Goal: Task Accomplishment & Management: Use online tool/utility

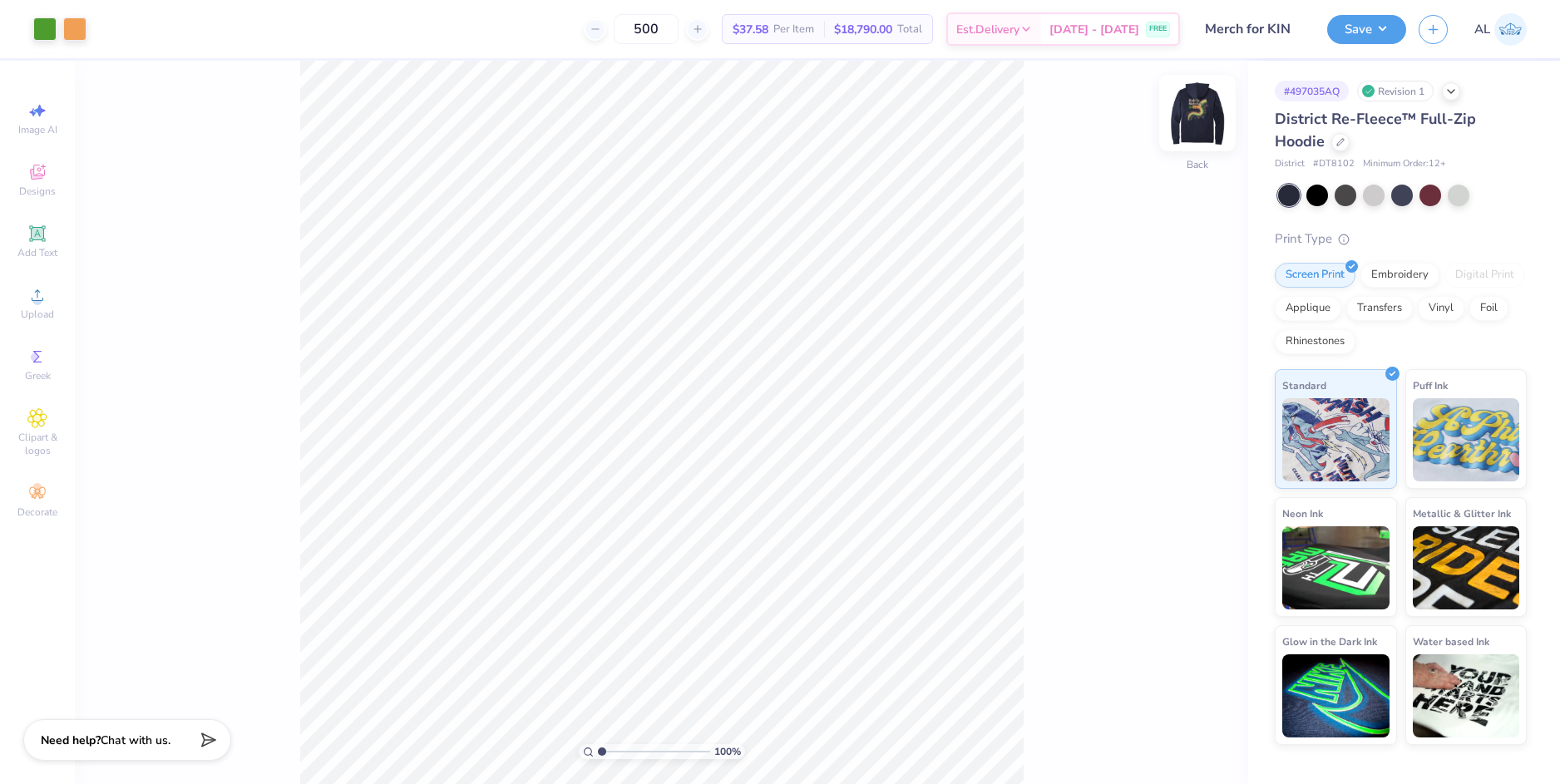
click at [1192, 120] on img at bounding box center [1197, 113] width 66 height 66
click at [45, 296] on icon at bounding box center [38, 295] width 20 height 20
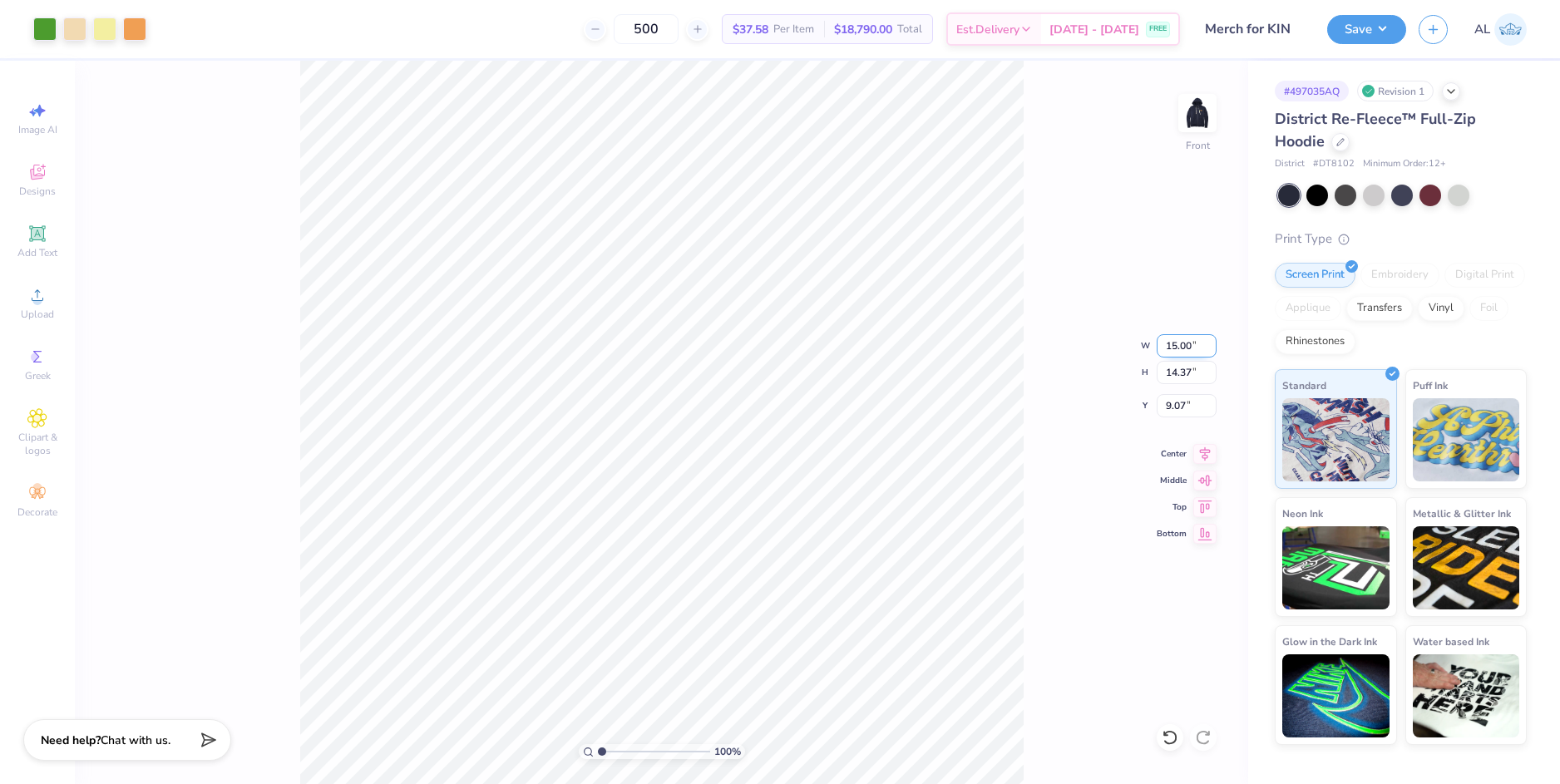
click at [1167, 346] on input "15.00" at bounding box center [1186, 346] width 60 height 23
click at [1180, 398] on input "9.07" at bounding box center [1186, 405] width 60 height 23
type input "12.00"
type input "11.50"
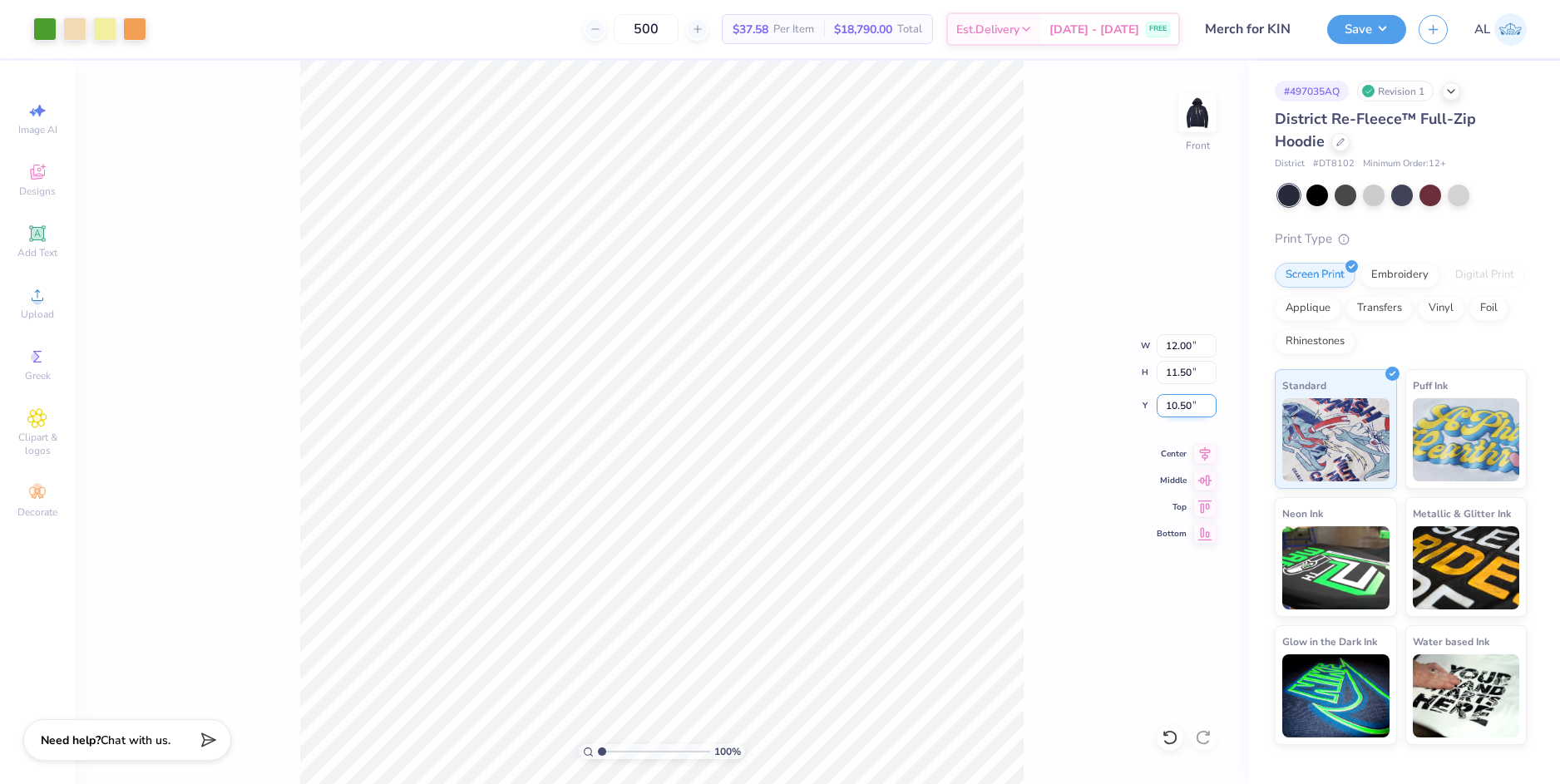
click at [1177, 403] on input "10.50" at bounding box center [1186, 405] width 60 height 23
click at [1180, 378] on input "11.50" at bounding box center [1186, 372] width 60 height 23
type input "6.00"
click at [1206, 116] on img at bounding box center [1197, 113] width 66 height 66
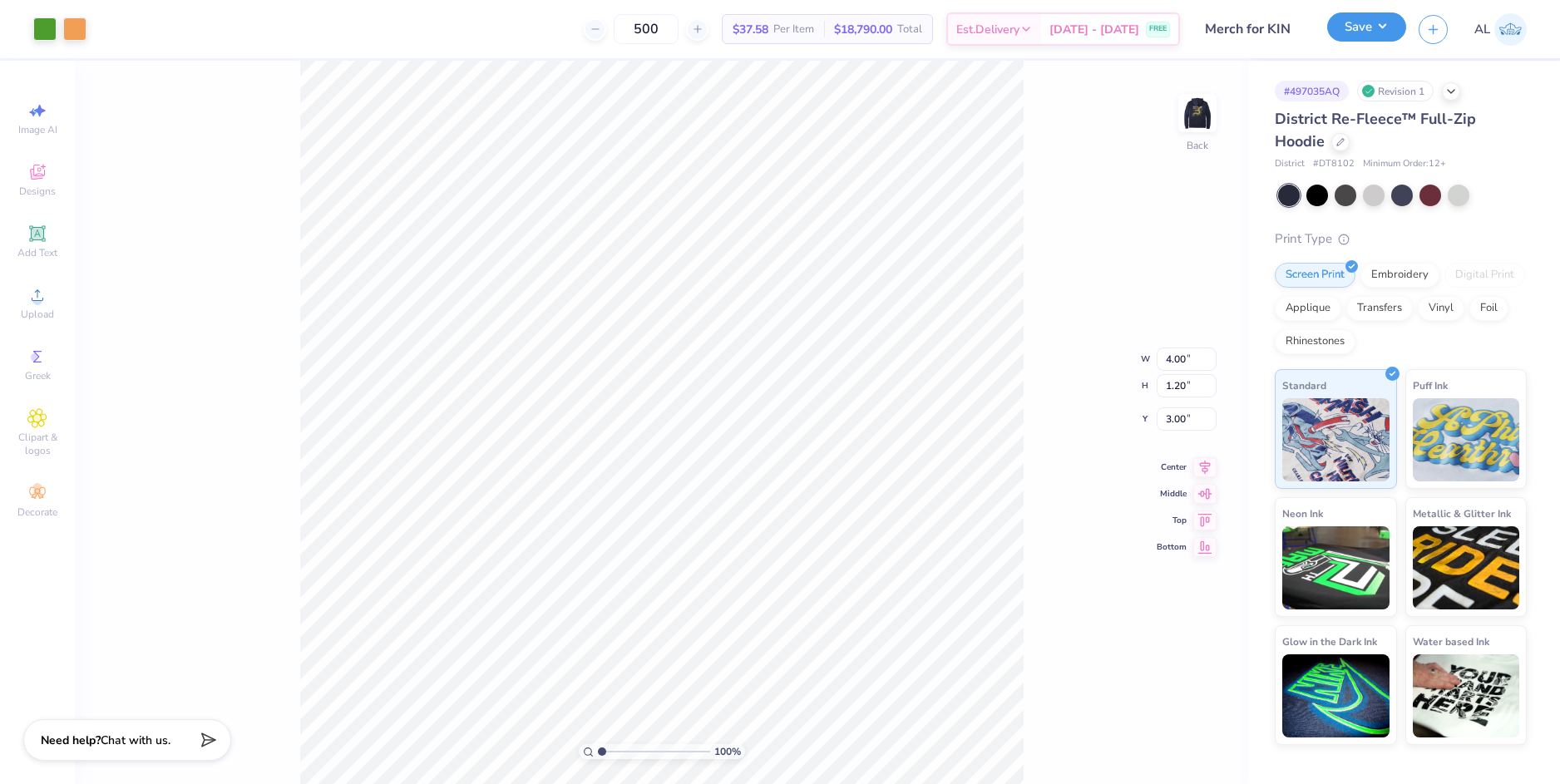
click at [1352, 39] on button "Save" at bounding box center [1367, 28] width 79 height 29
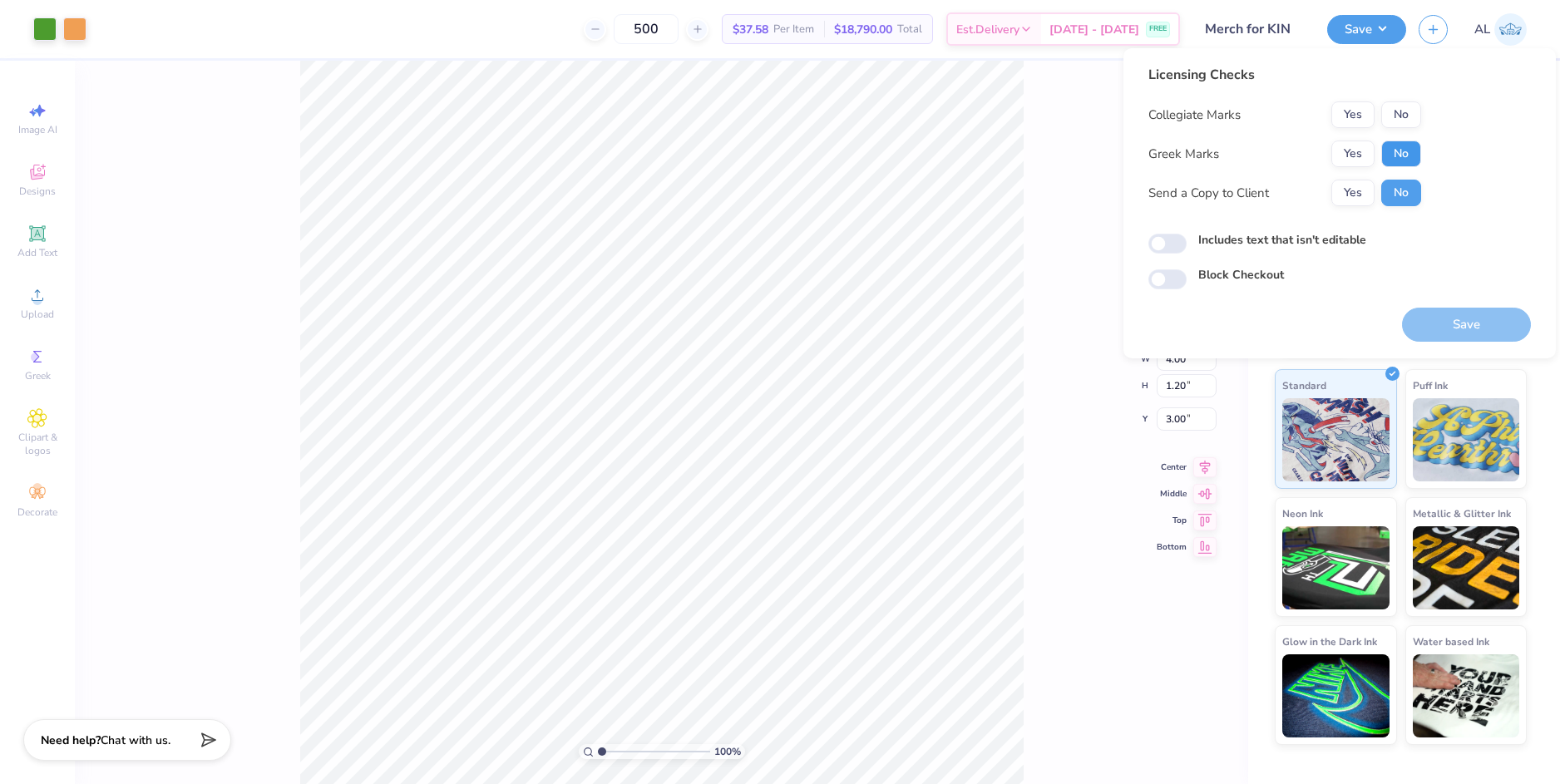
click at [1394, 153] on button "No" at bounding box center [1400, 153] width 40 height 27
click at [1405, 114] on button "No" at bounding box center [1400, 114] width 40 height 27
click at [1359, 196] on button "Yes" at bounding box center [1352, 192] width 43 height 27
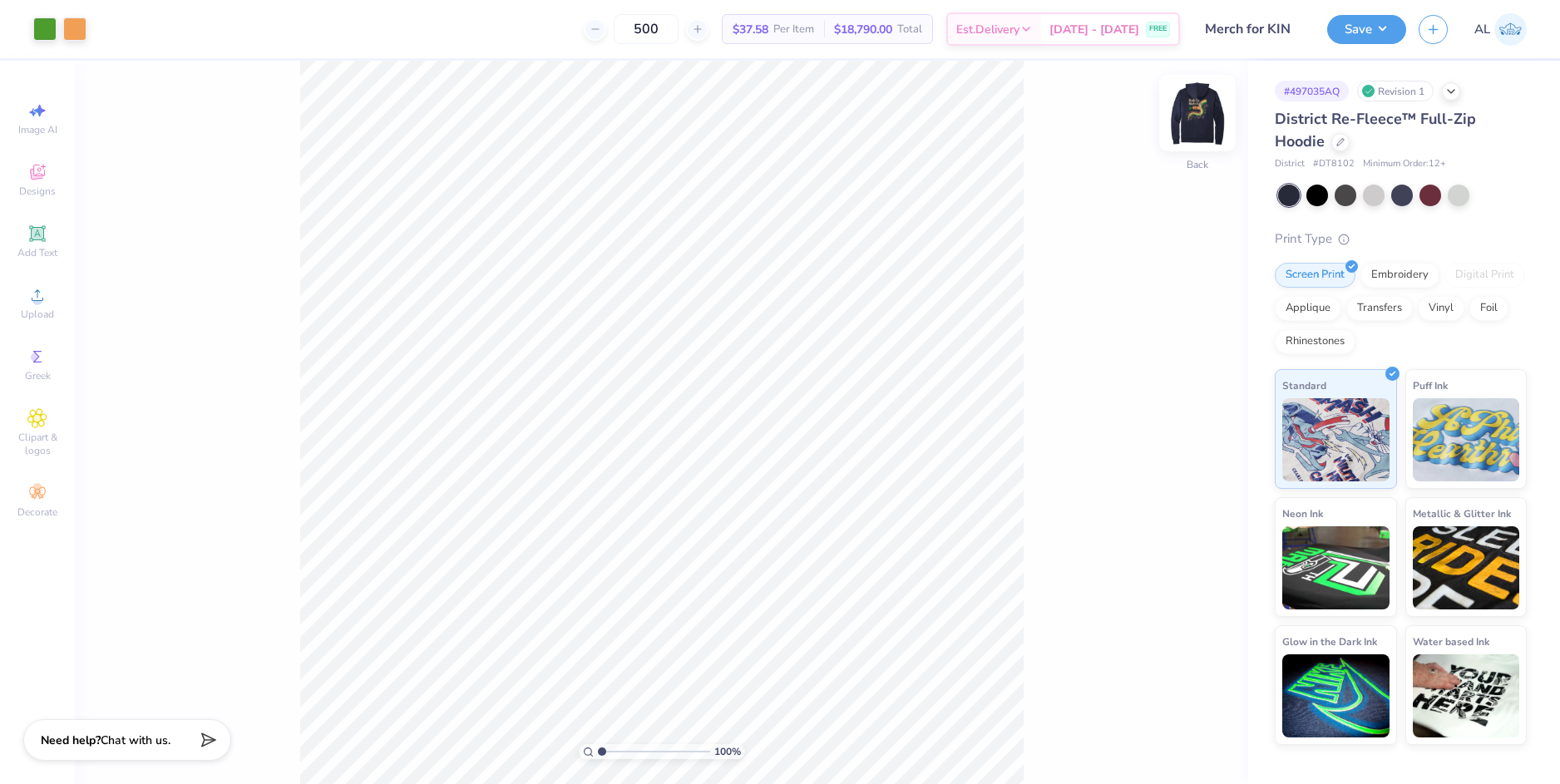
click at [1200, 133] on img at bounding box center [1197, 113] width 66 height 66
click at [1349, 35] on button "Save" at bounding box center [1367, 28] width 79 height 29
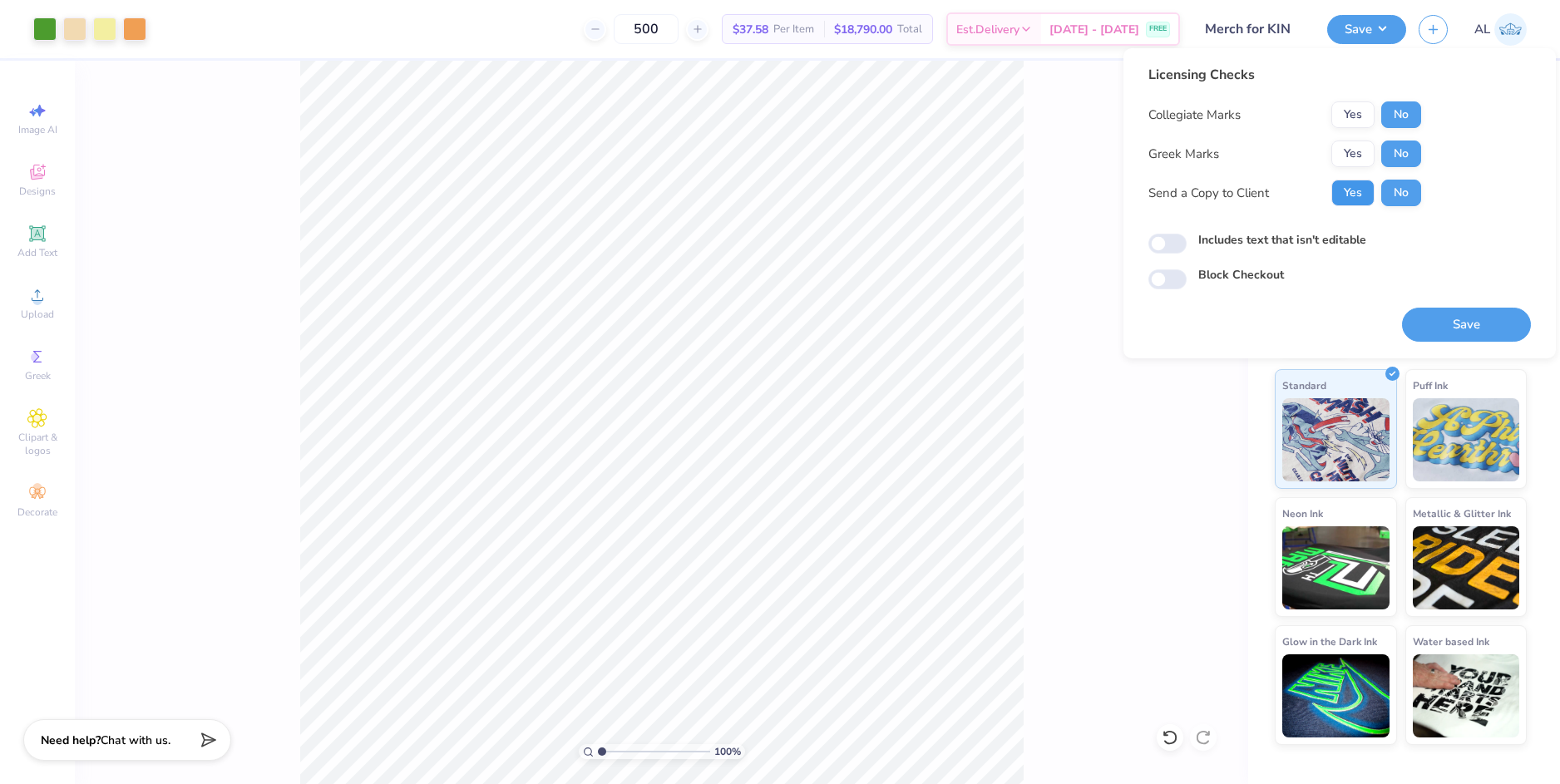
click at [1354, 191] on button "Yes" at bounding box center [1352, 192] width 43 height 27
click at [1435, 327] on button "Save" at bounding box center [1466, 324] width 129 height 34
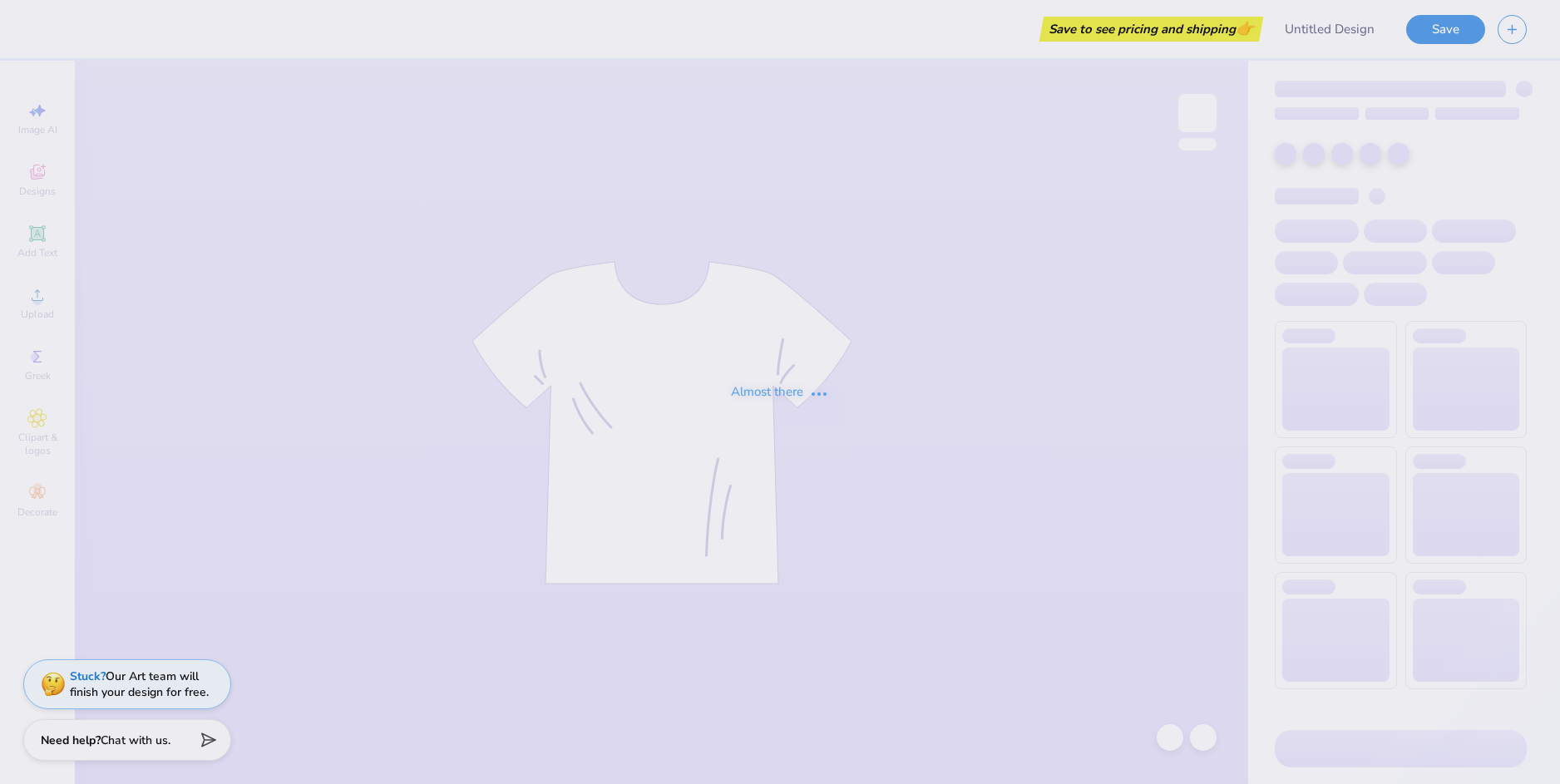
type input "SDT 2025"
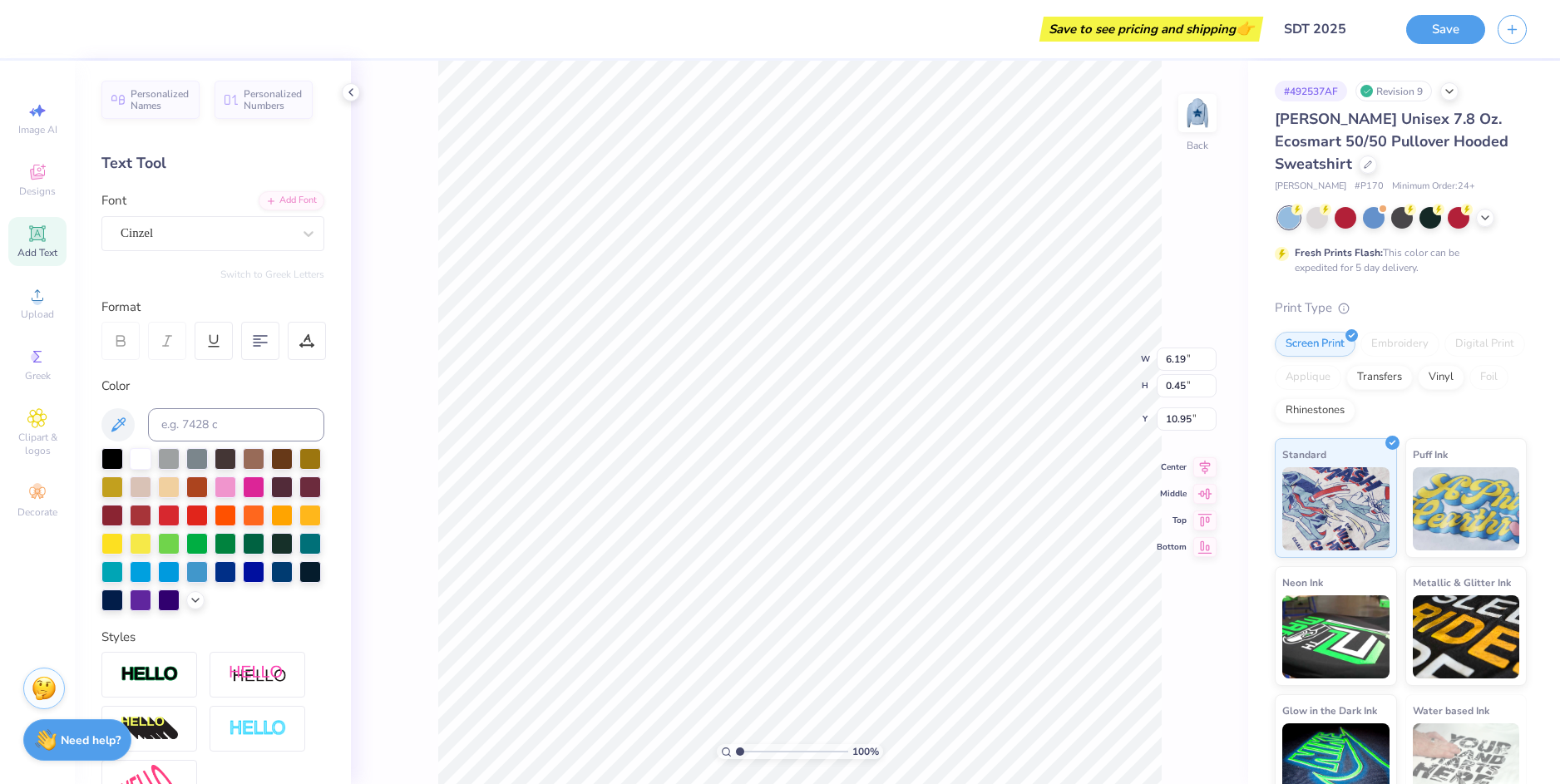
type input "8.00"
type input "2.60"
type input "11.65"
click at [1168, 388] on input "3.30" at bounding box center [1186, 385] width 60 height 23
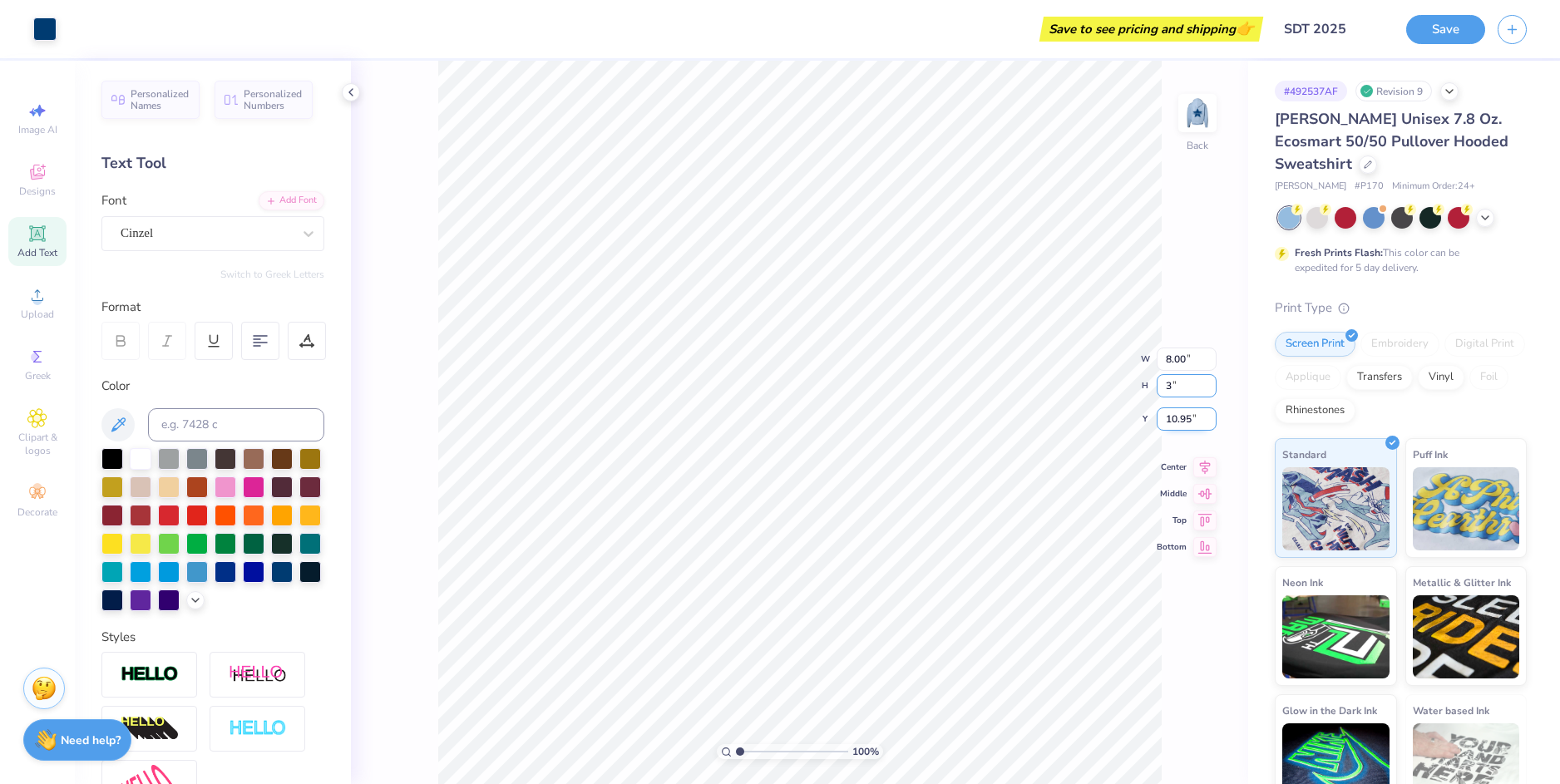
type input "3"
click at [1179, 422] on div "100 % Back W 8.00 8.00 " H 3 3 " Y 10.95 10.95 " Center Middle Top Bottom" at bounding box center [800, 422] width 897 height 723
type input "7.28"
type input "3.00"
type input "11.10"
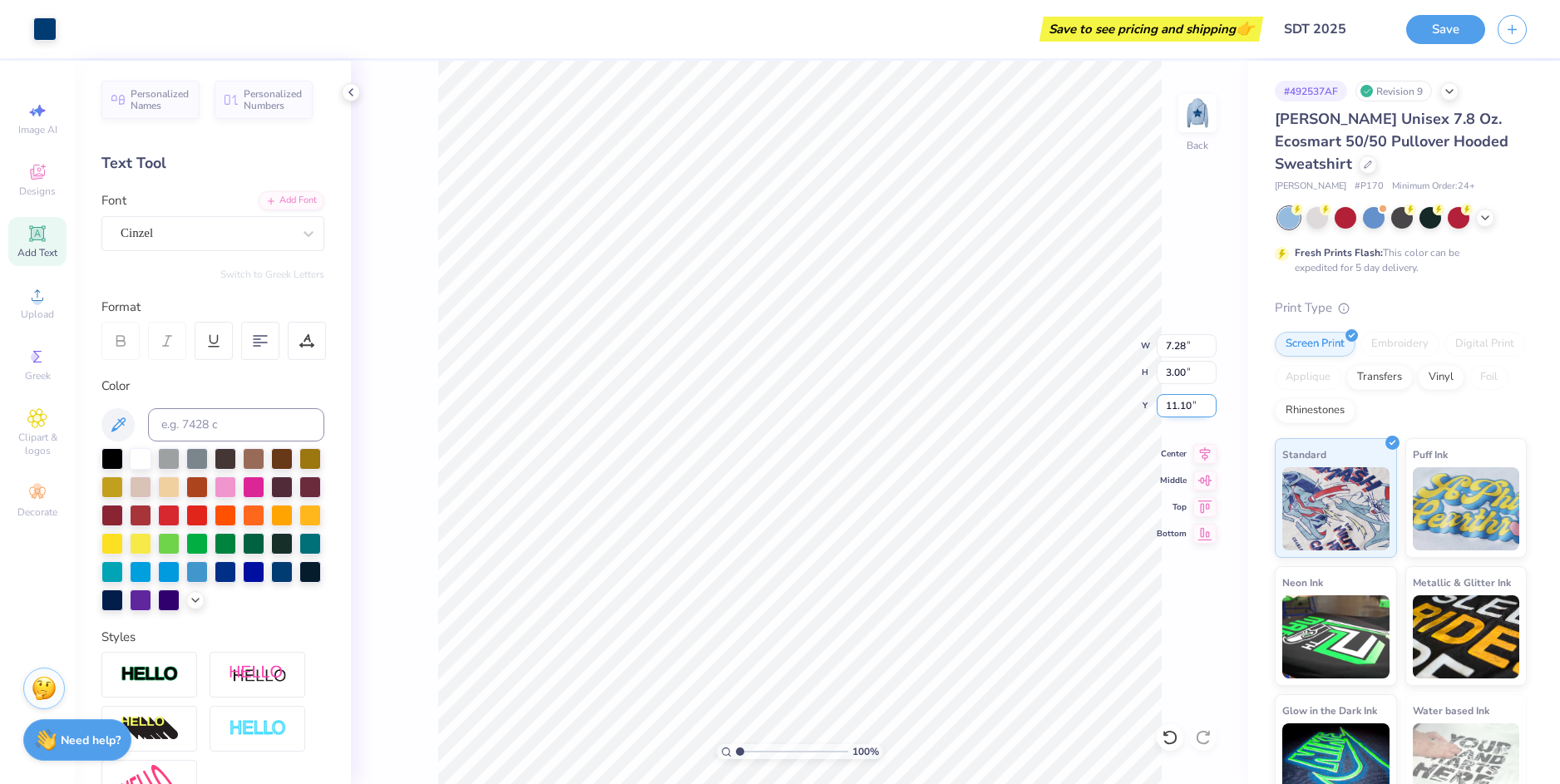
click at [1180, 404] on input "11.10" at bounding box center [1186, 405] width 60 height 23
click at [1170, 347] on input "7.28" at bounding box center [1186, 346] width 60 height 23
click at [1168, 401] on input "11.10" at bounding box center [1186, 405] width 60 height 23
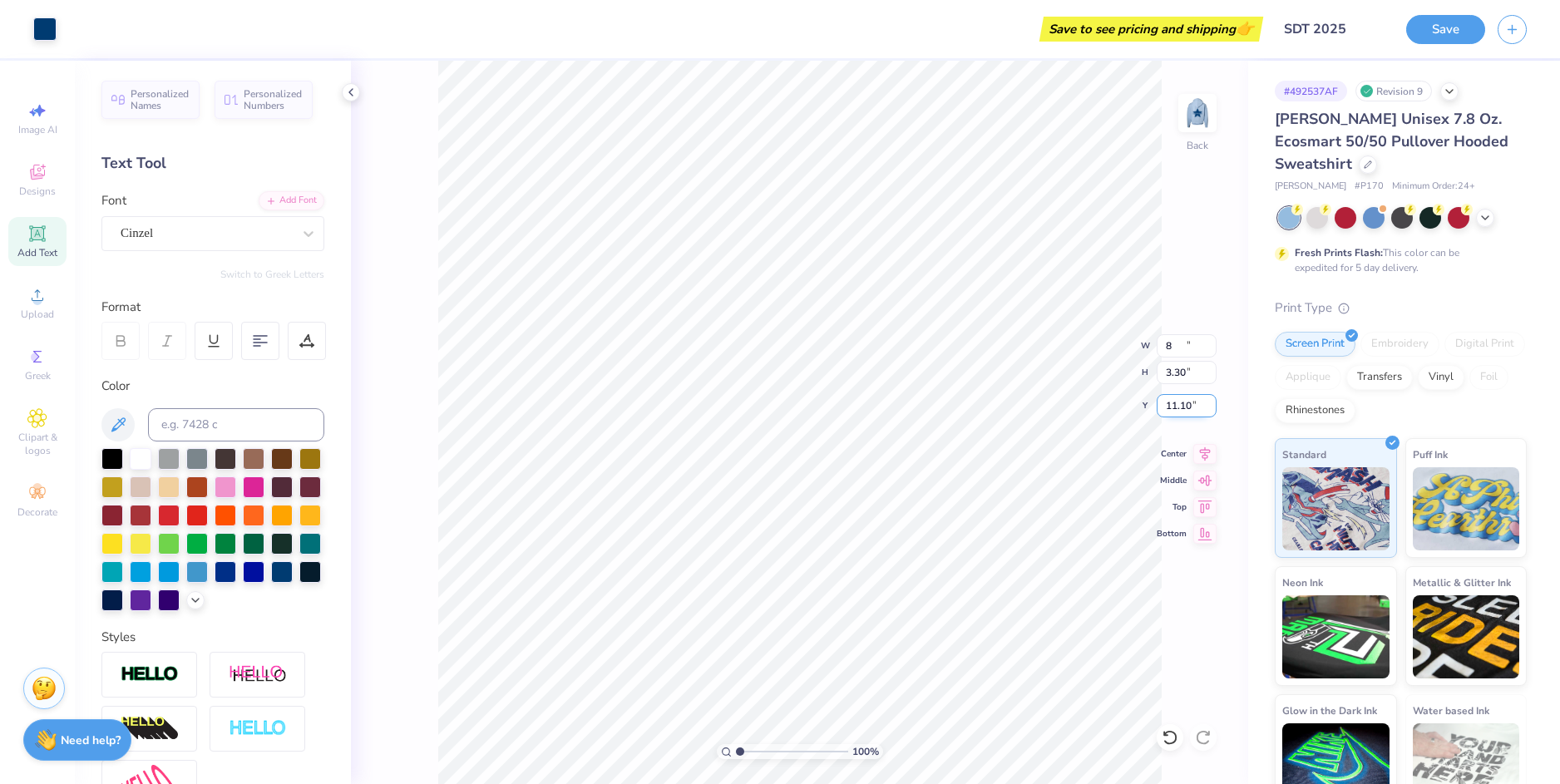
type input "8.00"
type input "3.30"
click at [1168, 404] on input "10.95" at bounding box center [1186, 405] width 60 height 23
click at [1168, 368] on input "3.30" at bounding box center [1186, 372] width 60 height 23
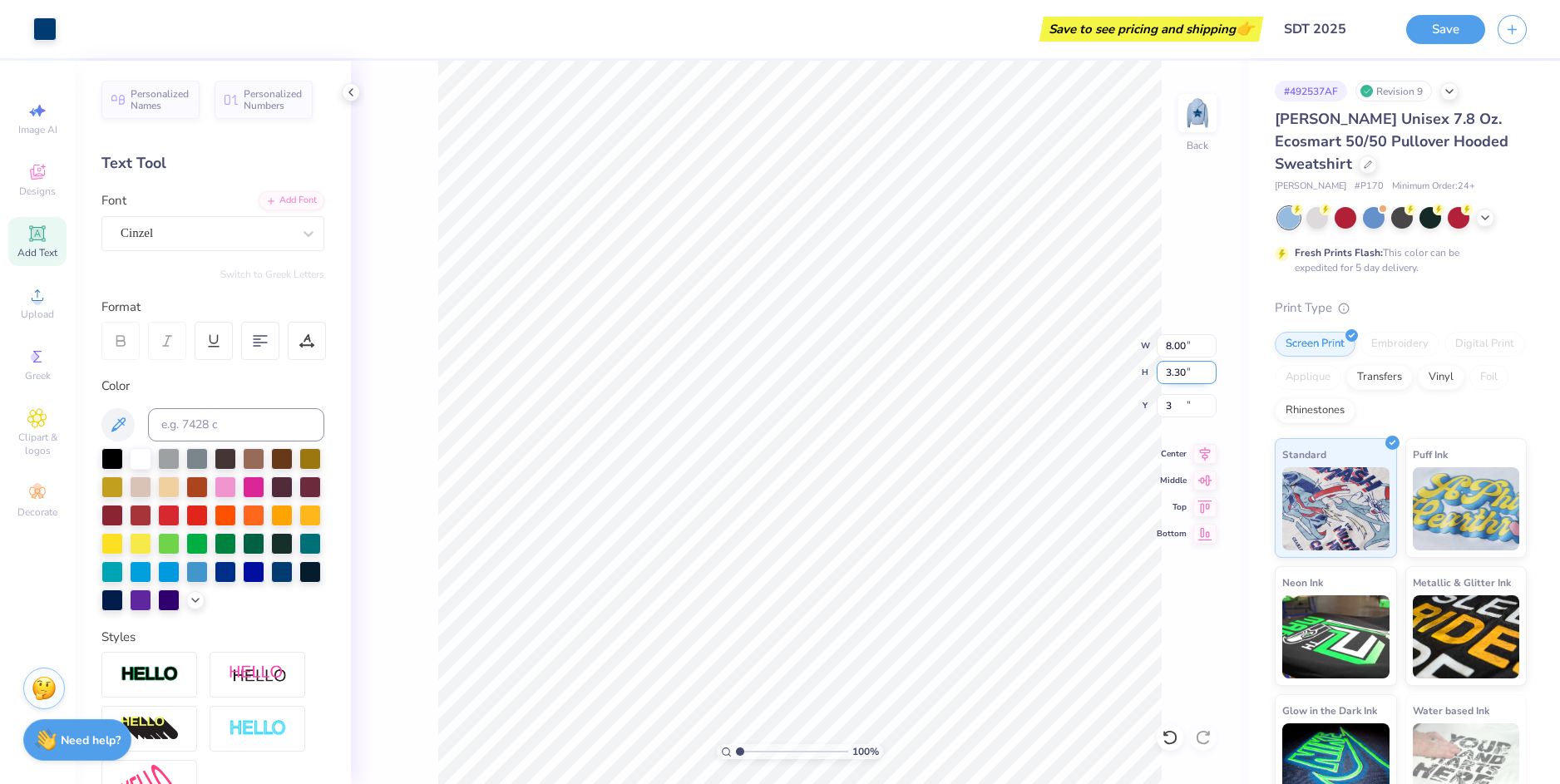
type input "3.00"
click at [1205, 456] on icon at bounding box center [1205, 450] width 11 height 14
click at [1190, 108] on img at bounding box center [1197, 113] width 66 height 66
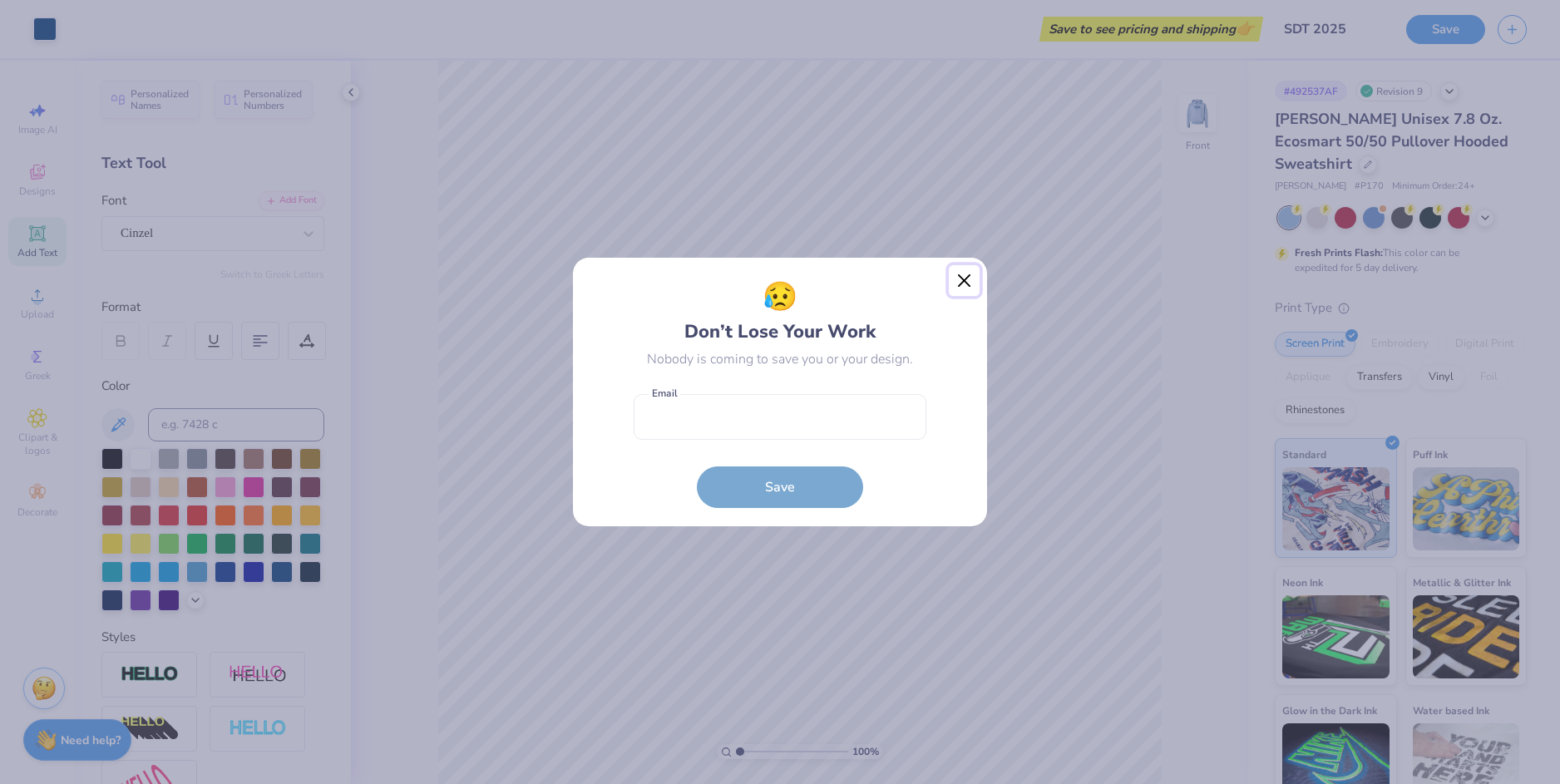
click at [958, 276] on button "Close" at bounding box center [964, 281] width 31 height 31
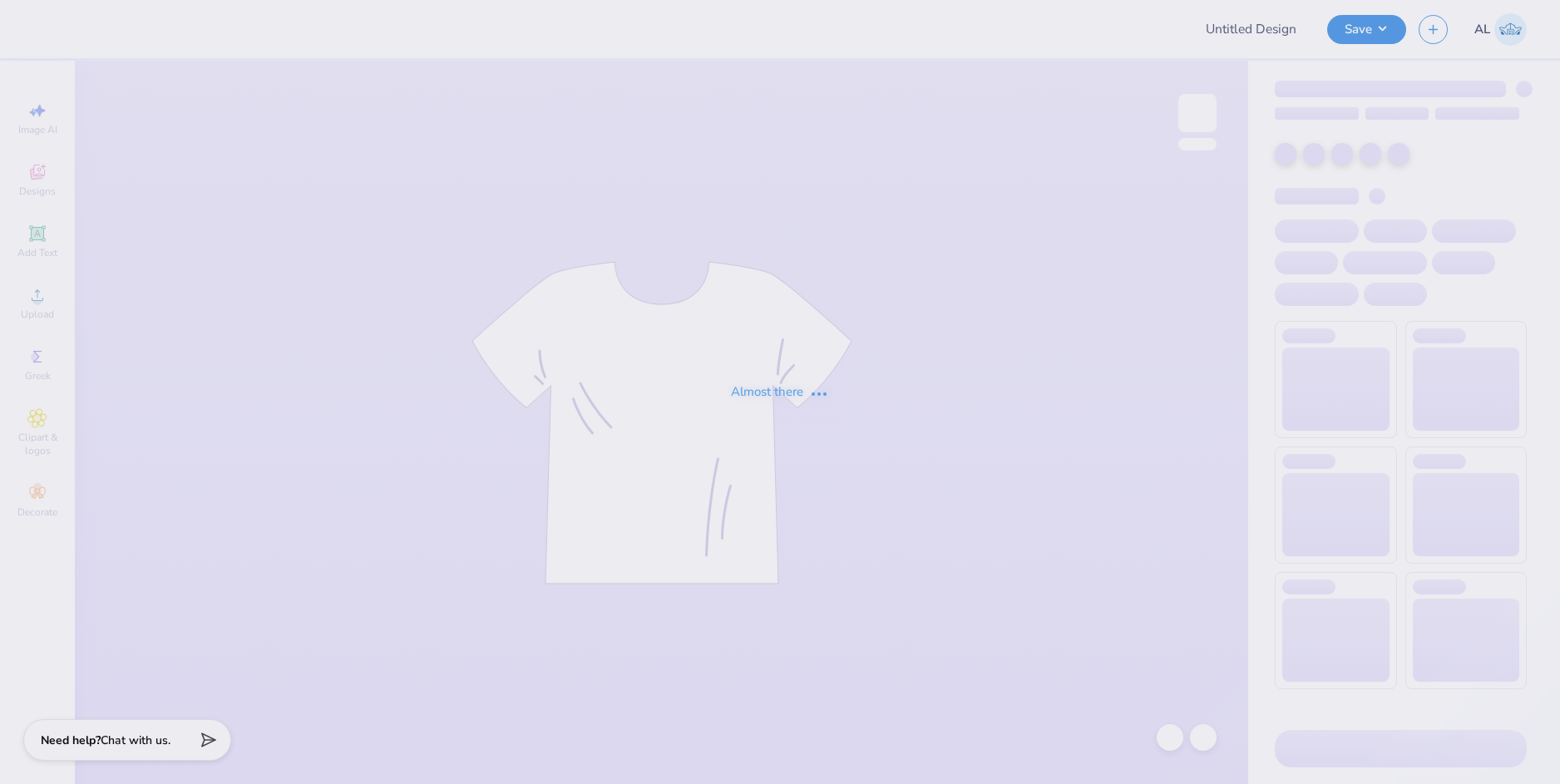
type input "SDT 2025"
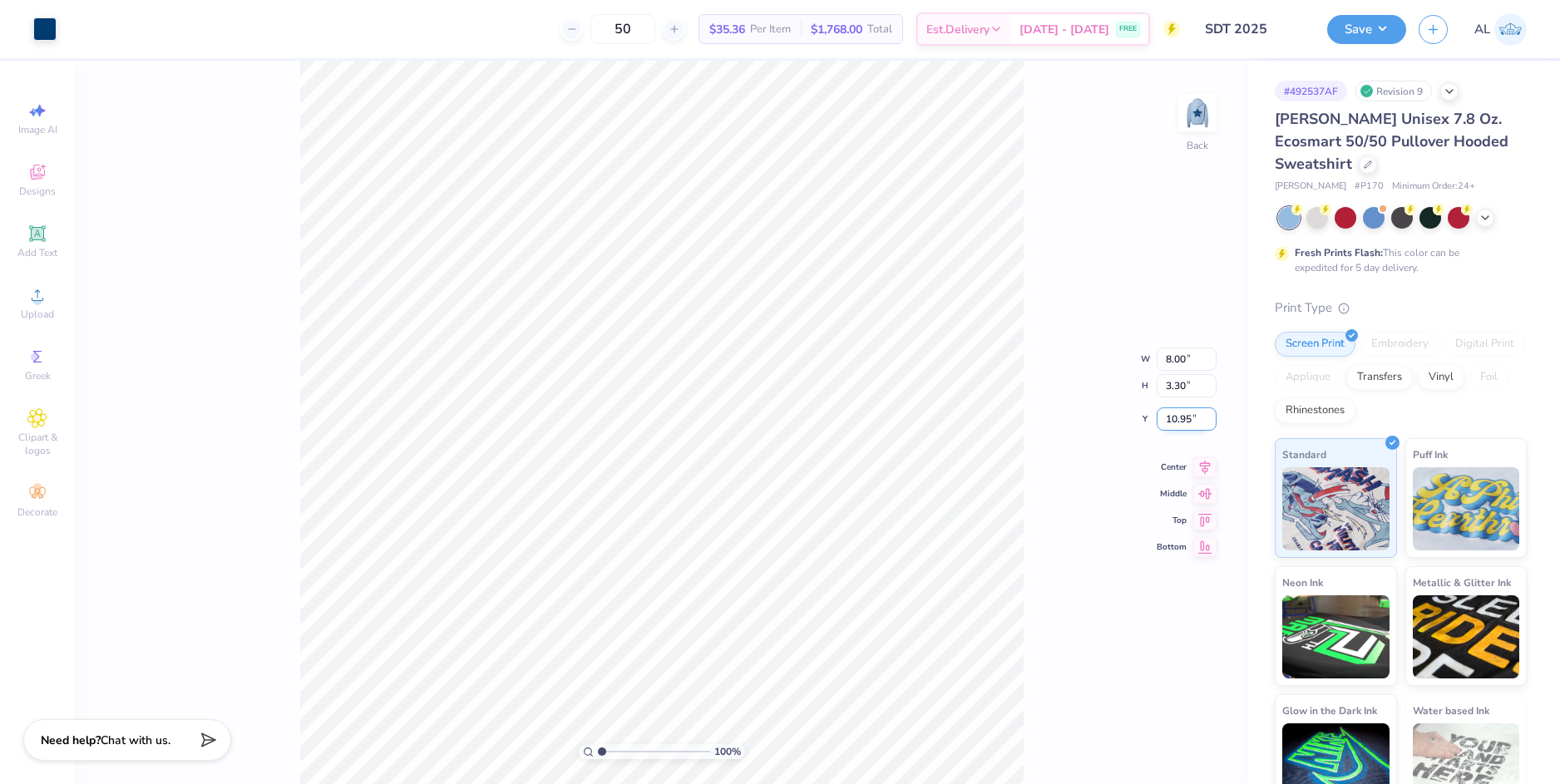
click at [1180, 423] on input "10.95" at bounding box center [1186, 418] width 60 height 23
click at [1187, 389] on div "100 % Back W 8.00 8.00 " H 3.30 3.30 " Y 3 3 " Center Middle Top Bottom" at bounding box center [661, 422] width 1173 height 723
type input "3.00"
click at [1207, 454] on icon at bounding box center [1205, 450] width 11 height 14
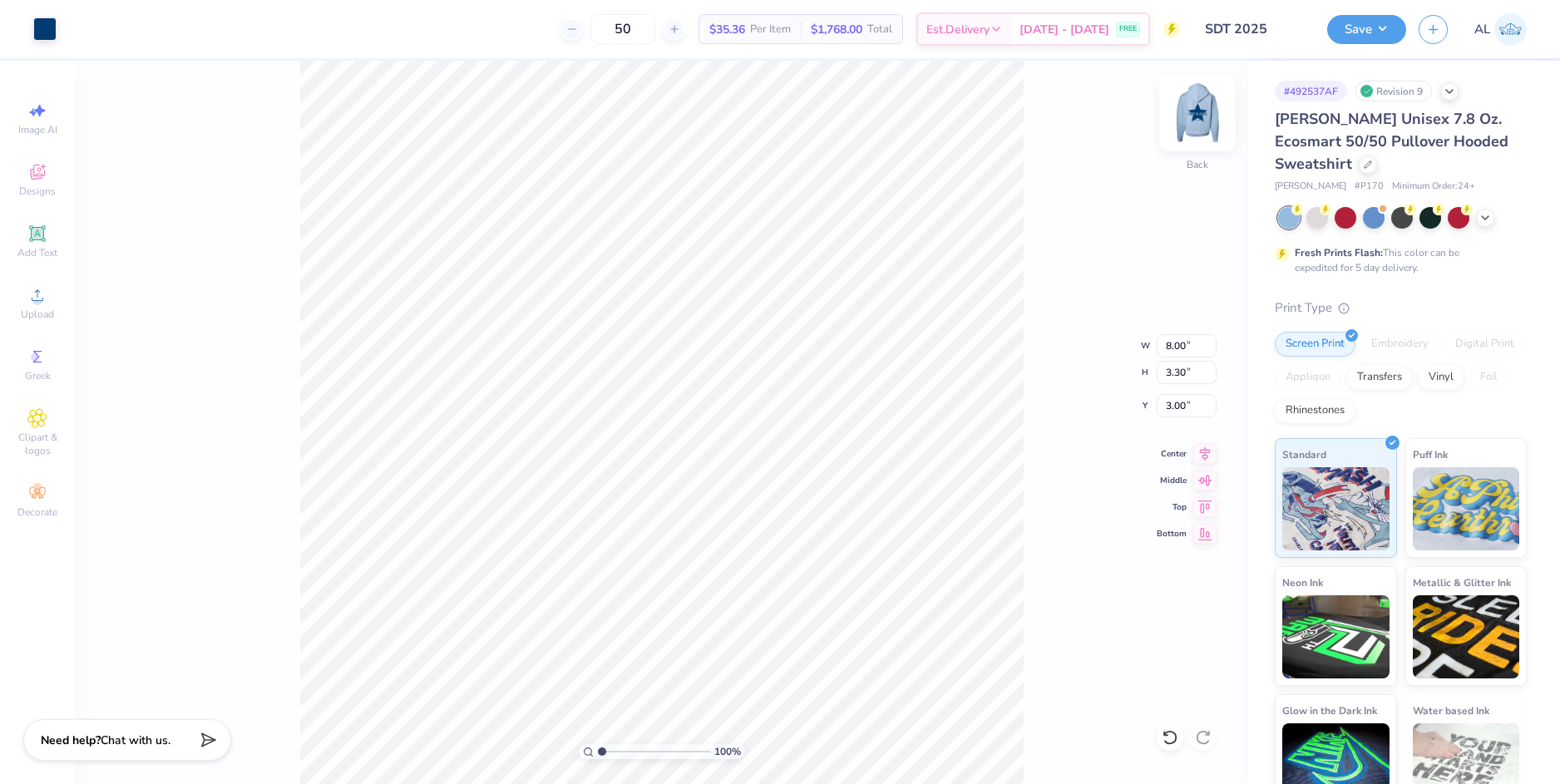
click at [1200, 116] on img at bounding box center [1197, 113] width 66 height 66
click at [40, 307] on div "Upload" at bounding box center [37, 302] width 58 height 49
click at [1174, 350] on input "14.73" at bounding box center [1186, 346] width 60 height 23
type input "12.00"
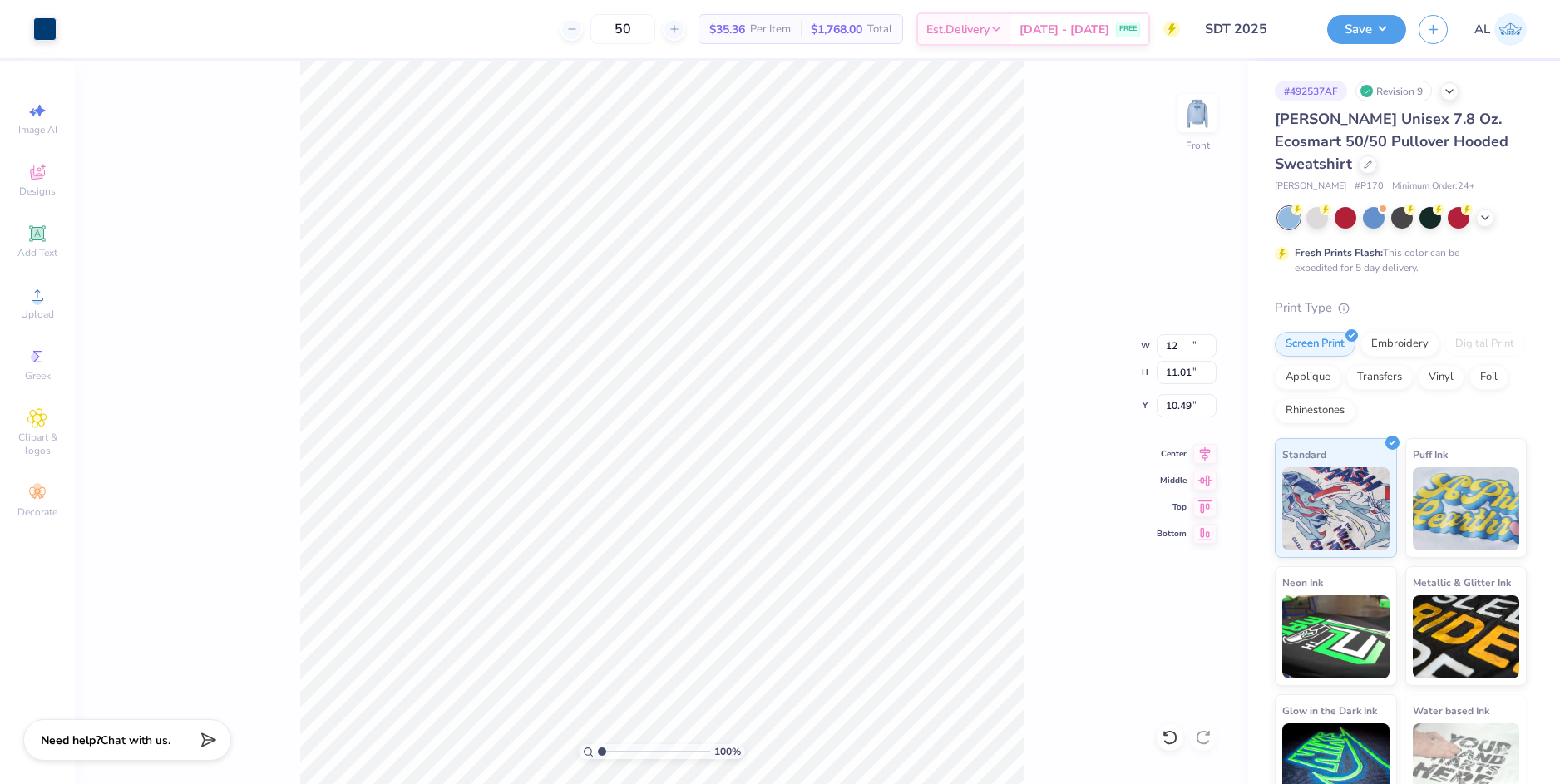
type input "11.01"
type input "10.49"
click at [1179, 344] on input "12.00" at bounding box center [1186, 346] width 60 height 23
click at [1180, 404] on input "10.49" at bounding box center [1186, 405] width 60 height 23
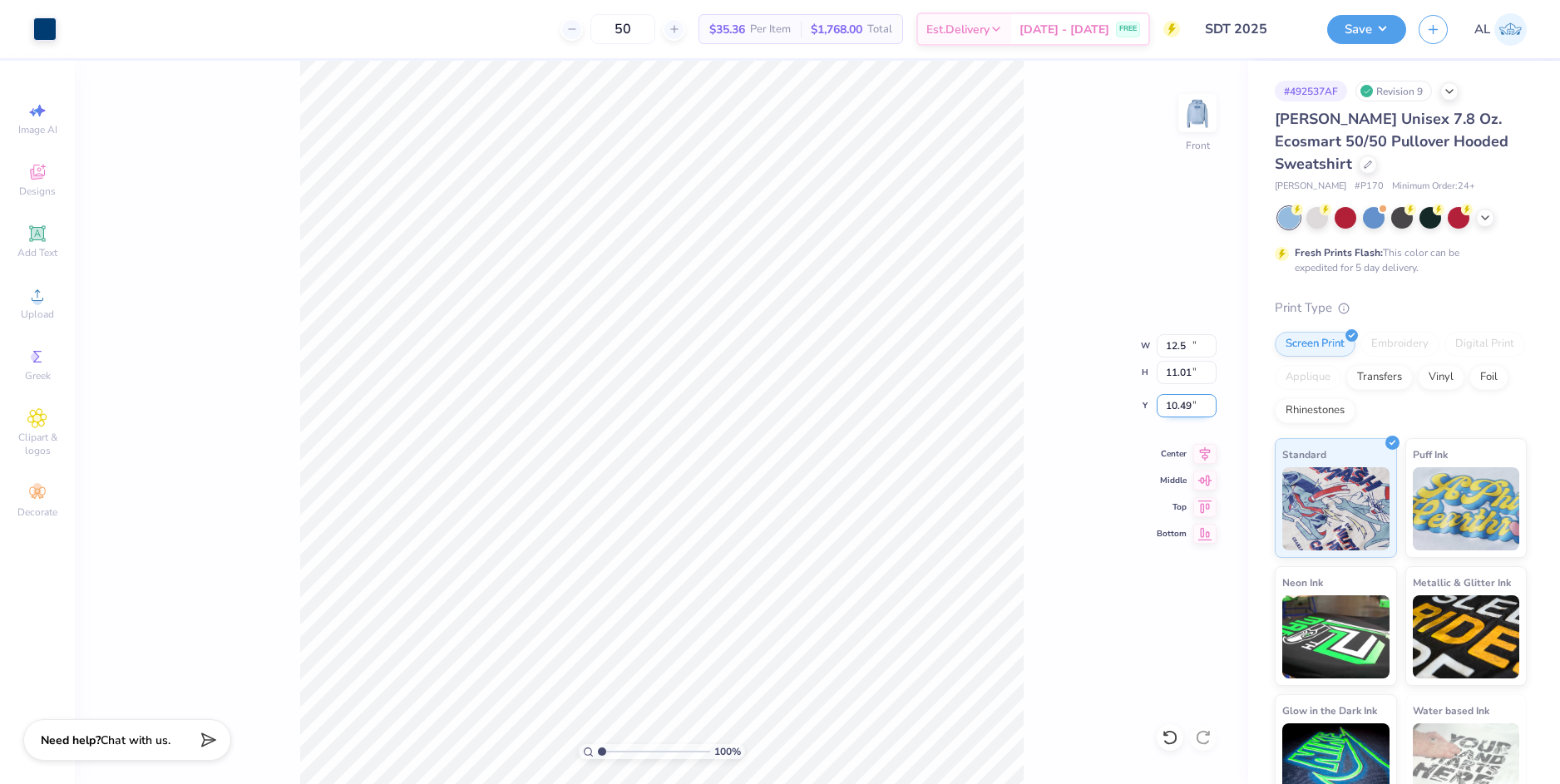
type input "12.50"
type input "11.47"
click at [1179, 408] on input "10.26" at bounding box center [1186, 405] width 60 height 23
click at [1164, 367] on input "11.47" at bounding box center [1186, 372] width 60 height 23
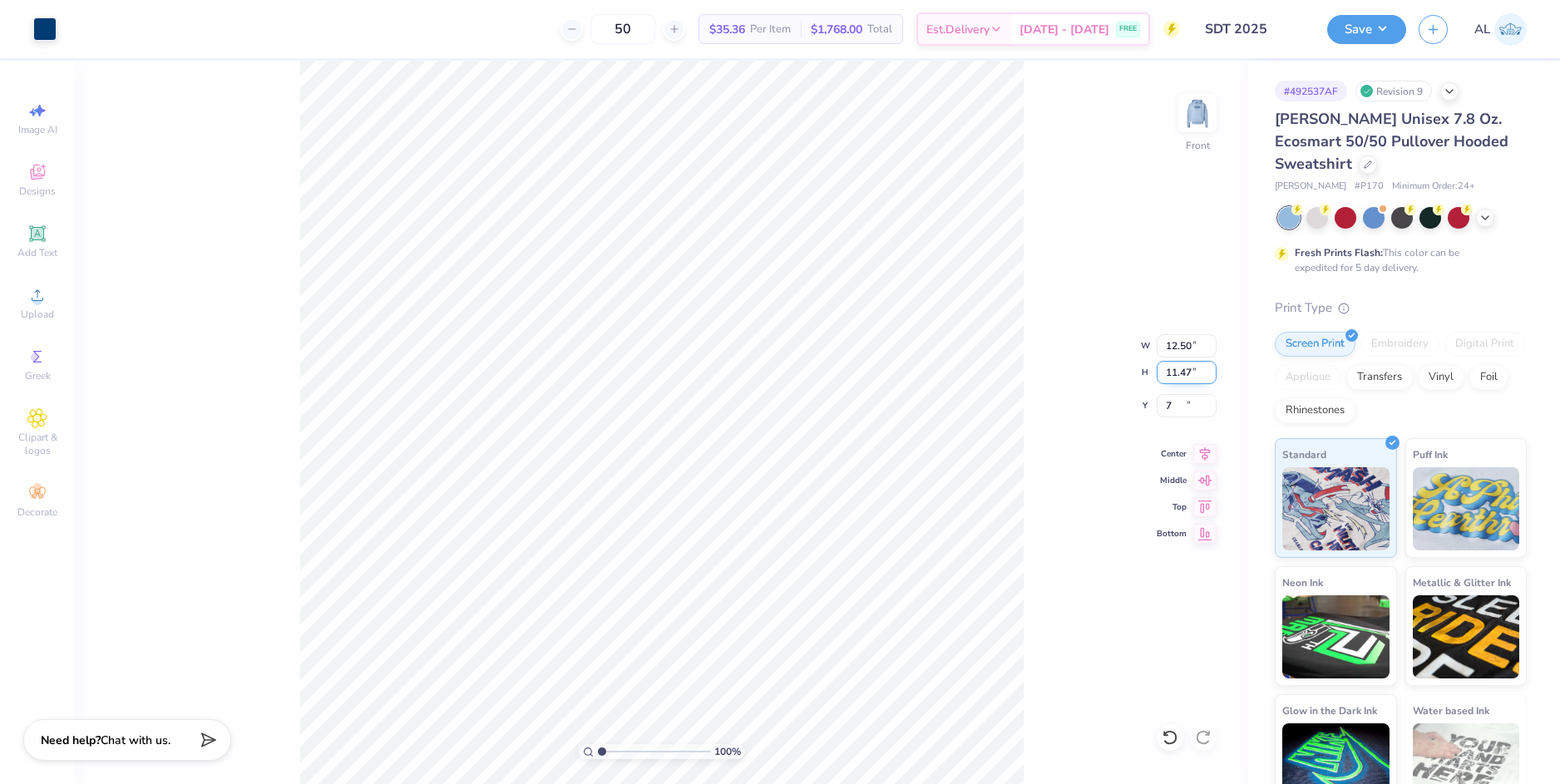
type input "7.00"
click at [1206, 452] on icon at bounding box center [1204, 451] width 23 height 20
click at [1196, 109] on img at bounding box center [1197, 113] width 66 height 66
click at [1327, 22] on div "Save" at bounding box center [1367, 29] width 79 height 29
click at [1354, 23] on button "Save" at bounding box center [1367, 28] width 79 height 29
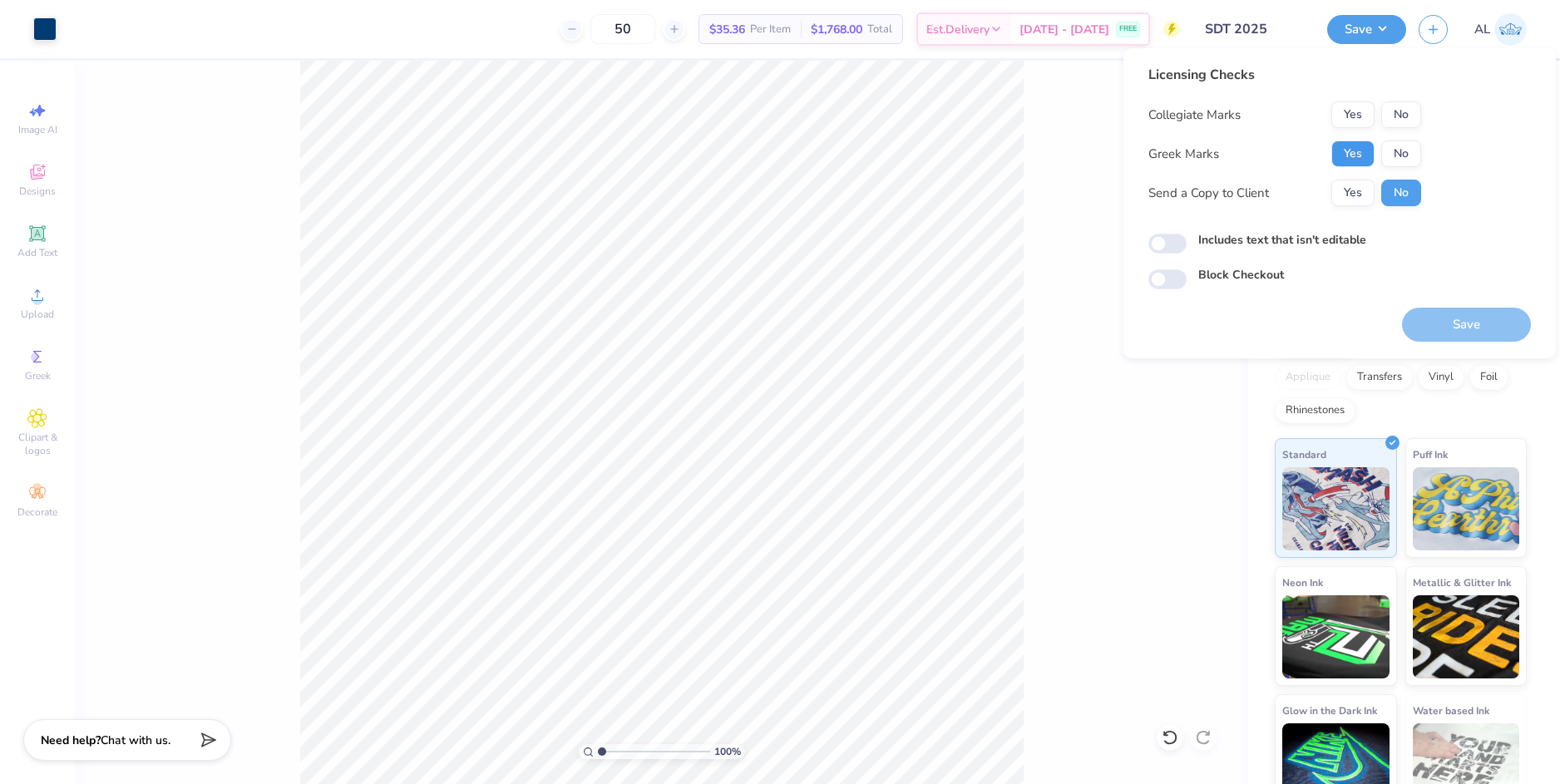
click at [1344, 153] on button "Yes" at bounding box center [1352, 153] width 43 height 27
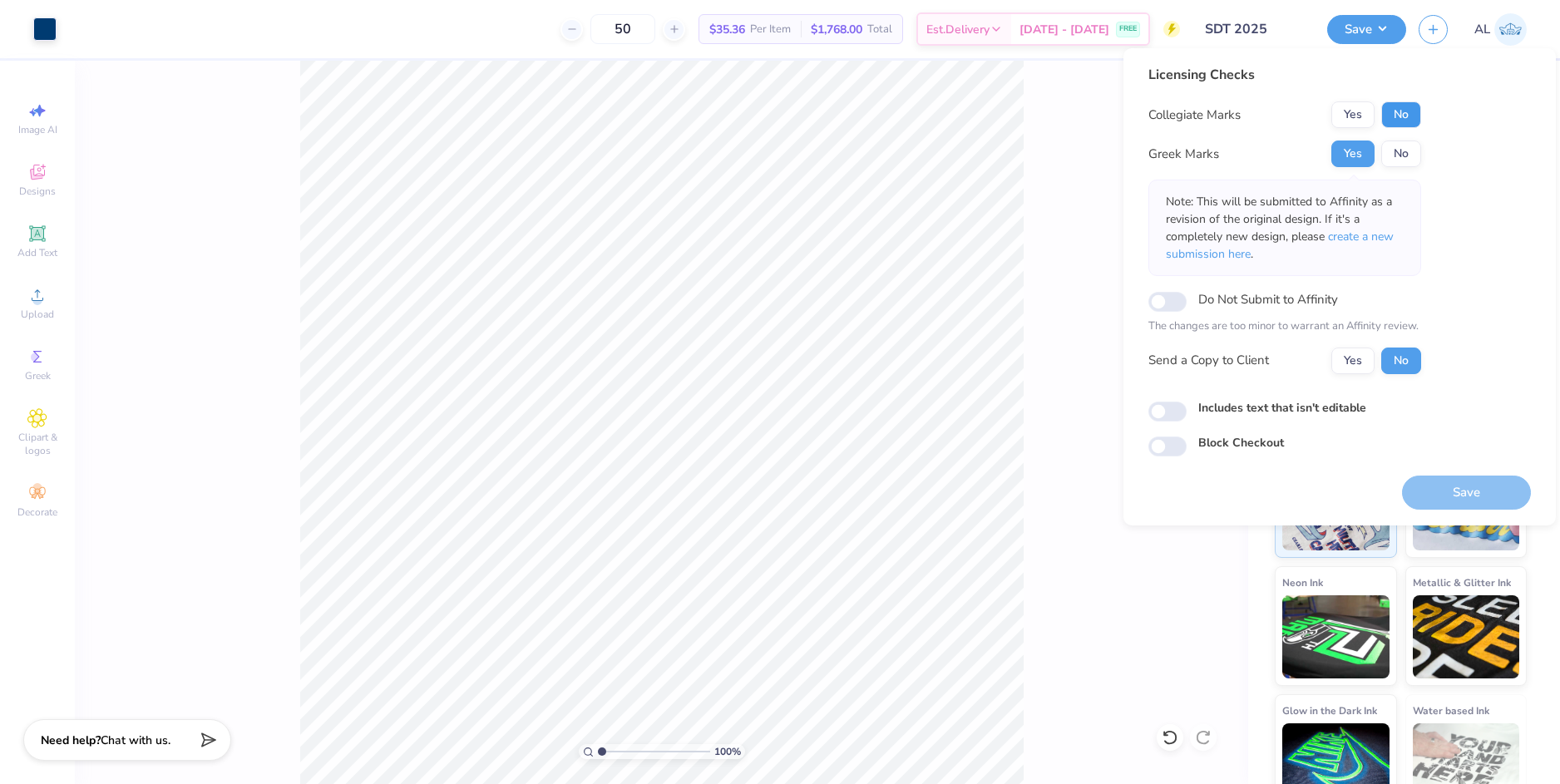
click at [1397, 117] on button "No" at bounding box center [1400, 114] width 40 height 27
click at [1354, 358] on button "Yes" at bounding box center [1352, 360] width 43 height 27
click at [1454, 496] on button "Save" at bounding box center [1466, 492] width 129 height 34
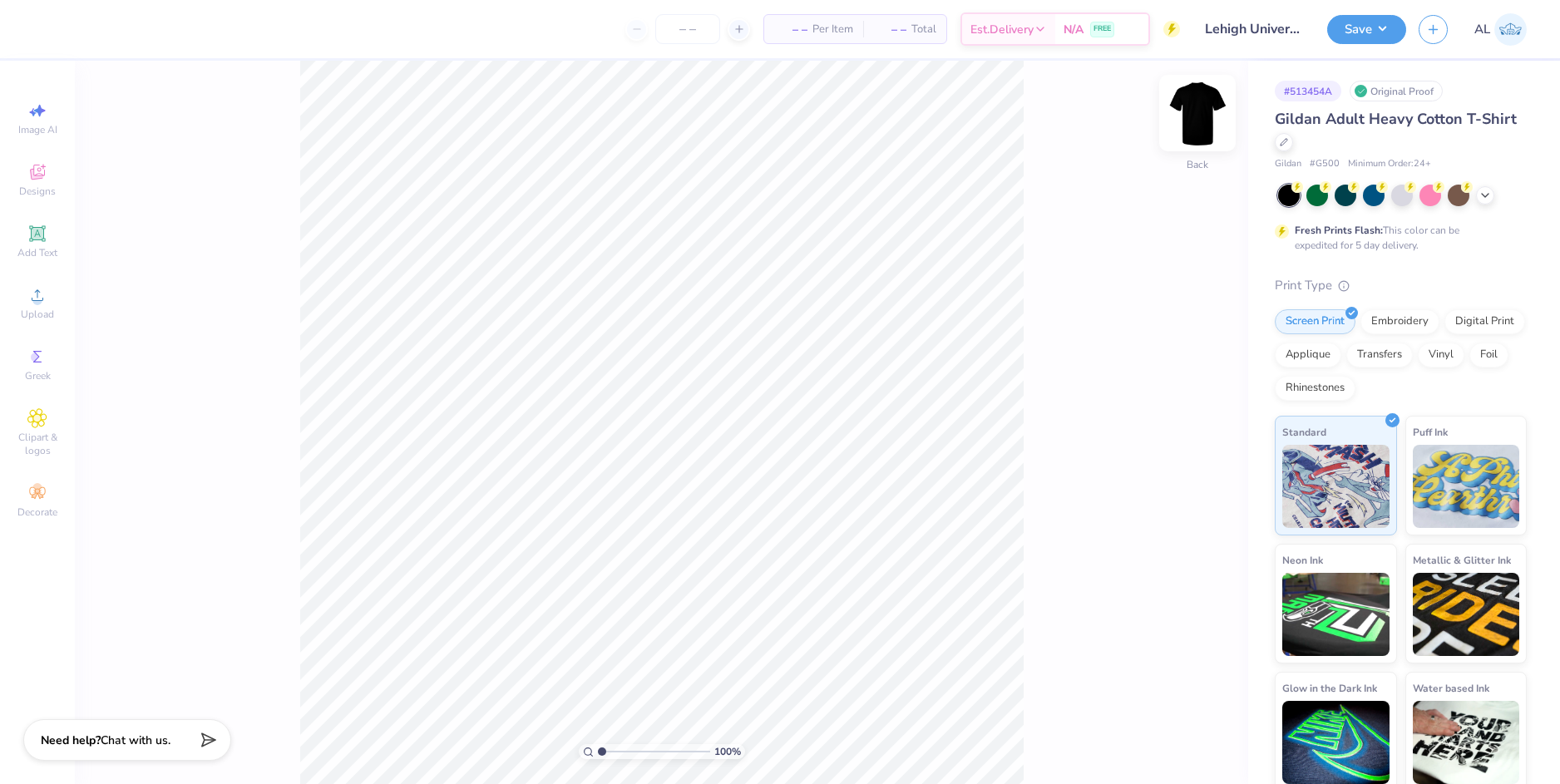
click at [1203, 139] on div "Back" at bounding box center [1198, 123] width 39 height 59
click at [40, 307] on div "Upload" at bounding box center [37, 302] width 58 height 49
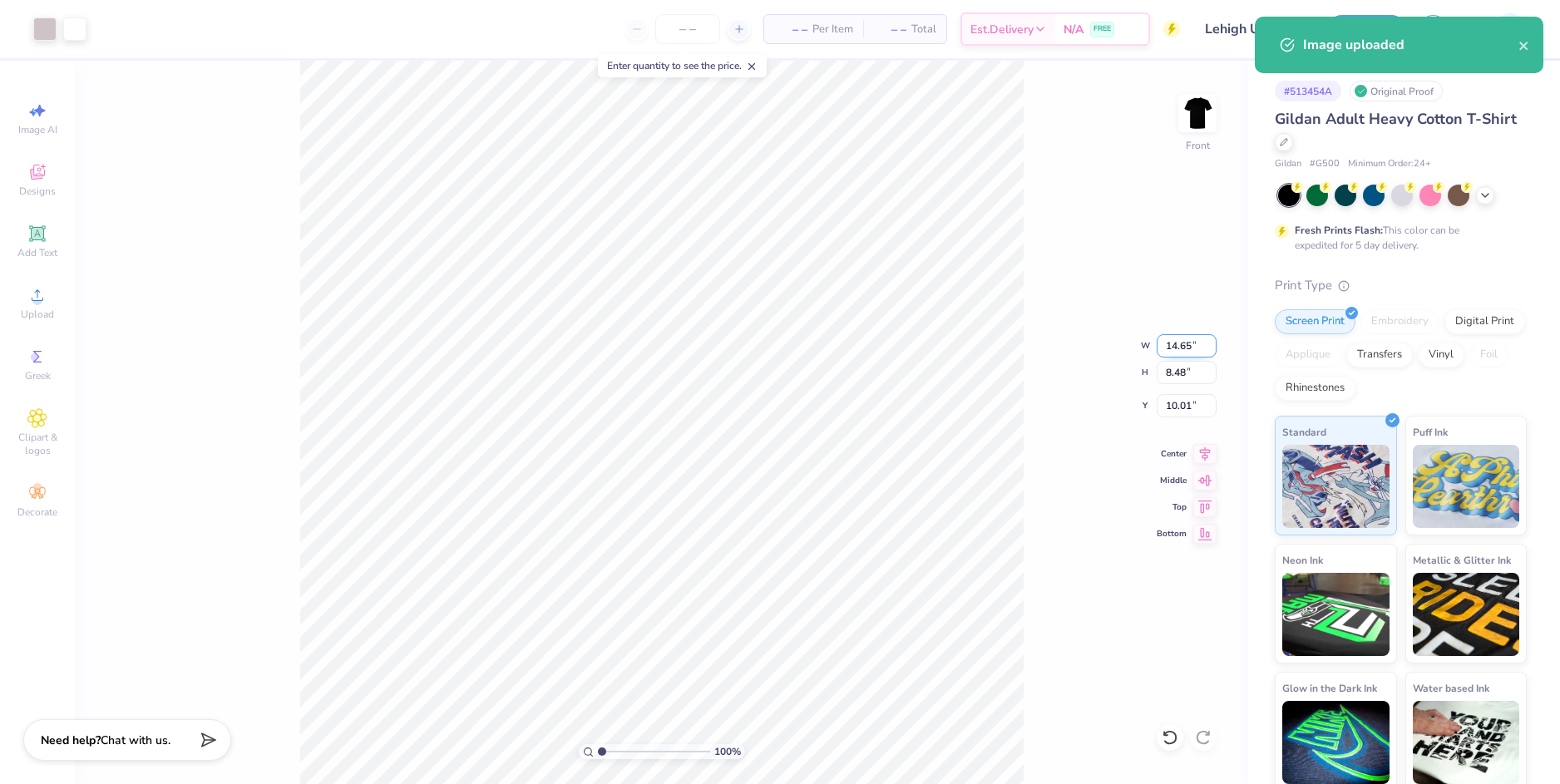
click at [1175, 344] on input "14.65" at bounding box center [1186, 346] width 60 height 23
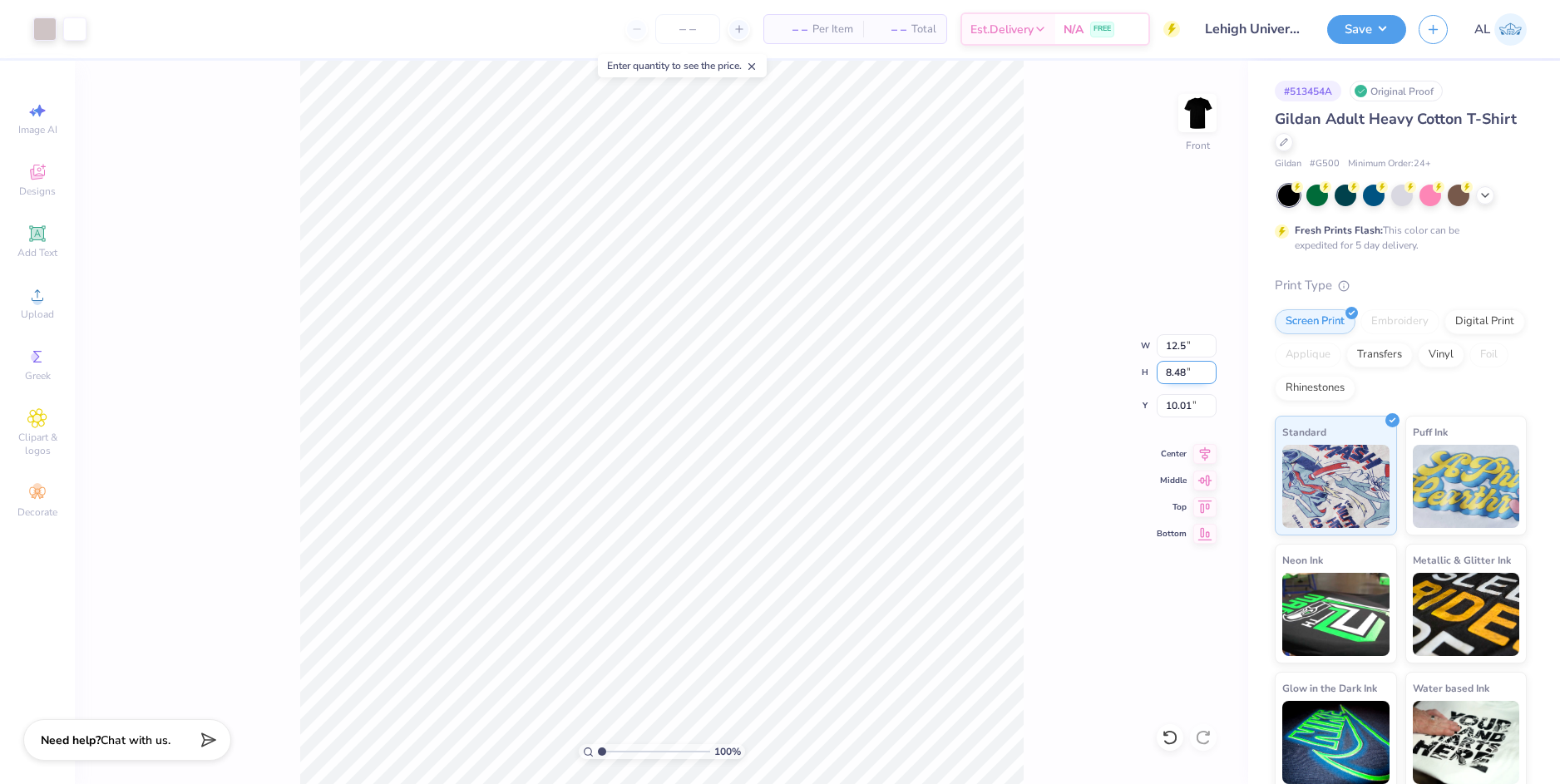
click at [1180, 367] on input "8.48" at bounding box center [1186, 372] width 60 height 23
type input "12.50"
type input "7.23"
click at [1177, 403] on input "10.63" at bounding box center [1186, 405] width 60 height 23
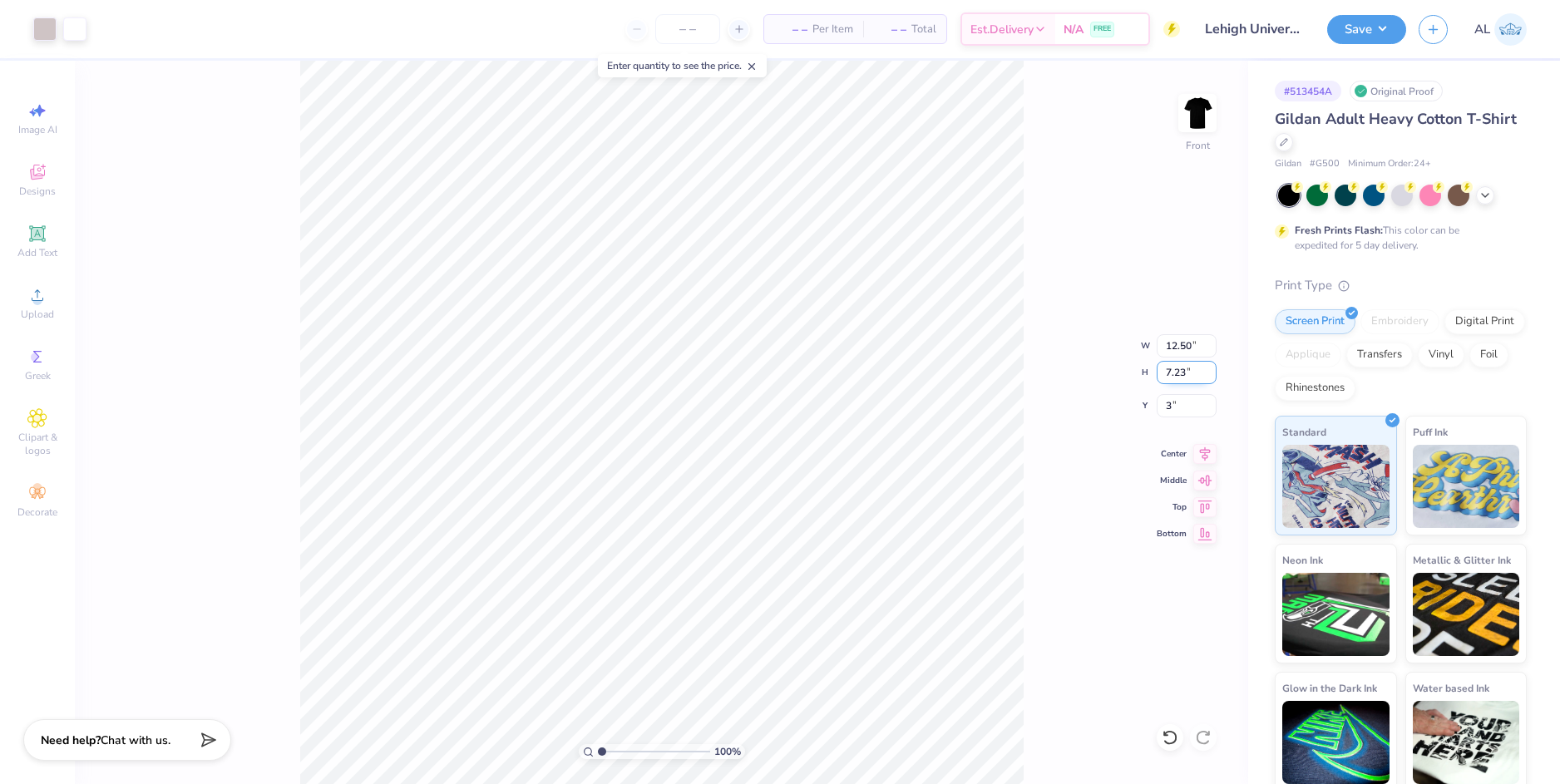
click at [1176, 383] on input "7.23" at bounding box center [1186, 372] width 60 height 23
type input "3.00"
click at [1180, 346] on input "12.50" at bounding box center [1186, 346] width 60 height 23
click at [1175, 401] on input "3.00" at bounding box center [1186, 405] width 60 height 23
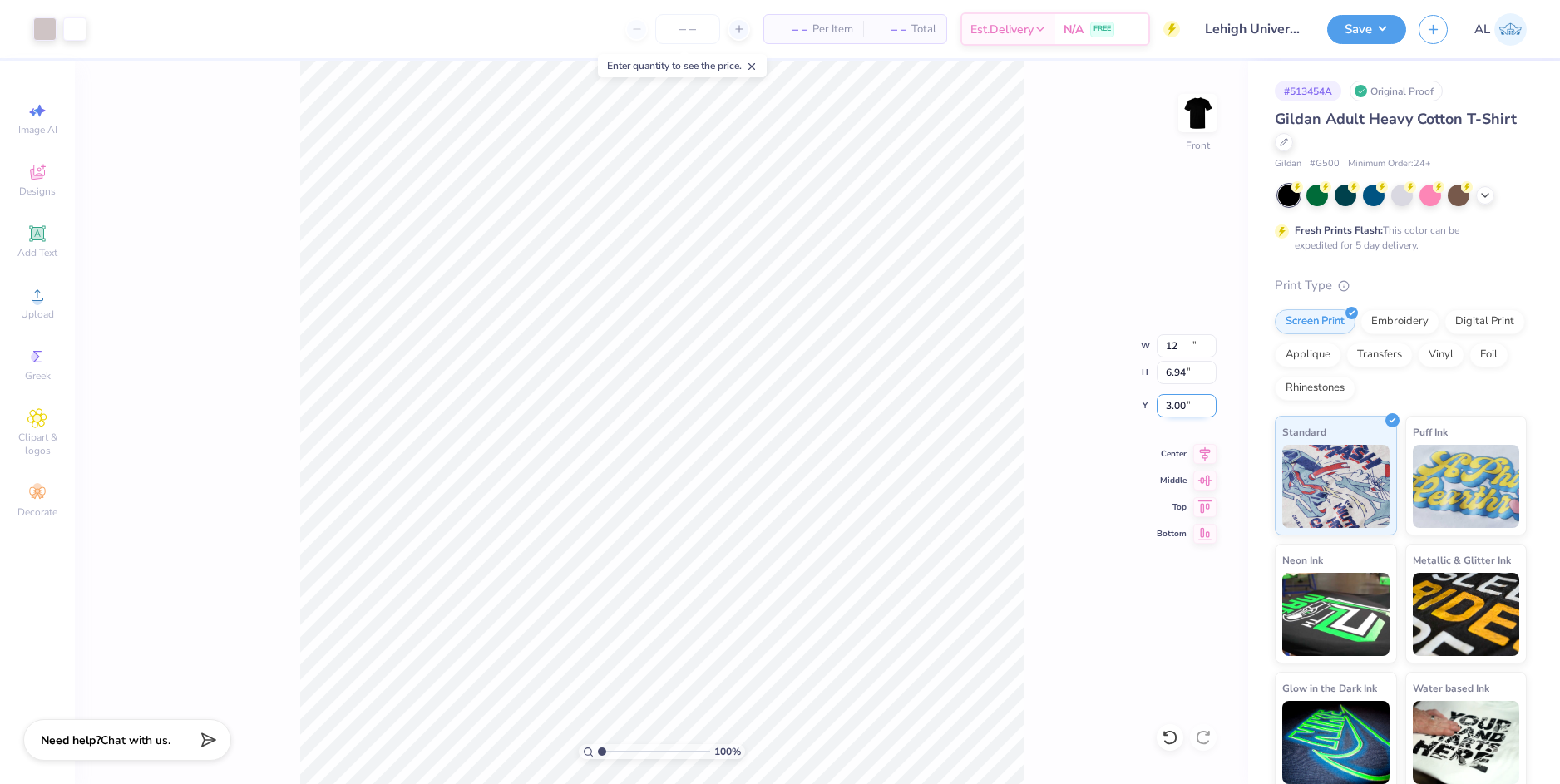
type input "12.00"
type input "6.94"
click at [1176, 405] on input "3.14" at bounding box center [1186, 405] width 60 height 23
click at [1178, 374] on input "6.94" at bounding box center [1186, 372] width 60 height 23
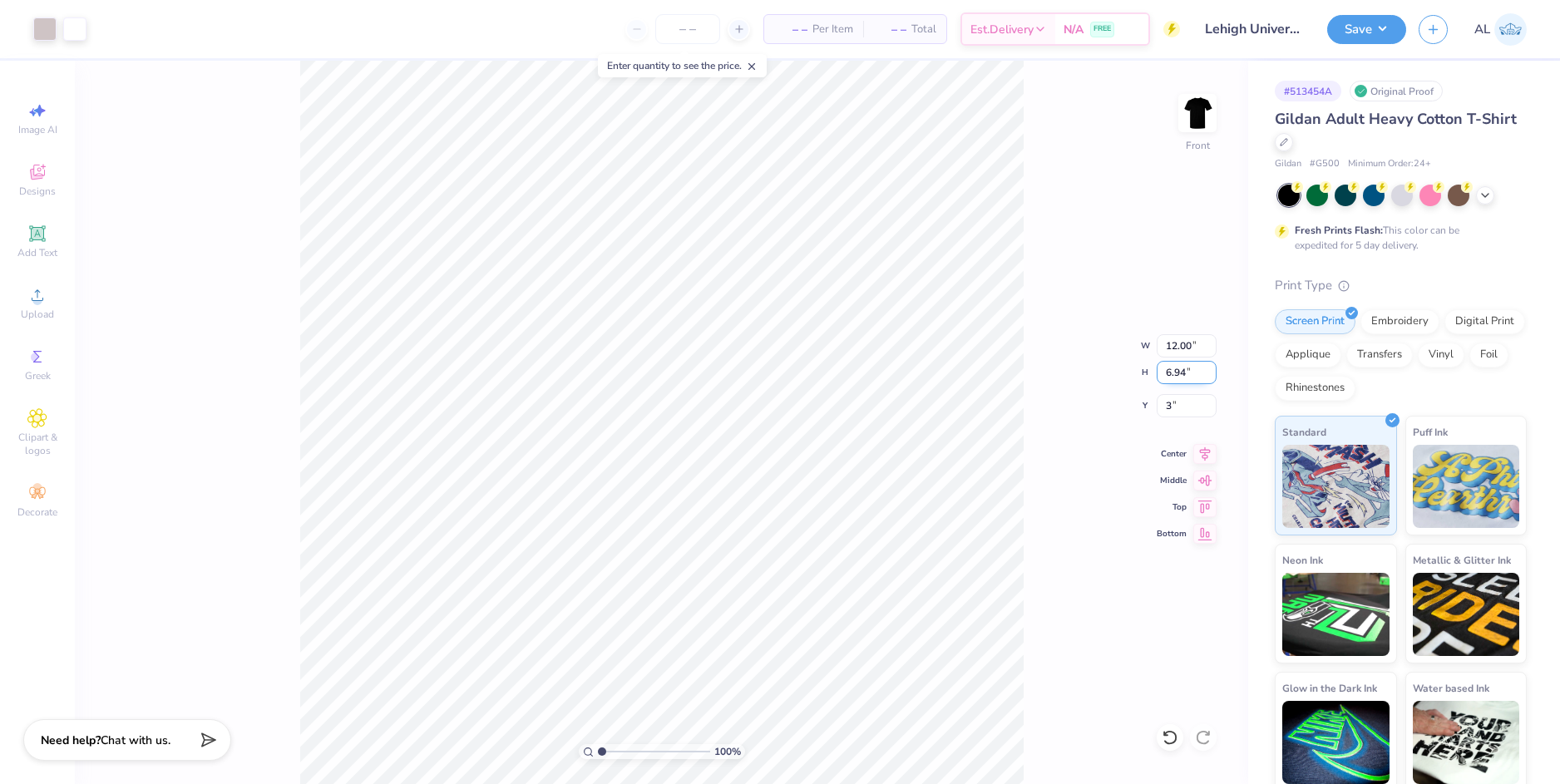
type input "3.00"
click at [1212, 112] on img at bounding box center [1197, 113] width 66 height 66
click at [1210, 112] on img at bounding box center [1197, 113] width 66 height 66
click at [622, 753] on input "range" at bounding box center [654, 752] width 112 height 15
drag, startPoint x: 623, startPoint y: 748, endPoint x: 573, endPoint y: 749, distance: 50.0
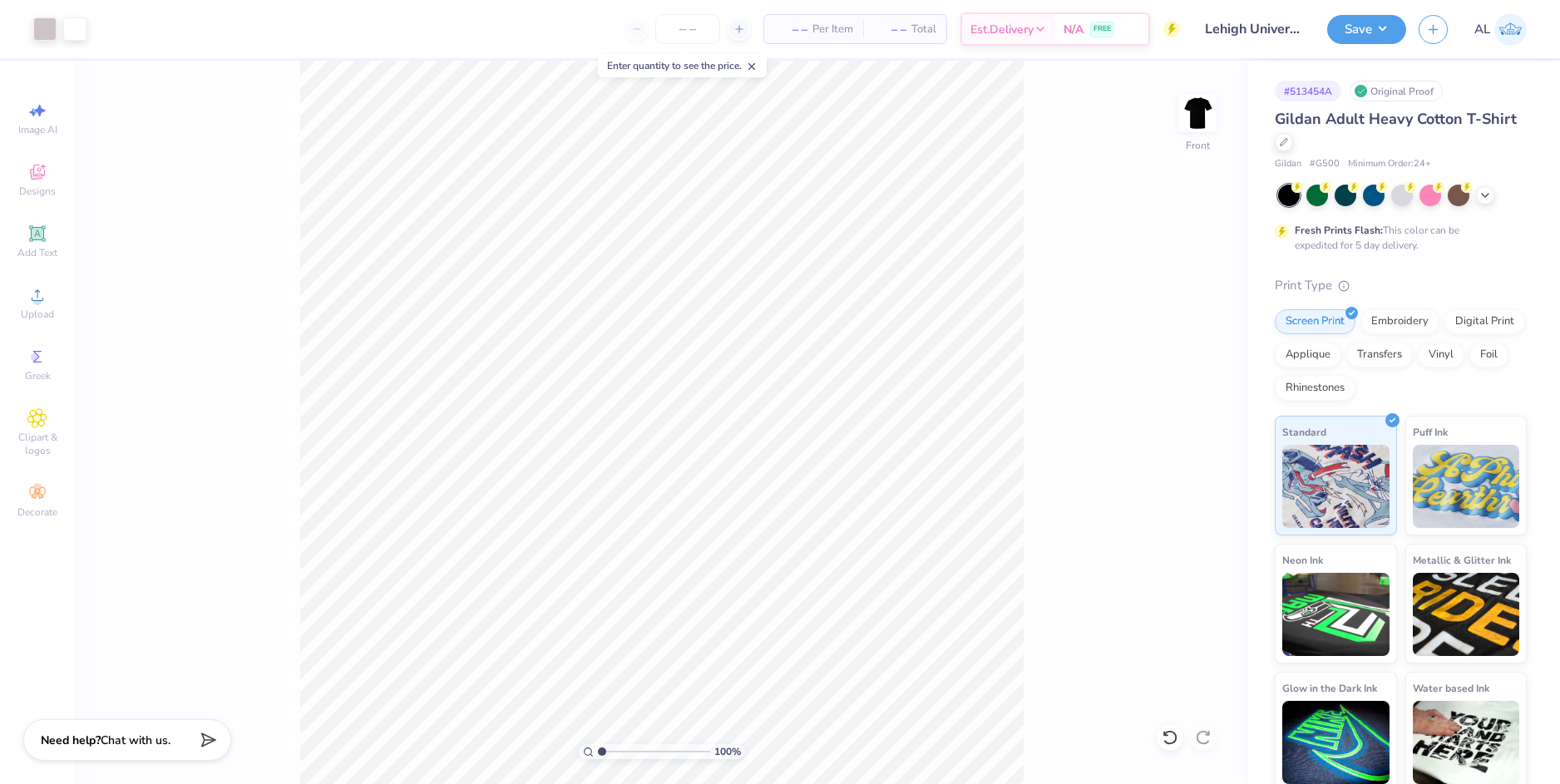
click at [598, 749] on input "range" at bounding box center [654, 752] width 112 height 15
click at [40, 24] on div at bounding box center [44, 27] width 23 height 23
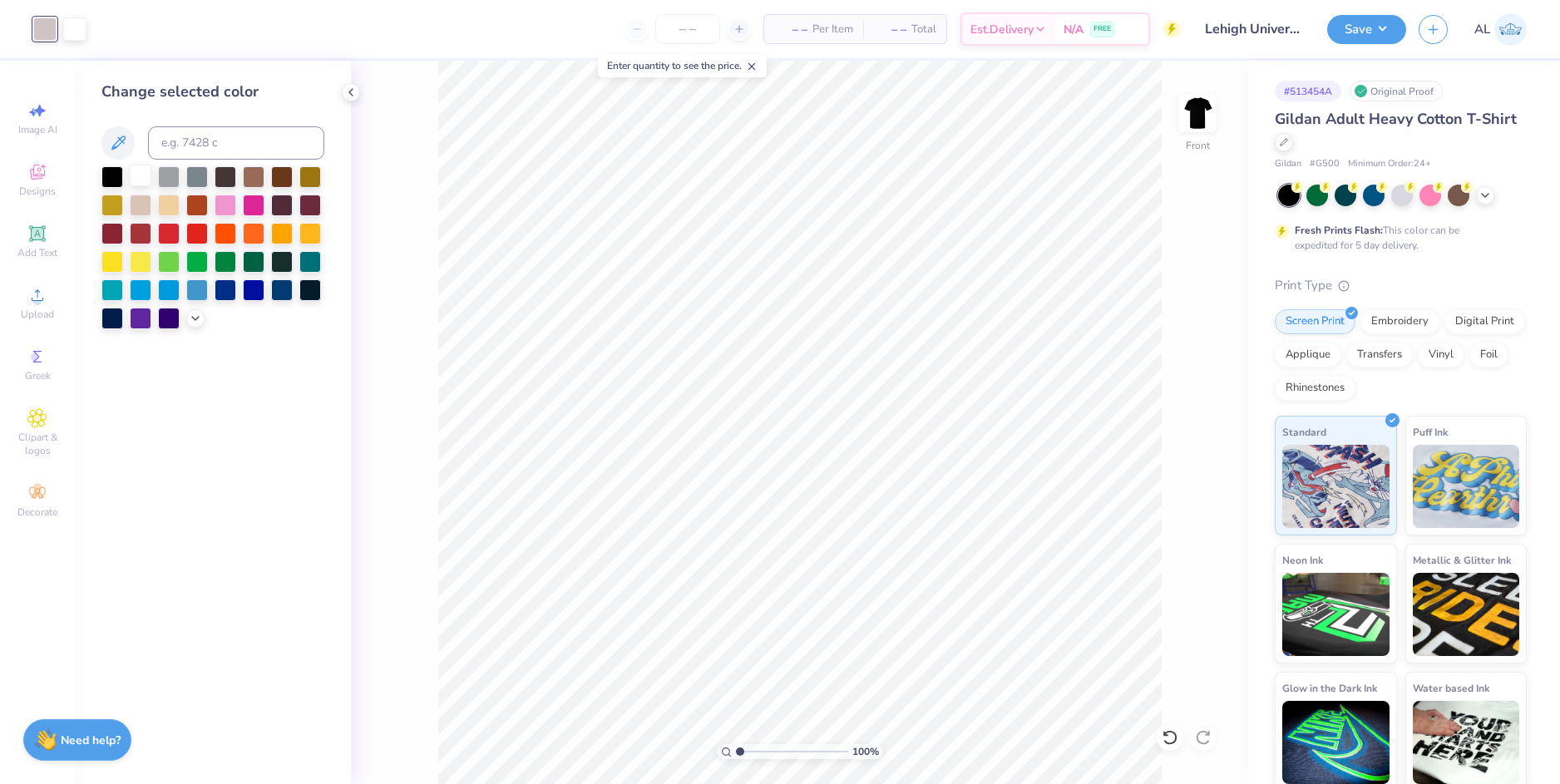
click at [143, 178] on div at bounding box center [141, 176] width 22 height 22
drag, startPoint x: 739, startPoint y: 749, endPoint x: 757, endPoint y: 744, distance: 18.7
click at [757, 744] on input "range" at bounding box center [791, 752] width 112 height 15
drag, startPoint x: 753, startPoint y: 751, endPoint x: 736, endPoint y: 747, distance: 17.5
type input "1"
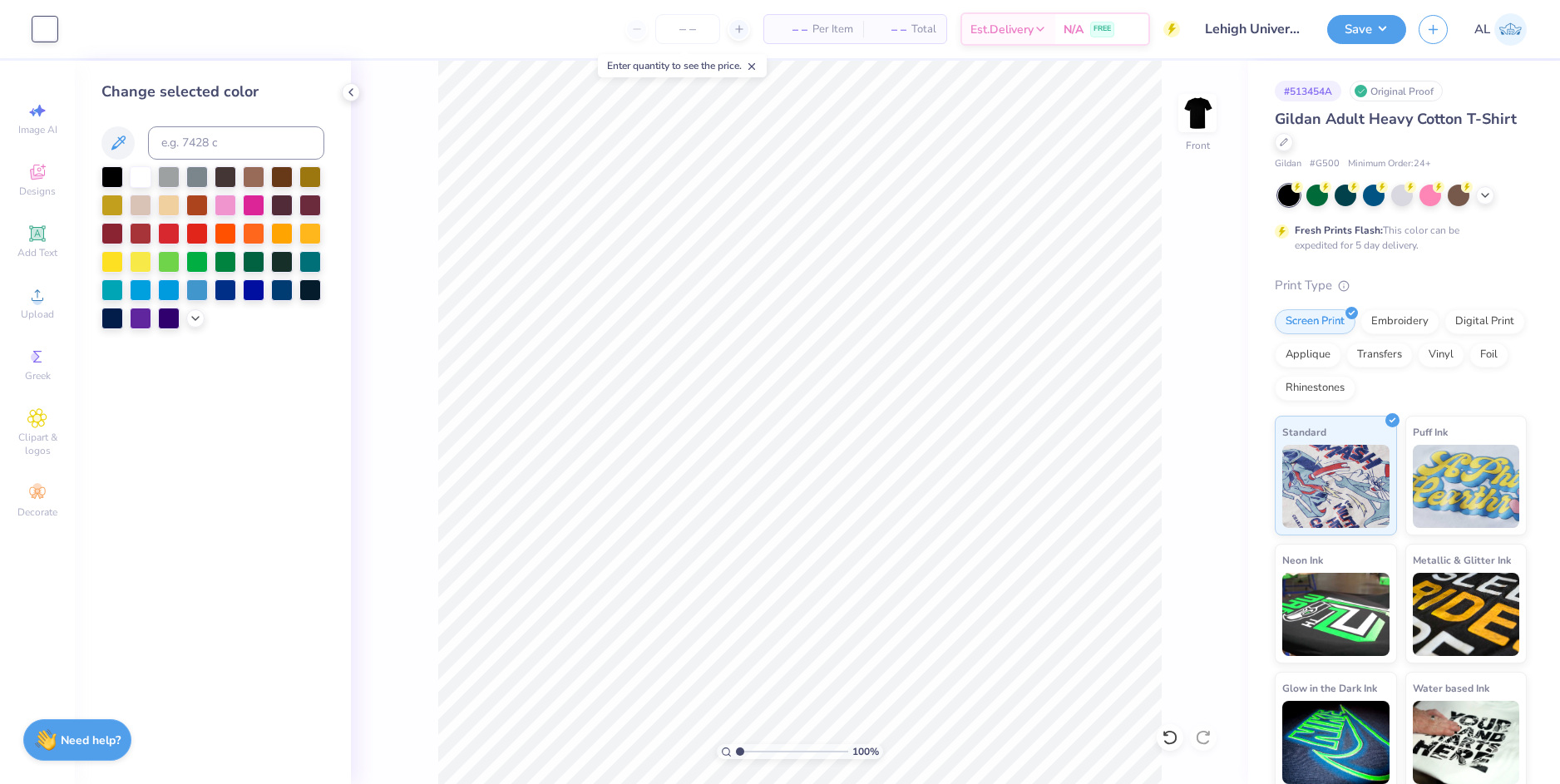
click at [736, 747] on input "range" at bounding box center [791, 752] width 112 height 15
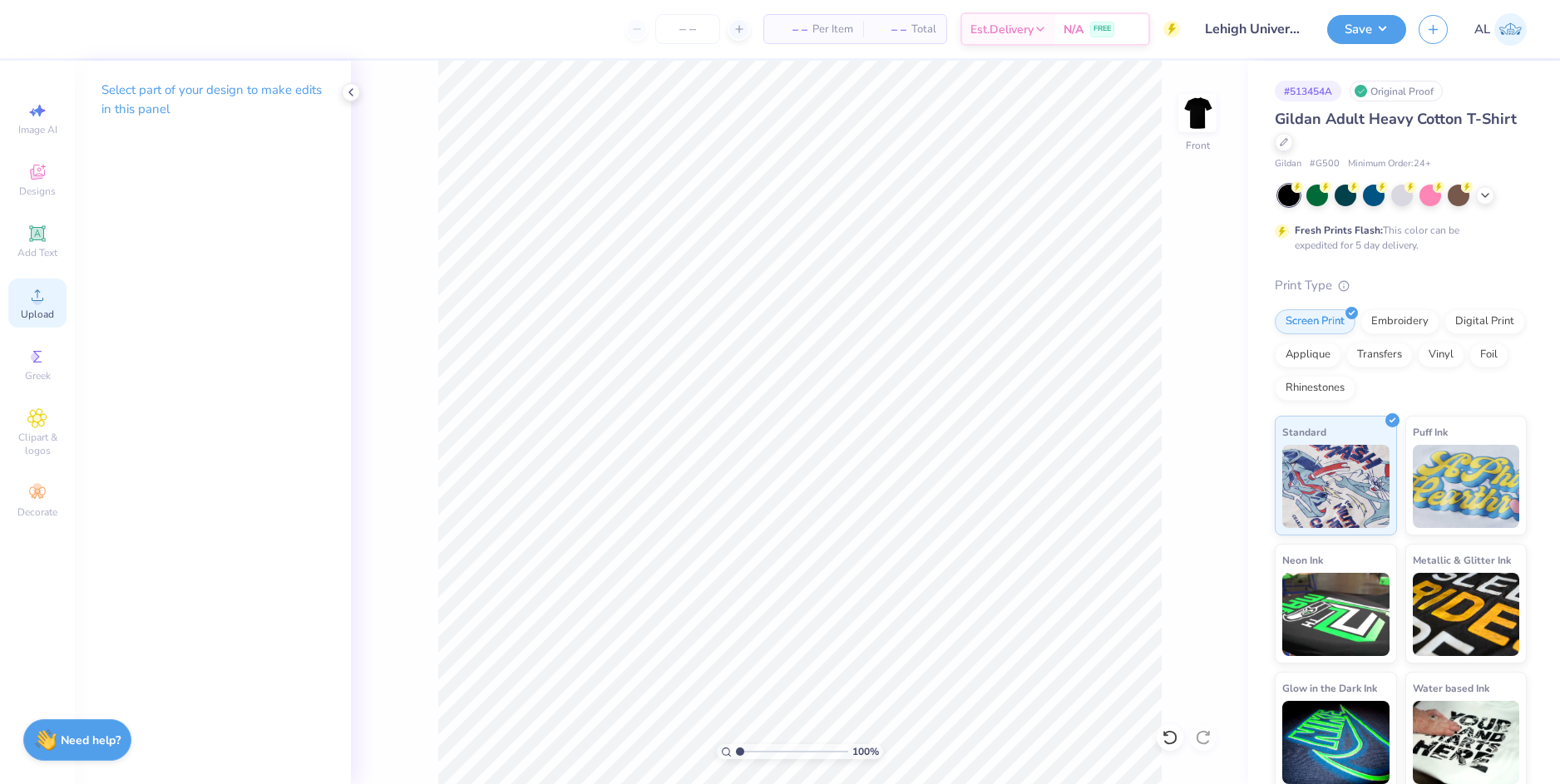
click at [29, 309] on span "Upload" at bounding box center [38, 314] width 33 height 13
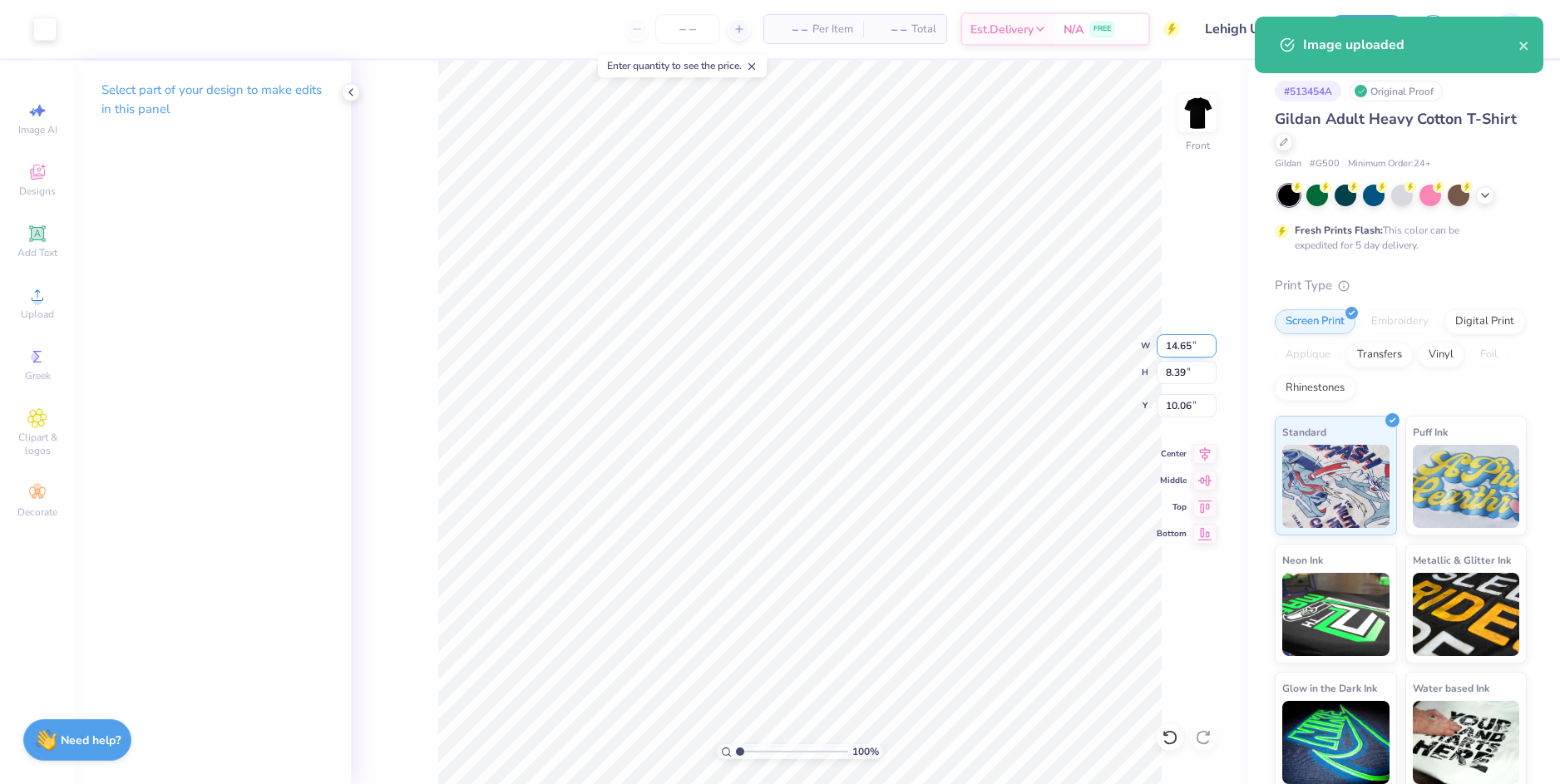
click at [1177, 344] on input "14.65" at bounding box center [1186, 346] width 60 height 23
click at [1177, 404] on input "10.06" at bounding box center [1186, 405] width 60 height 23
type input "12.00"
type input "6.87"
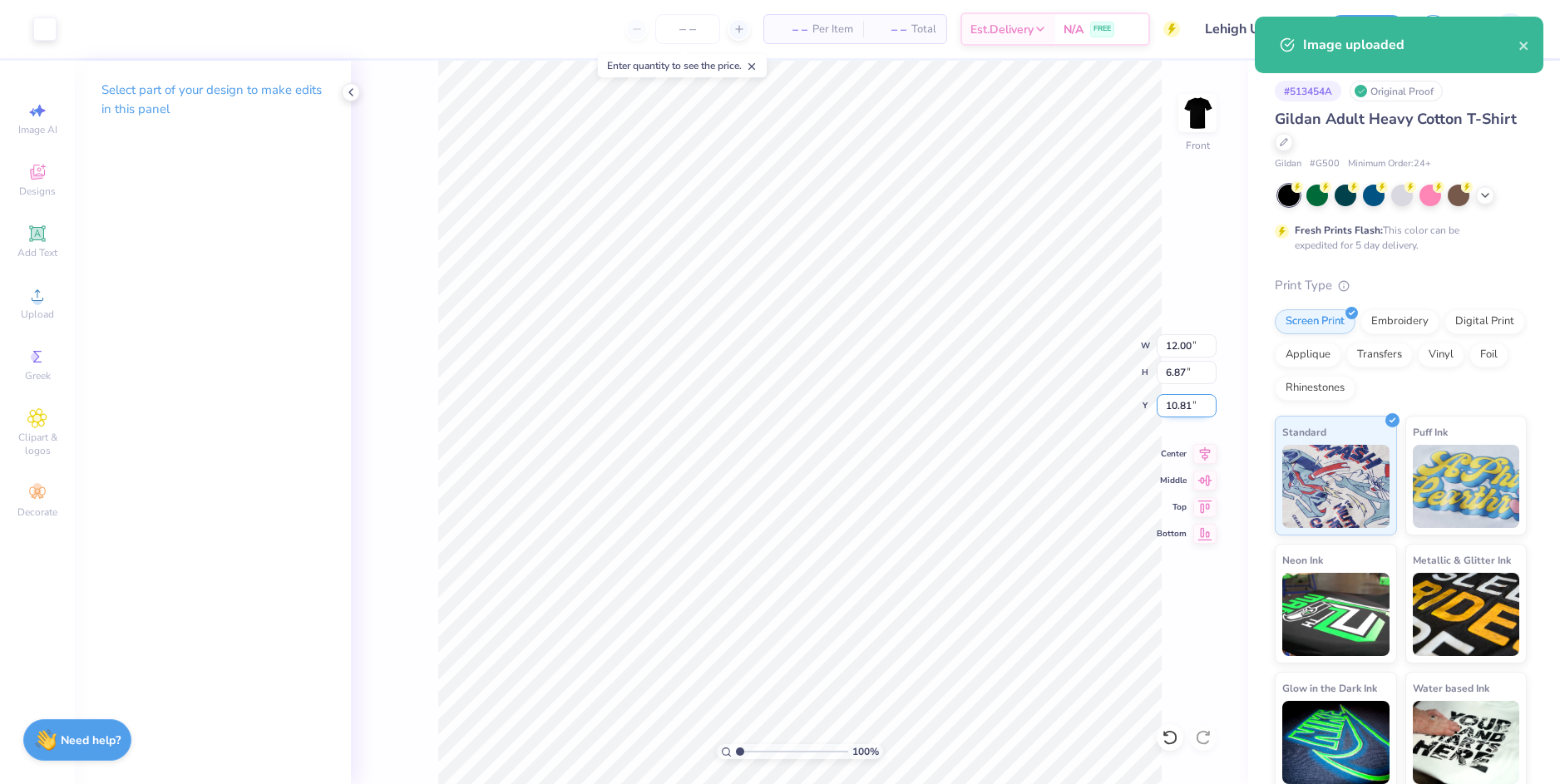
click at [1177, 404] on input "10.81" at bounding box center [1186, 405] width 60 height 23
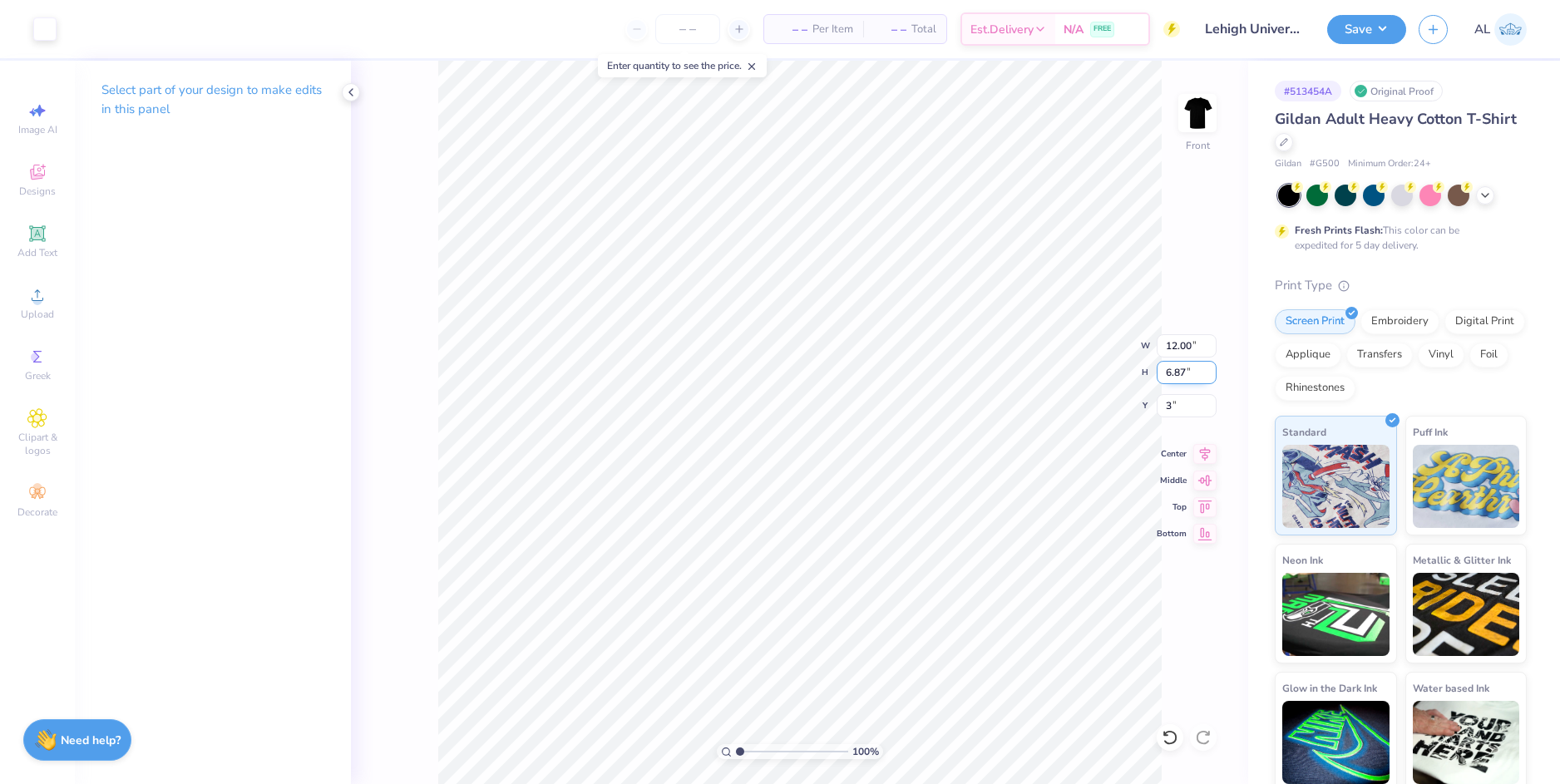
click at [1175, 374] on input "6.87" at bounding box center [1186, 372] width 60 height 23
type input "3.00"
type input "1"
drag, startPoint x: 743, startPoint y: 749, endPoint x: 734, endPoint y: 745, distance: 9.8
click at [735, 745] on input "range" at bounding box center [791, 752] width 112 height 15
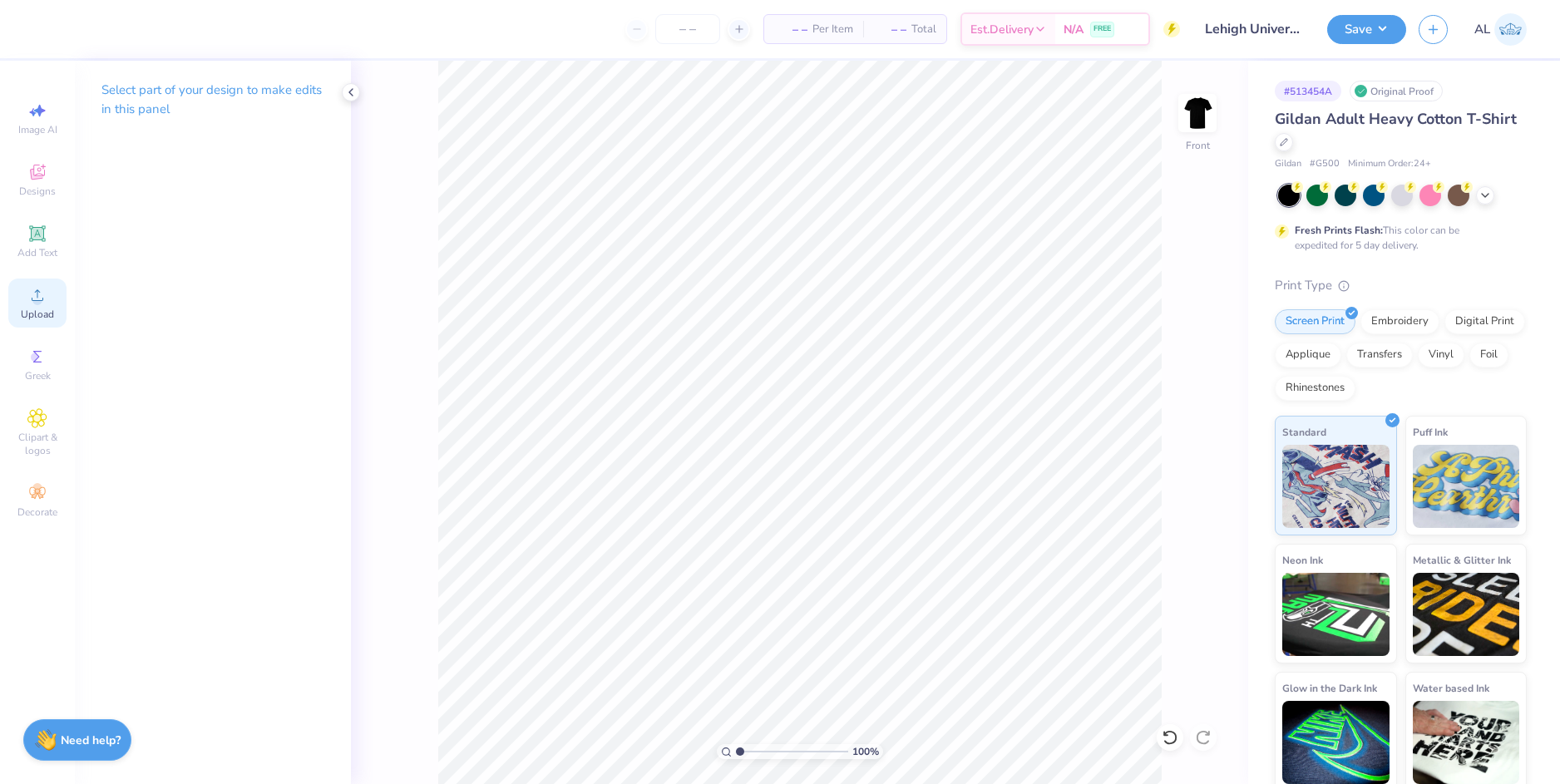
click at [51, 305] on div "Upload" at bounding box center [37, 302] width 58 height 49
click at [44, 305] on div "Upload" at bounding box center [37, 302] width 58 height 49
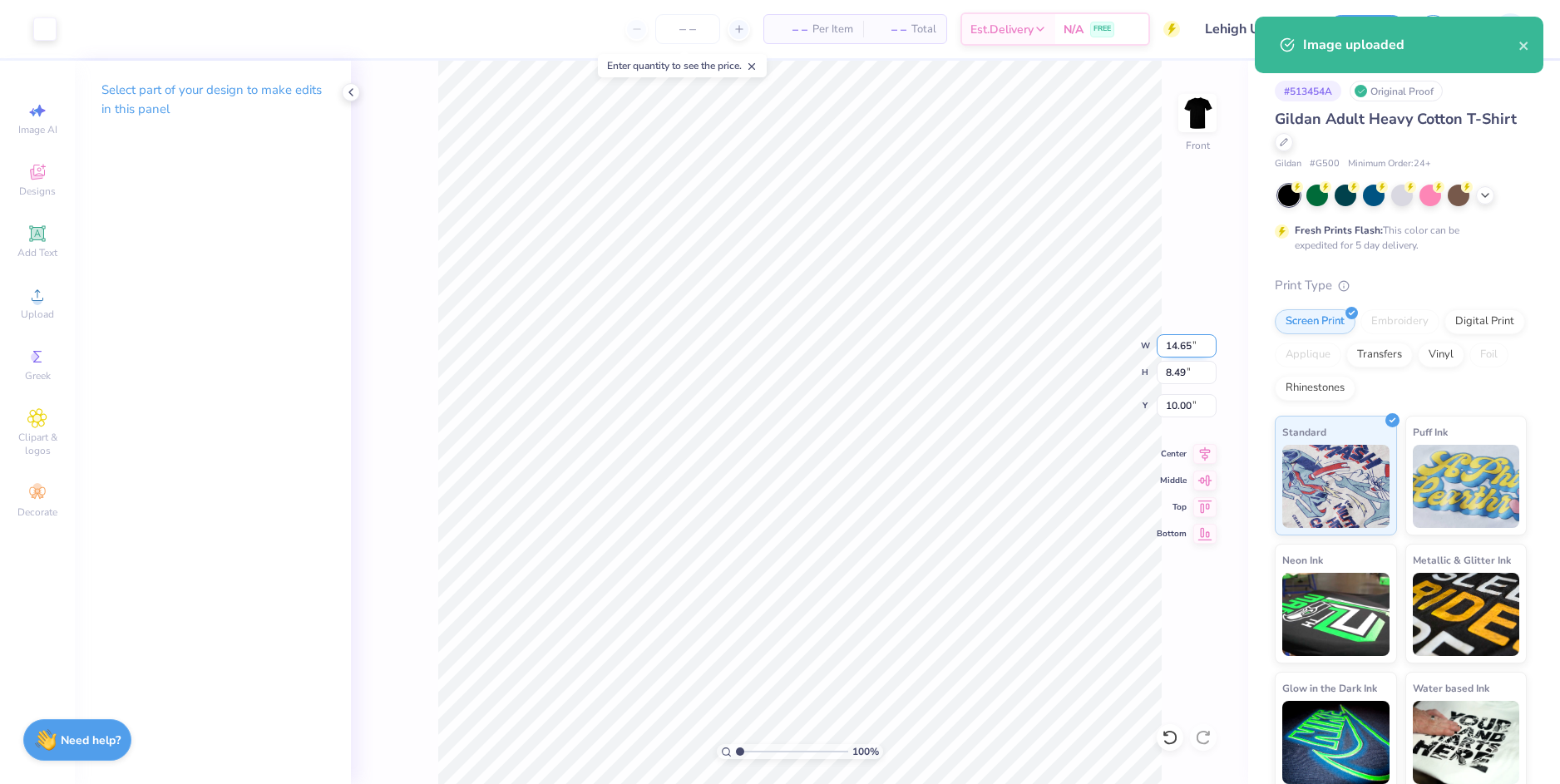
click at [1174, 342] on input "14.65" at bounding box center [1186, 346] width 60 height 23
click at [1177, 408] on input "10.00" at bounding box center [1186, 405] width 60 height 23
type input "12.00"
type input "6.96"
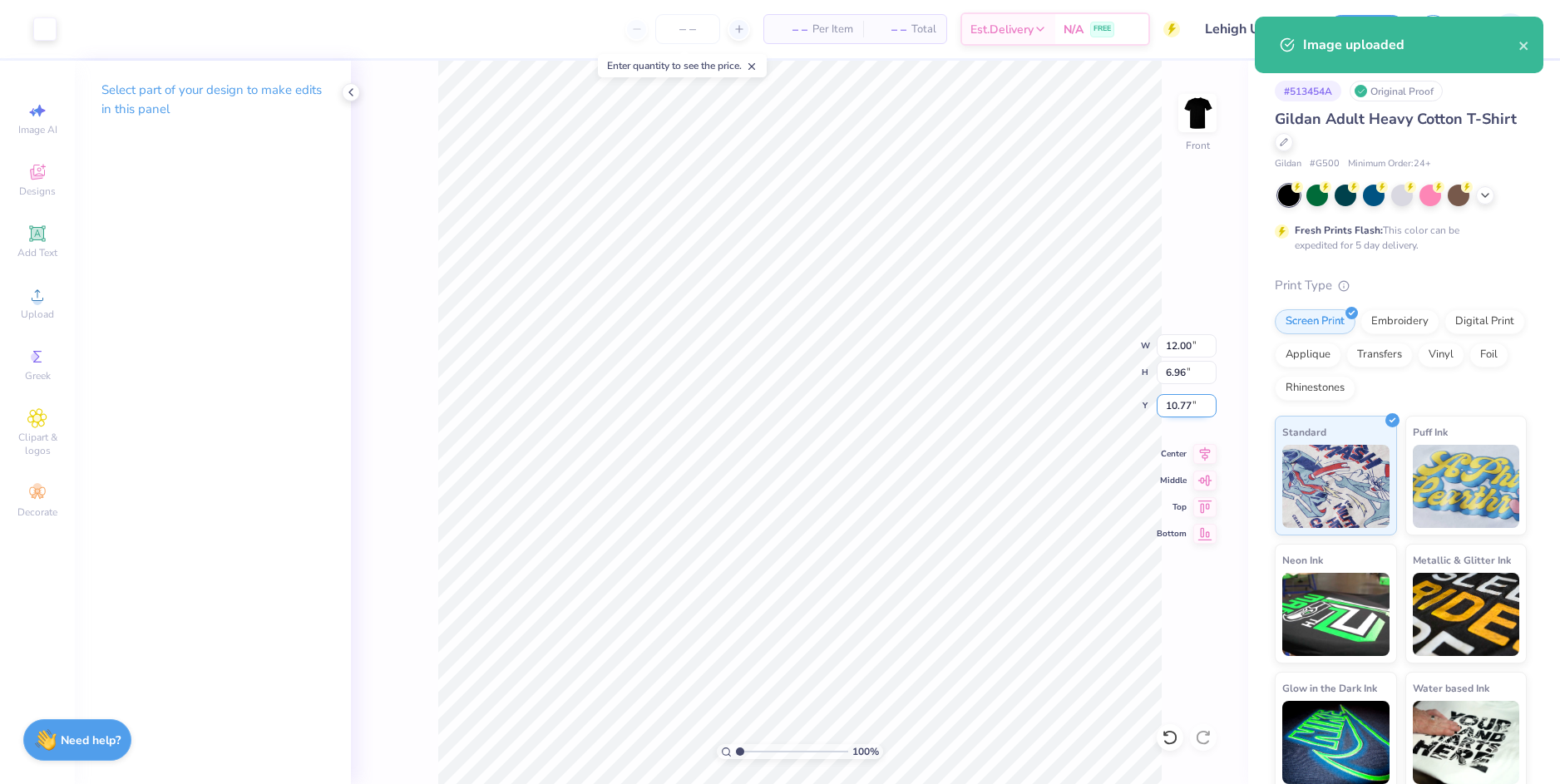
click at [1176, 406] on input "10.77" at bounding box center [1186, 405] width 60 height 23
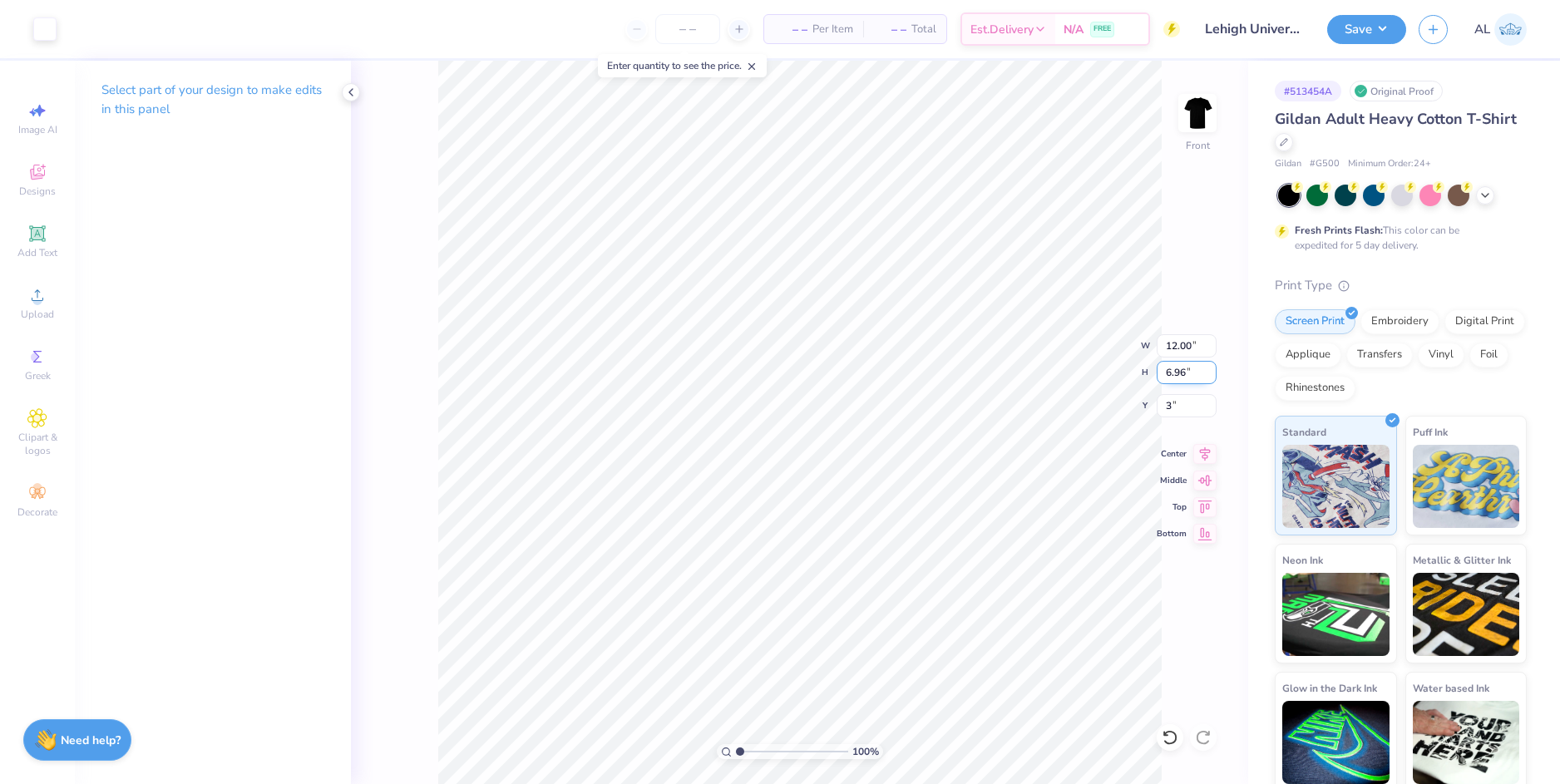
click at [1181, 370] on input "6.96" at bounding box center [1186, 372] width 60 height 23
type input "3.00"
click at [768, 753] on input "range" at bounding box center [791, 752] width 112 height 15
drag, startPoint x: 763, startPoint y: 748, endPoint x: 741, endPoint y: 752, distance: 22.4
click at [741, 752] on input "range" at bounding box center [791, 752] width 112 height 15
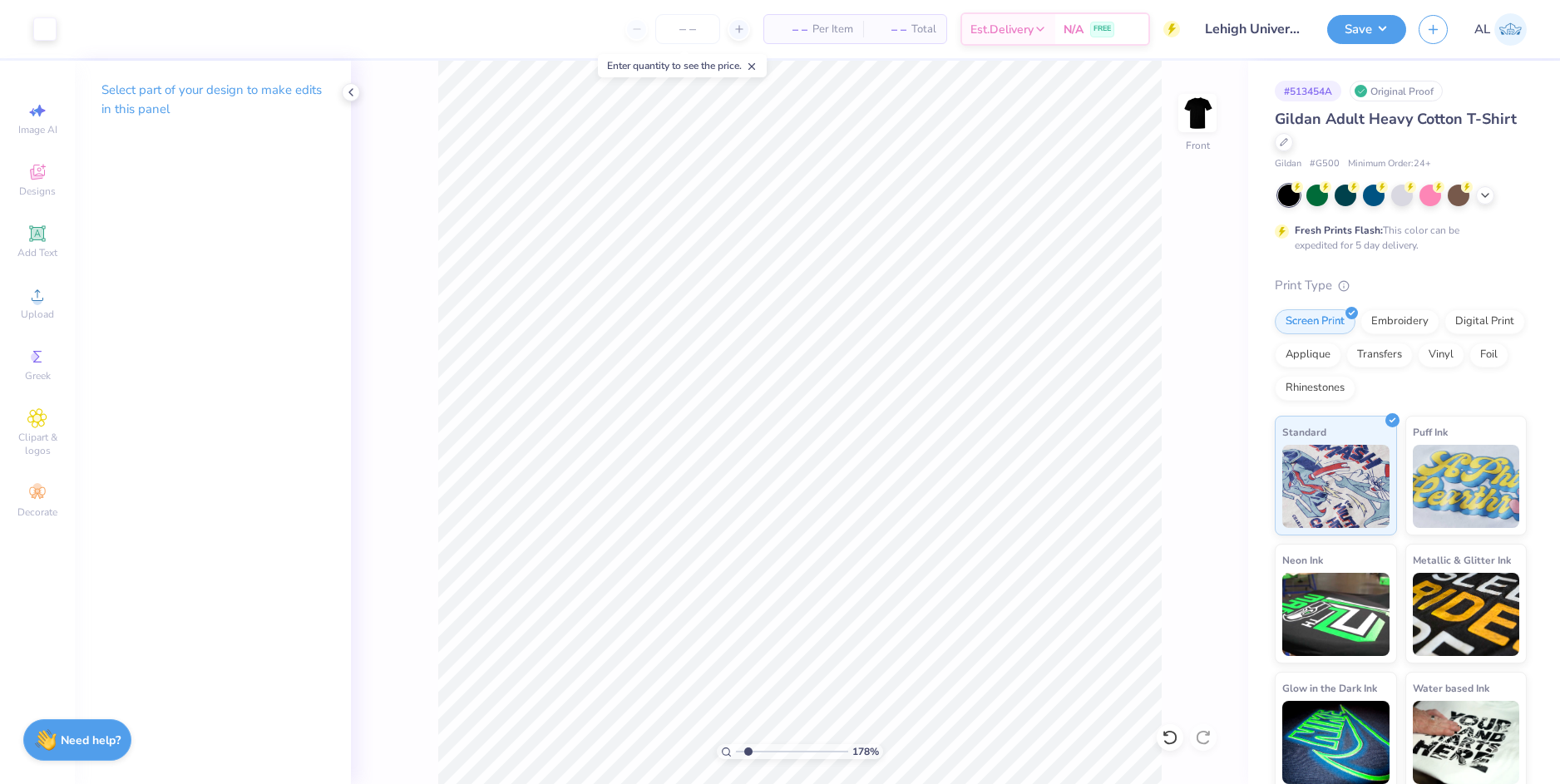
click at [748, 752] on input "range" at bounding box center [791, 752] width 112 height 15
click at [1206, 107] on img at bounding box center [1197, 113] width 66 height 66
drag, startPoint x: 744, startPoint y: 752, endPoint x: 731, endPoint y: 753, distance: 13.0
type input "1"
click at [735, 753] on input "range" at bounding box center [791, 752] width 112 height 15
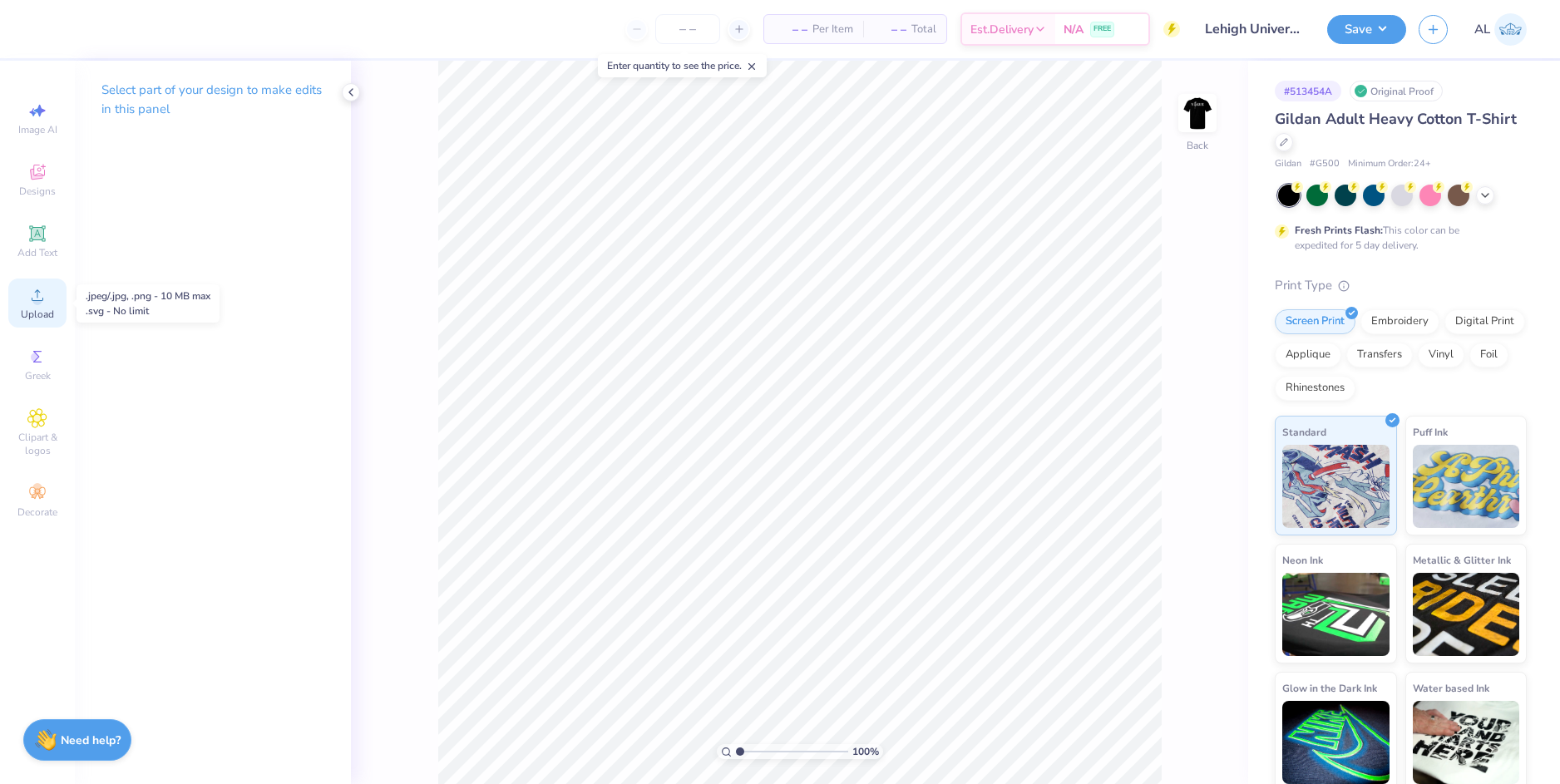
click at [36, 302] on circle at bounding box center [37, 301] width 9 height 9
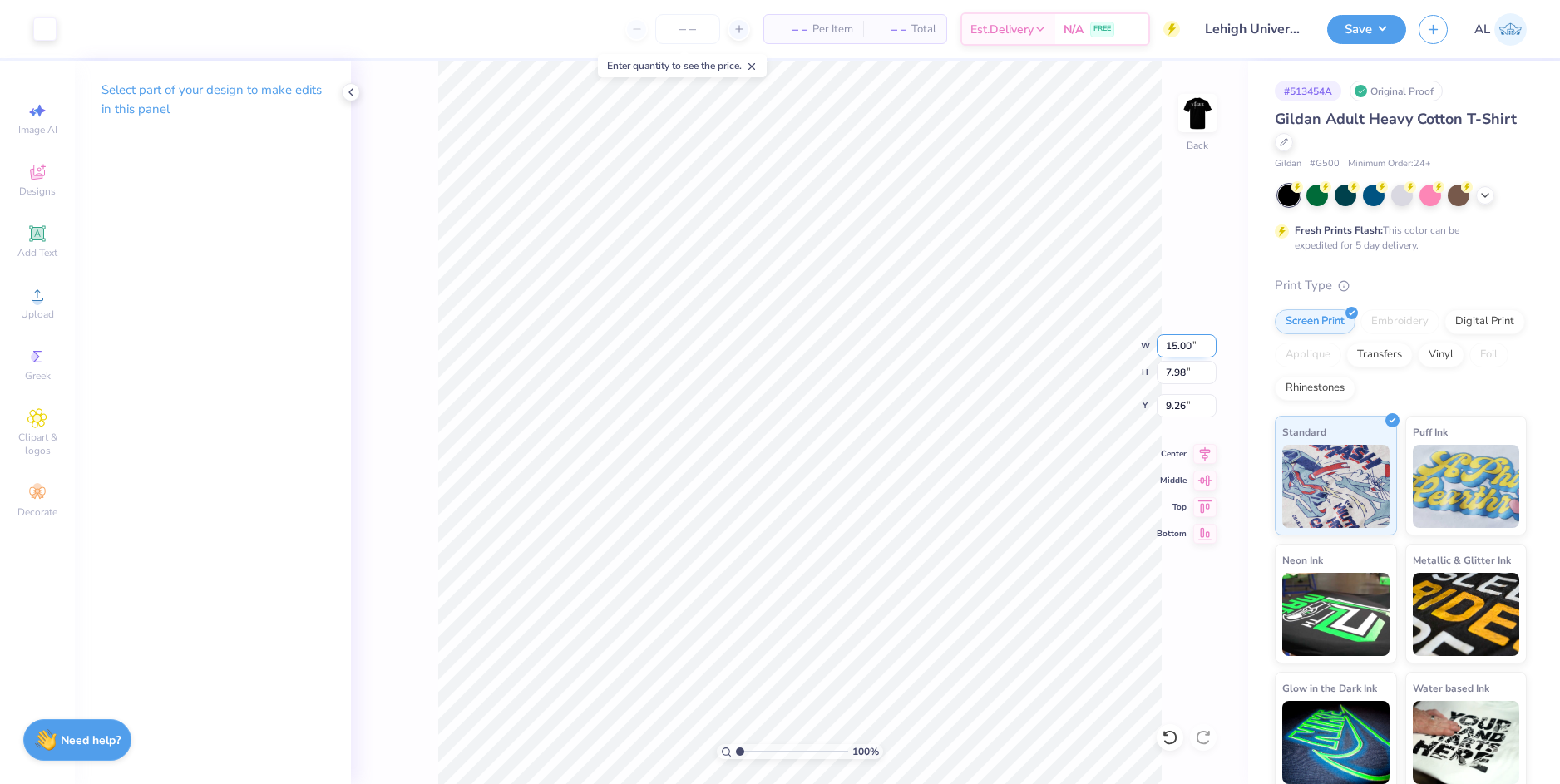
click at [1179, 344] on input "15.00" at bounding box center [1186, 346] width 60 height 23
click at [1167, 417] on div "100 % Back W 8 8 " H 7.98 7.98 " Y 9.26 9.26 " Center Middle Top Bottom" at bounding box center [800, 422] width 897 height 723
click at [1167, 409] on div "100 % Back W 8 H 7.98 Y 9.26 Center Middle Top Bottom" at bounding box center [800, 422] width 897 height 723
type input "8.00"
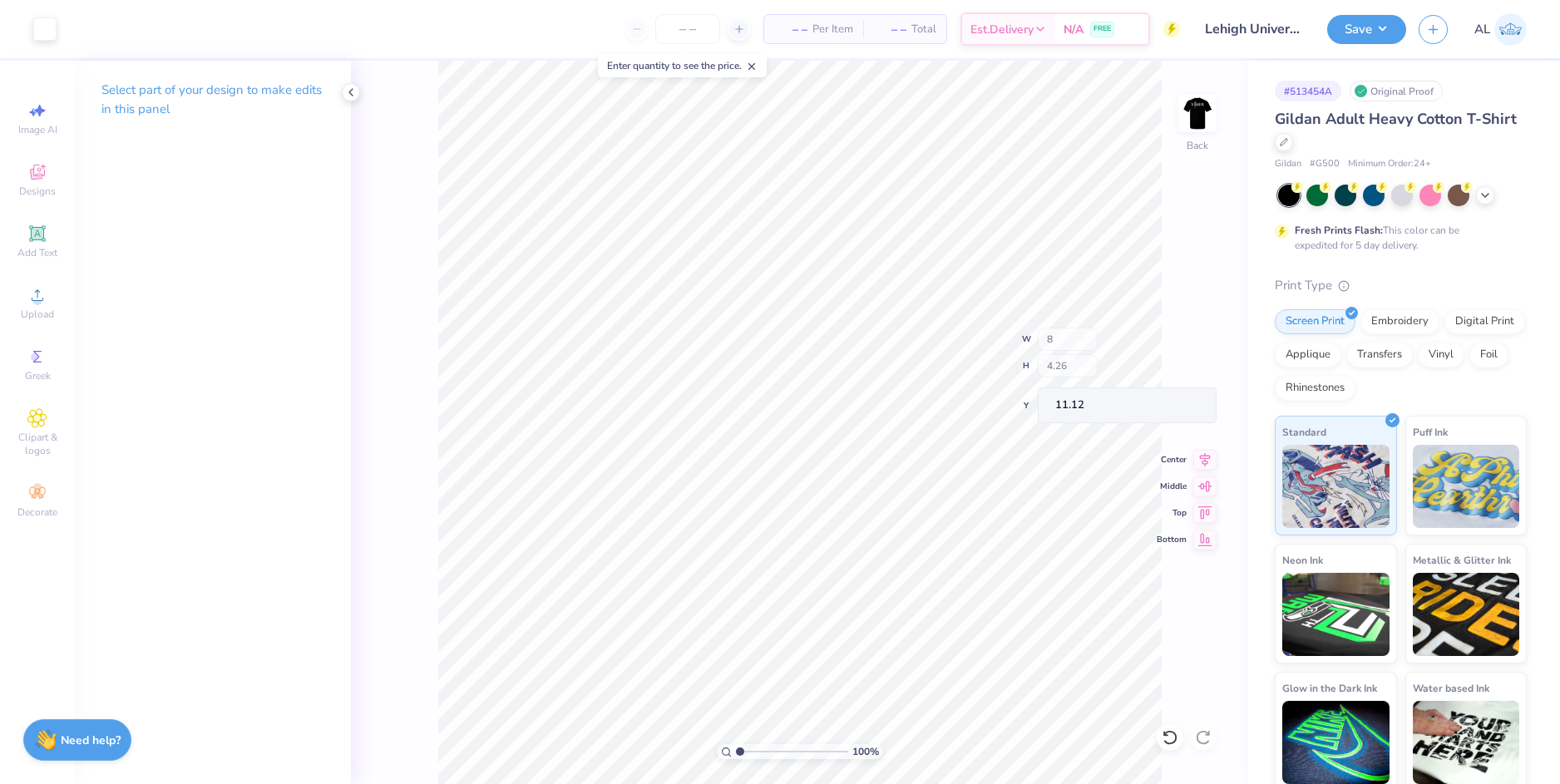
type input "4.26"
type input "11.12"
click at [1171, 404] on div "100 % Back W 8.00 H 4.26 Y 11.12 Center Middle Top Bottom" at bounding box center [800, 422] width 897 height 723
click at [1172, 405] on input "11.12" at bounding box center [1186, 405] width 60 height 23
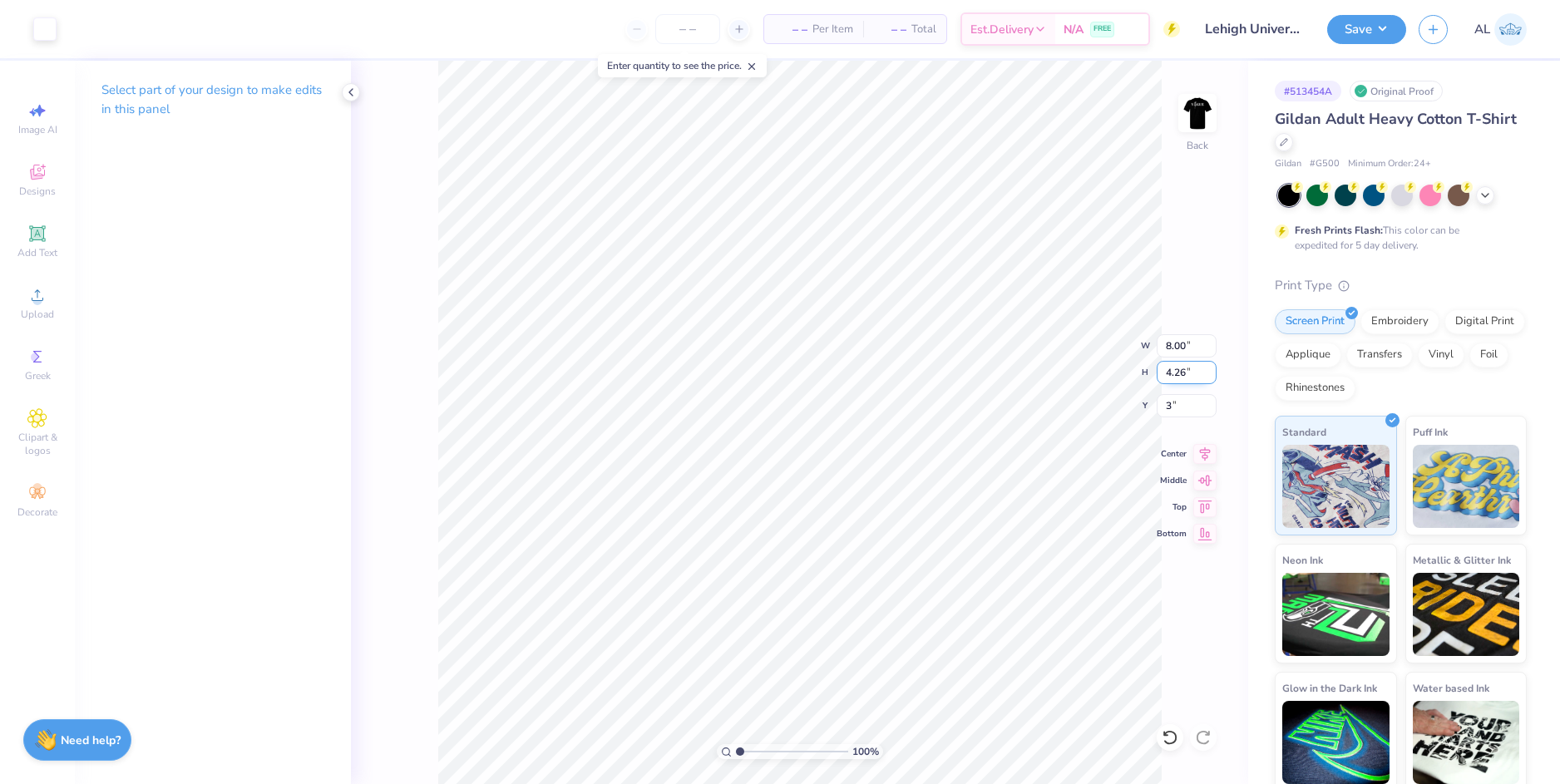
click at [1166, 370] on input "4.26" at bounding box center [1186, 372] width 60 height 23
type input "3.00"
click at [1197, 123] on img at bounding box center [1197, 113] width 66 height 66
click at [1377, 34] on button "Save" at bounding box center [1367, 28] width 79 height 29
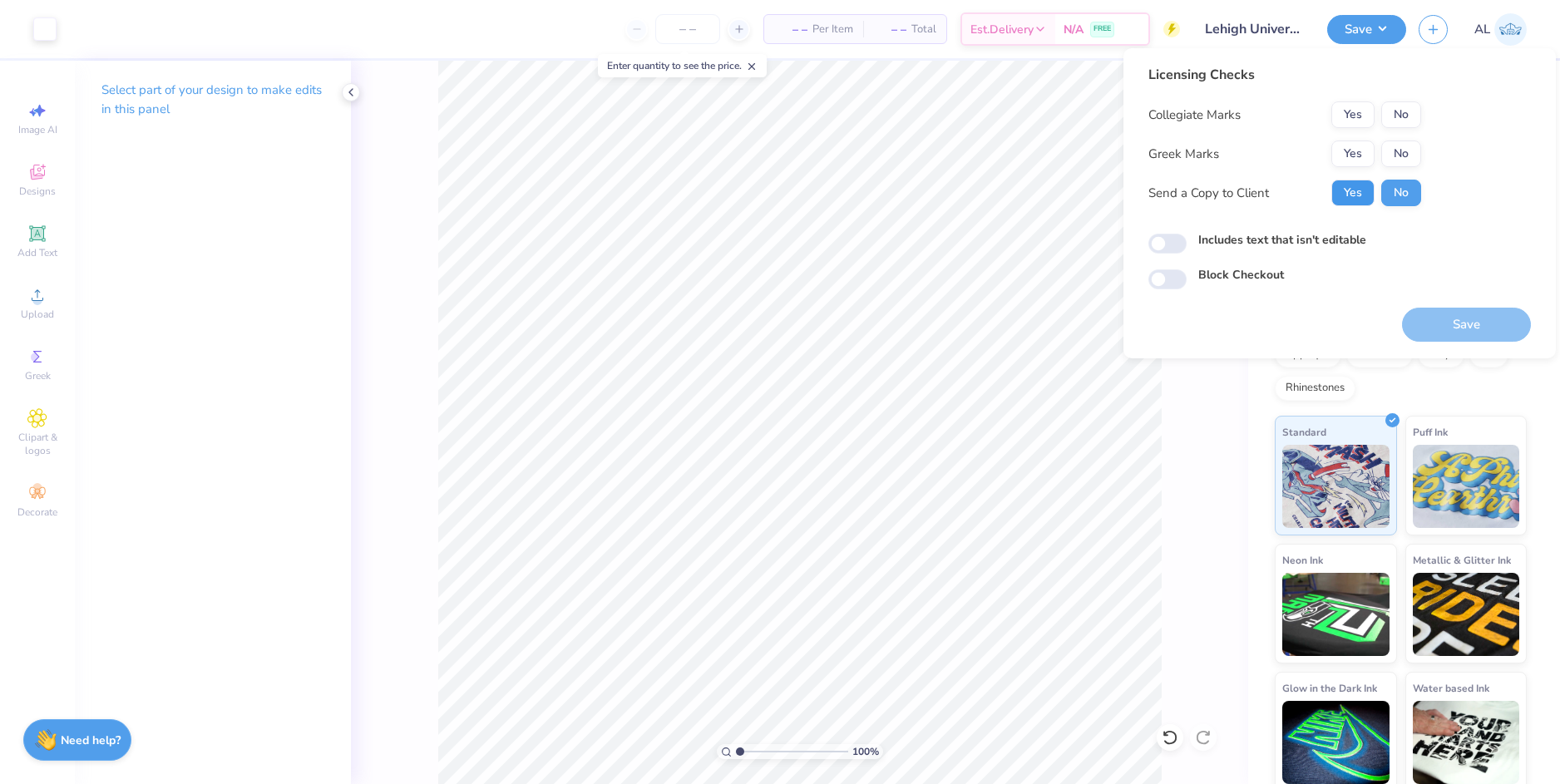
click at [1362, 197] on button "Yes" at bounding box center [1352, 192] width 43 height 27
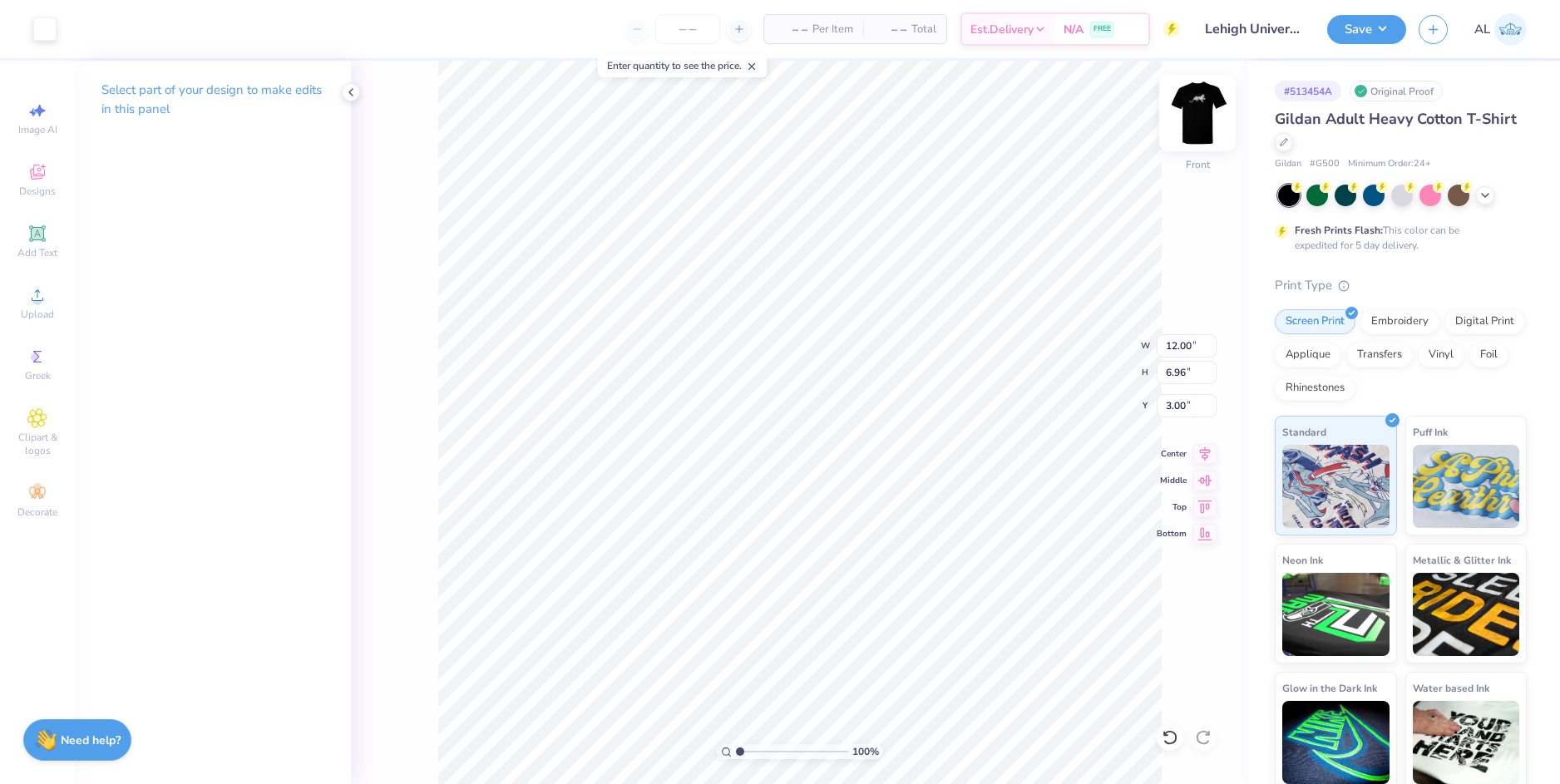
click at [1192, 114] on img at bounding box center [1197, 113] width 66 height 66
click at [1197, 126] on img at bounding box center [1197, 113] width 66 height 66
click at [1336, 40] on button "Save" at bounding box center [1367, 28] width 79 height 29
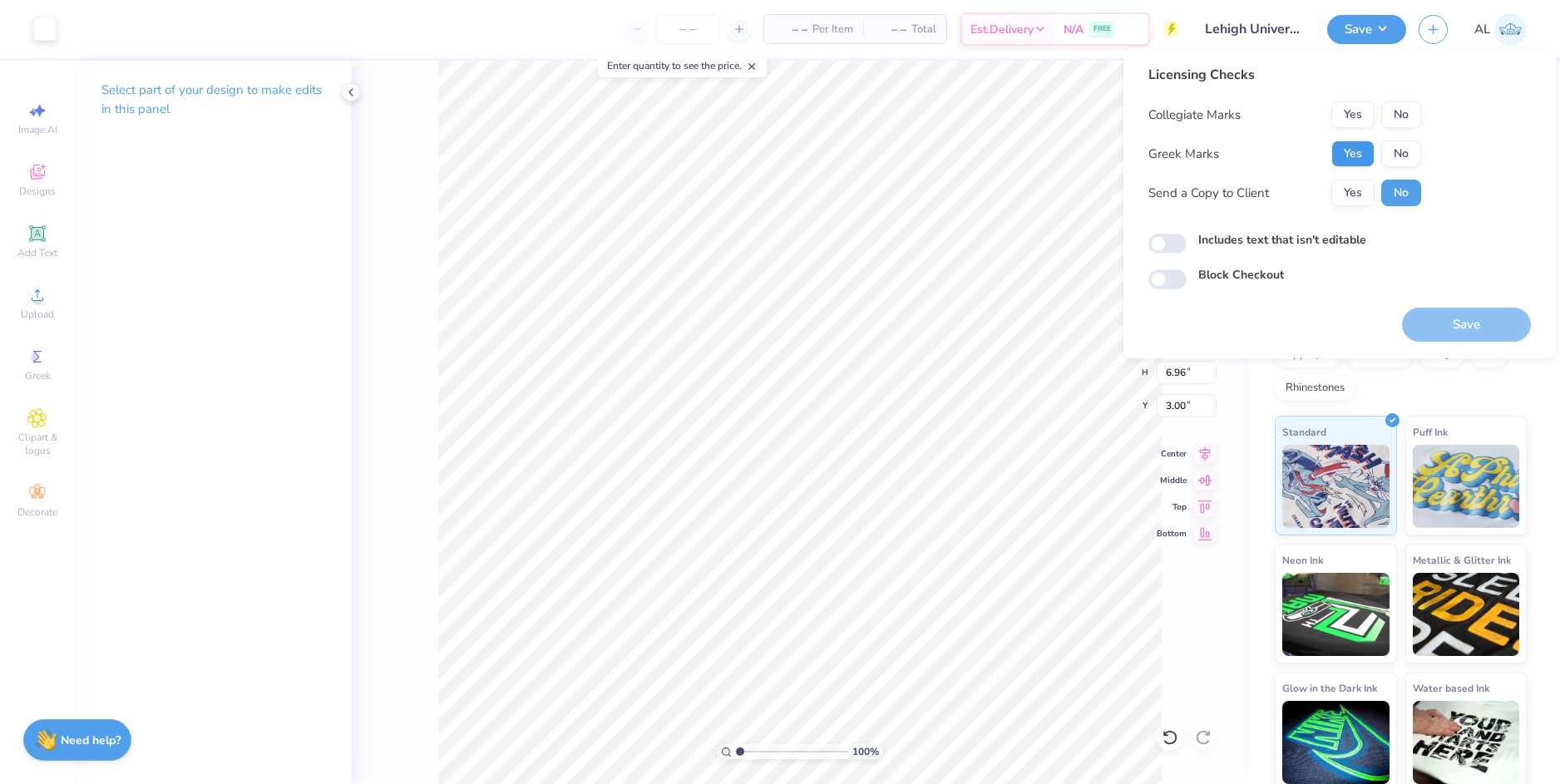
click at [1361, 158] on button "Yes" at bounding box center [1352, 153] width 43 height 27
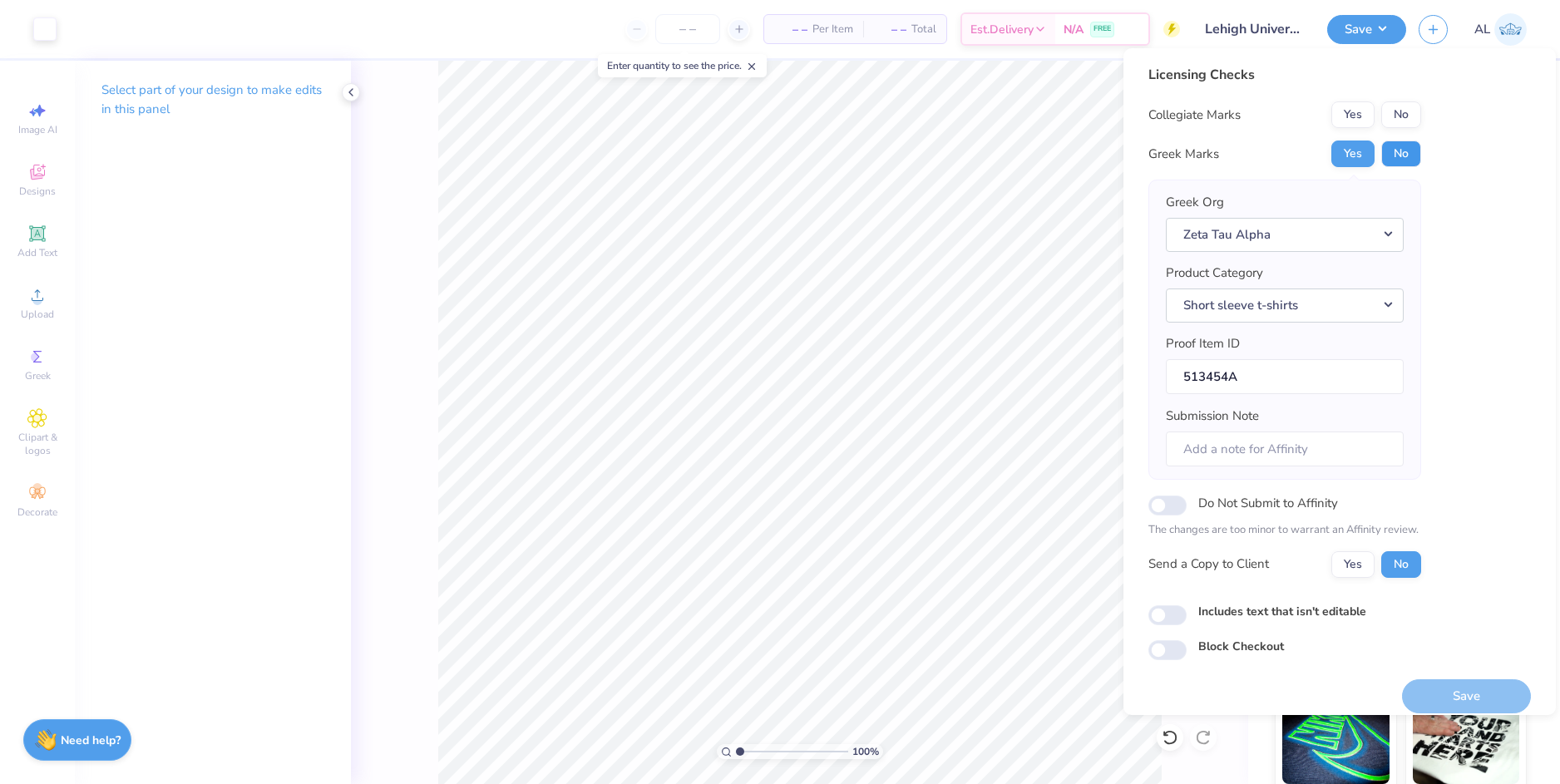
click at [1395, 145] on button "No" at bounding box center [1400, 153] width 40 height 27
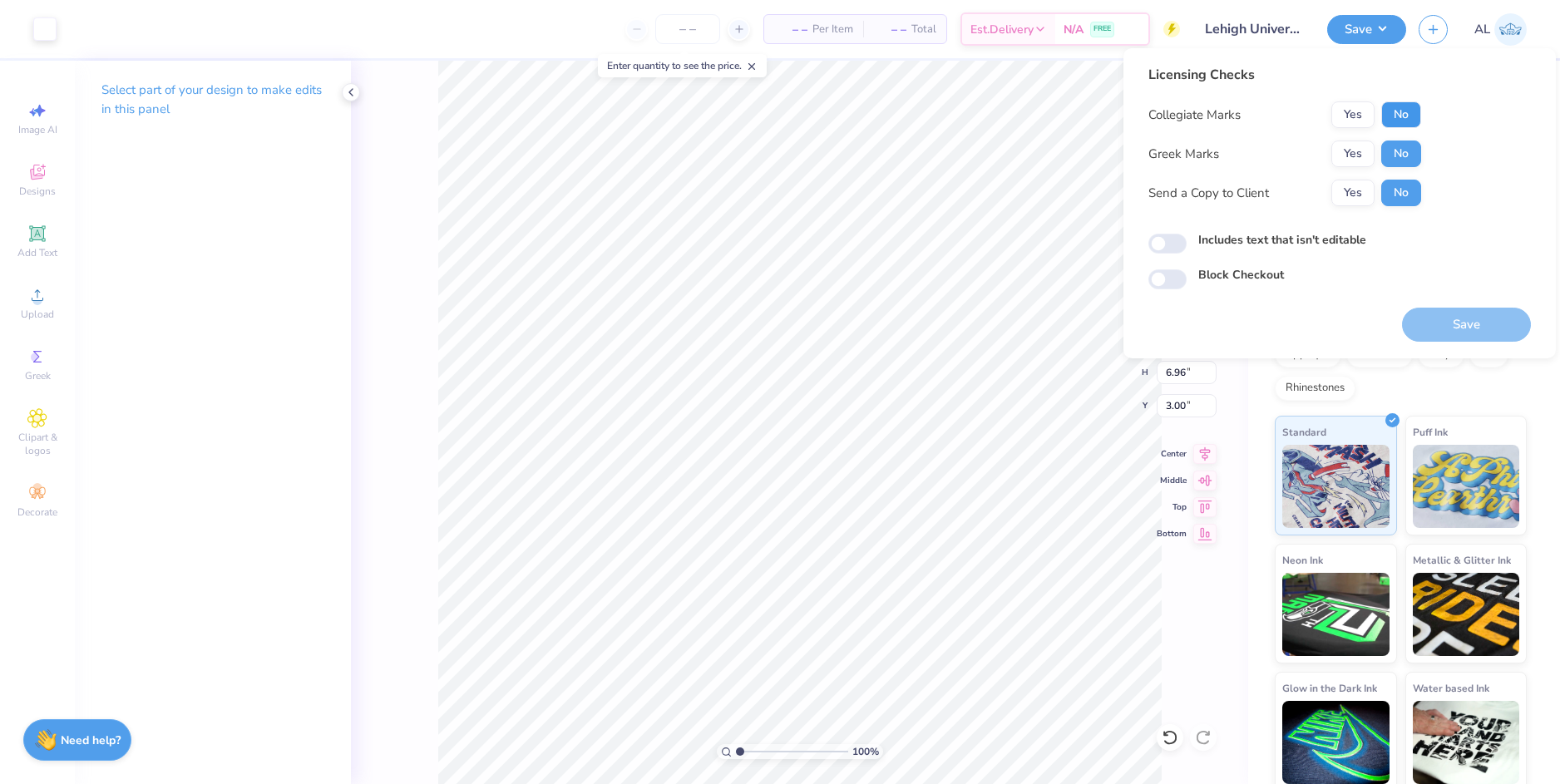
click at [1406, 123] on button "No" at bounding box center [1400, 114] width 40 height 27
click at [1369, 187] on button "Yes" at bounding box center [1352, 192] width 43 height 27
click at [1460, 324] on button "Save" at bounding box center [1466, 324] width 129 height 34
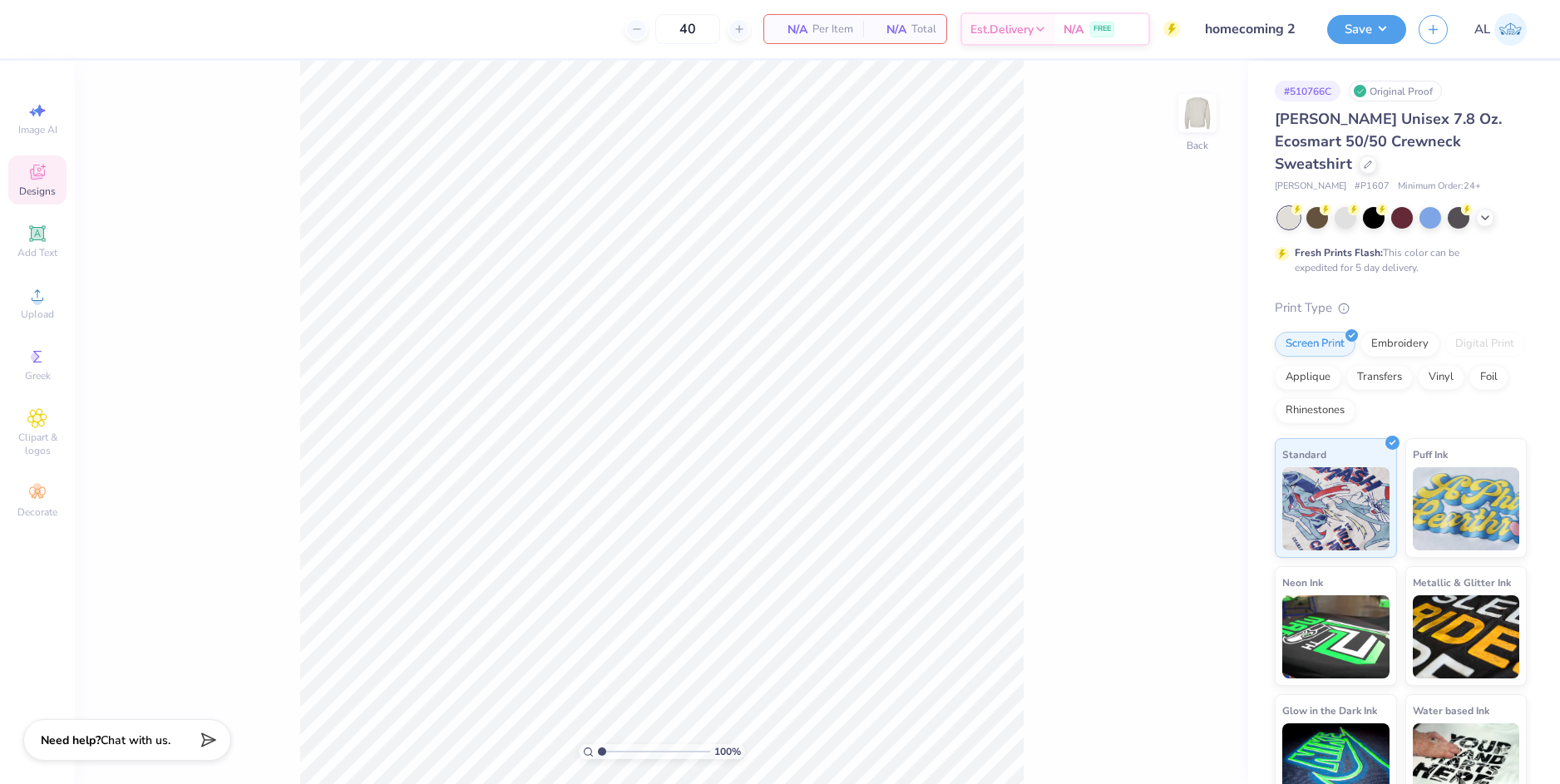
click at [43, 162] on icon at bounding box center [38, 172] width 20 height 20
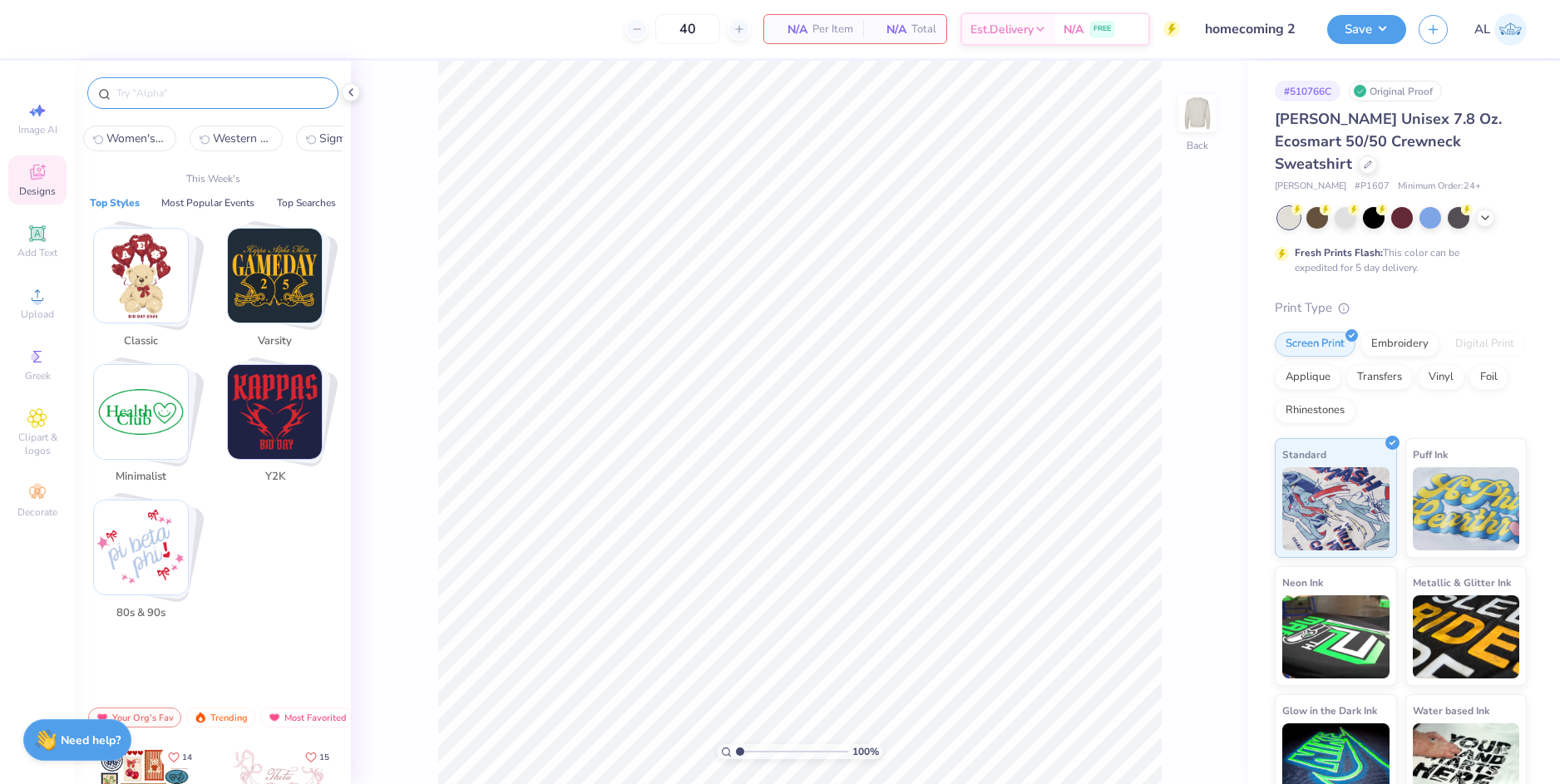
click at [142, 90] on input "text" at bounding box center [222, 93] width 213 height 17
paste input "Sigma Delta Tau Classic Halftone Football and Texts Homecoming Sweater"
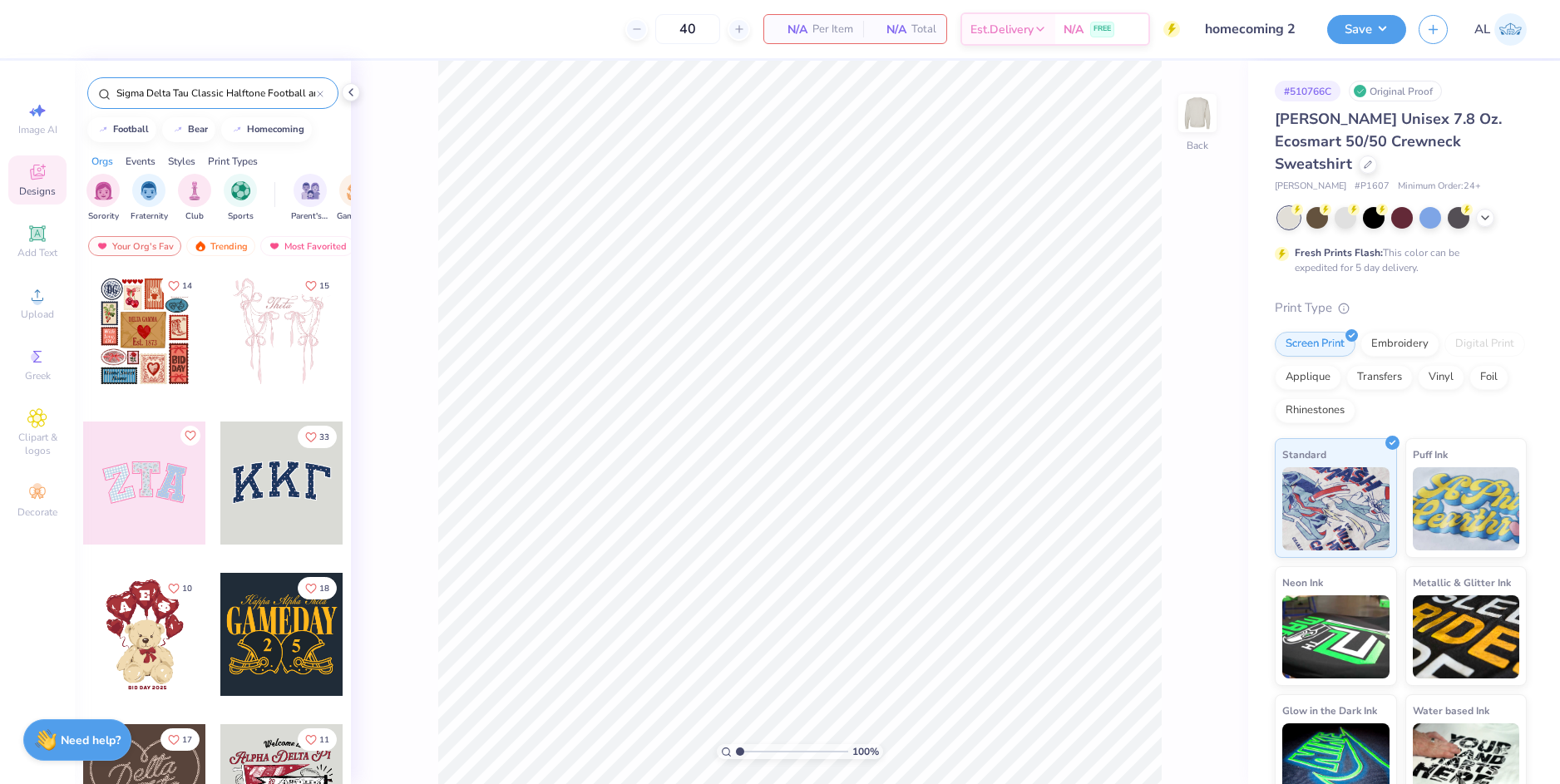
scroll to position [0, 137]
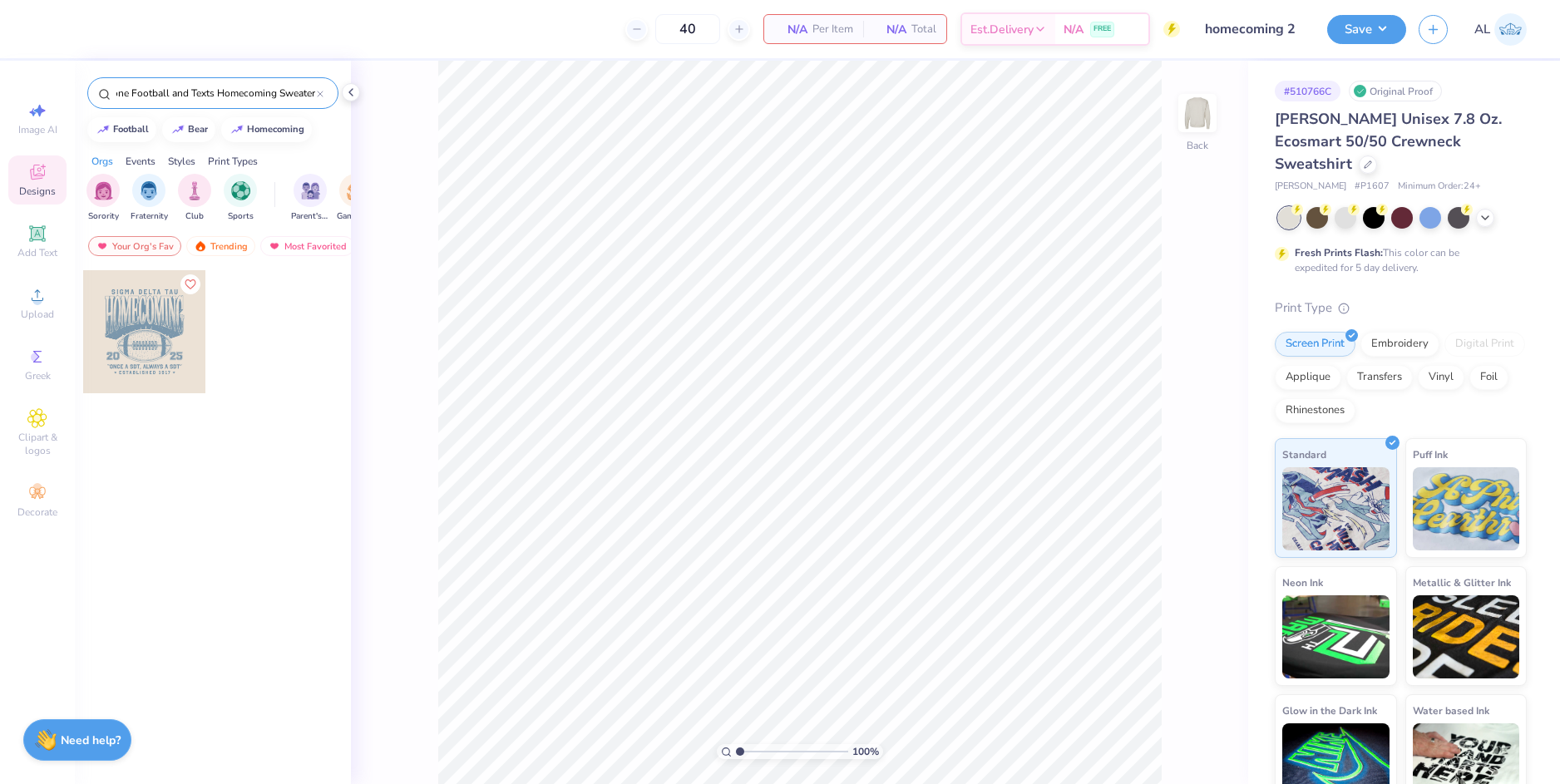
type input "Sigma Delta Tau Classic Halftone Football and Texts Homecoming Sweater"
click at [147, 337] on div at bounding box center [144, 332] width 123 height 123
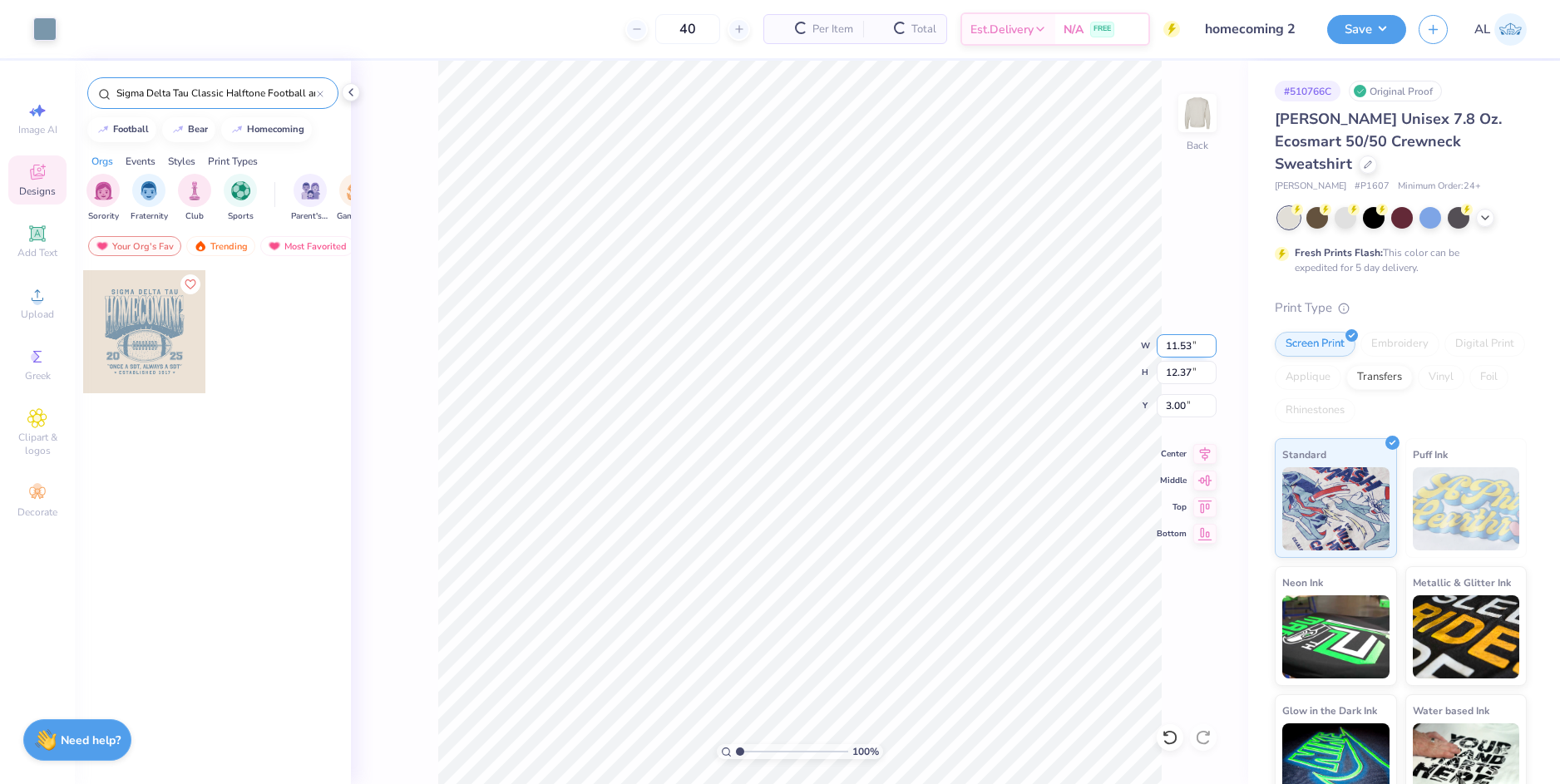
click at [1173, 352] on input "11.53" at bounding box center [1186, 346] width 60 height 23
click at [1170, 406] on input "3.00" at bounding box center [1186, 405] width 60 height 23
type input "12.00"
type input "12.87"
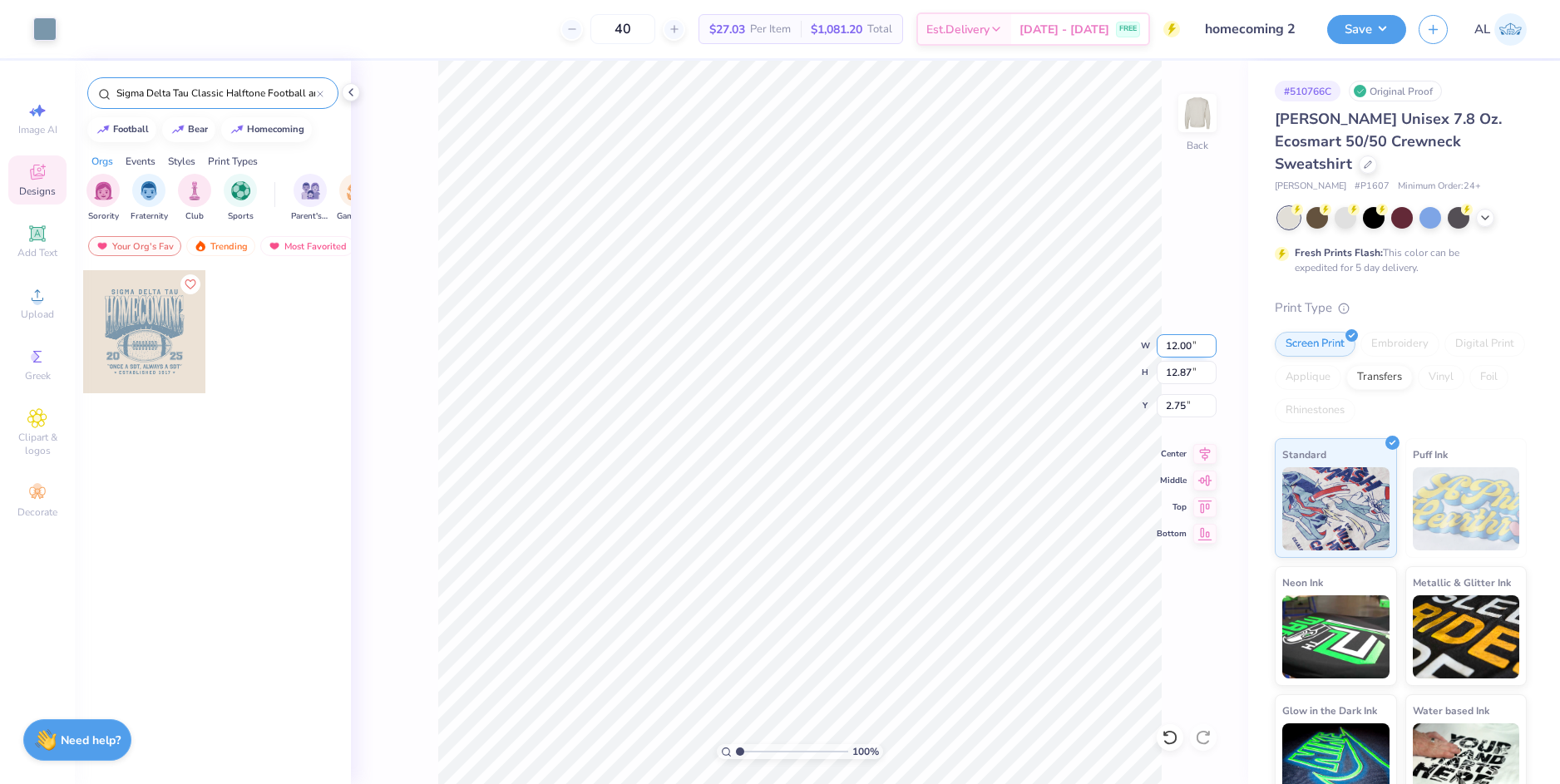
click at [1173, 346] on input "12.00" at bounding box center [1186, 346] width 60 height 23
click at [1188, 410] on input "2.75" at bounding box center [1186, 405] width 60 height 23
click at [1179, 408] on input "2.75" at bounding box center [1186, 405] width 60 height 23
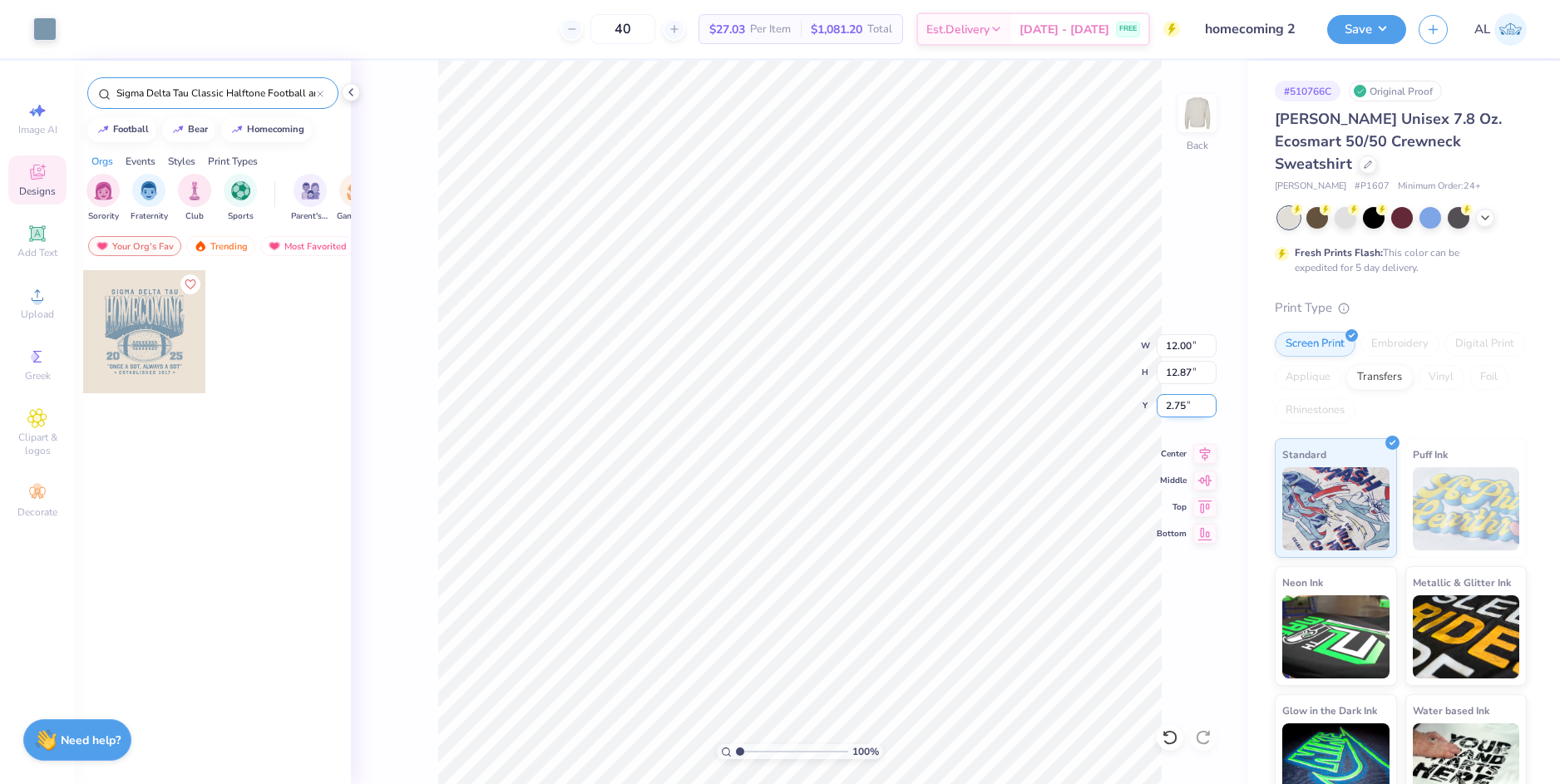
click at [1179, 408] on input "2.75" at bounding box center [1186, 405] width 60 height 23
click at [1185, 372] on input "12.87" at bounding box center [1186, 372] width 60 height 23
type input "3.00"
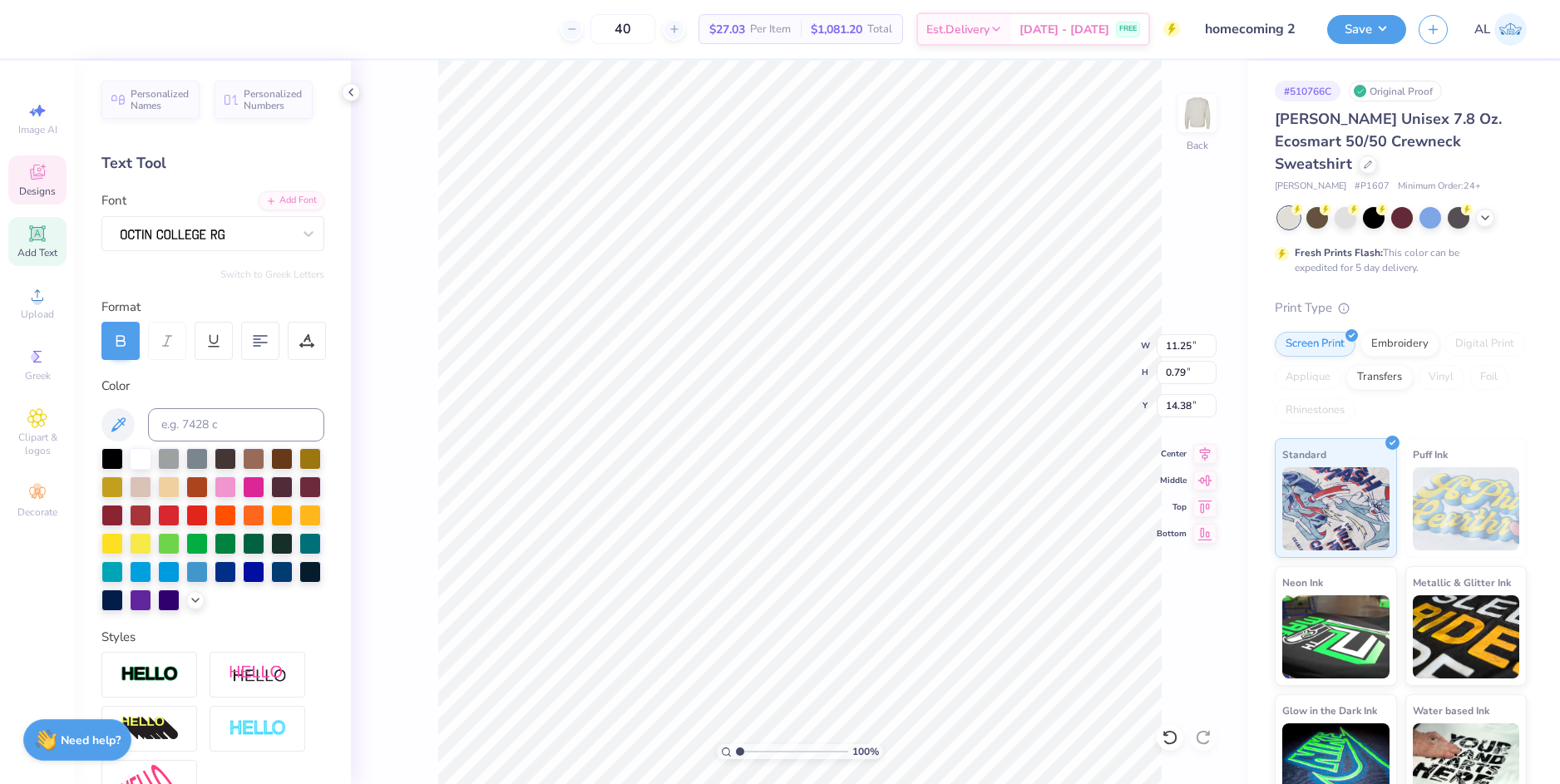
scroll to position [14, 2]
type textarea "MOUNT PLEASANT MI"
type input "10.00"
type input "0.72"
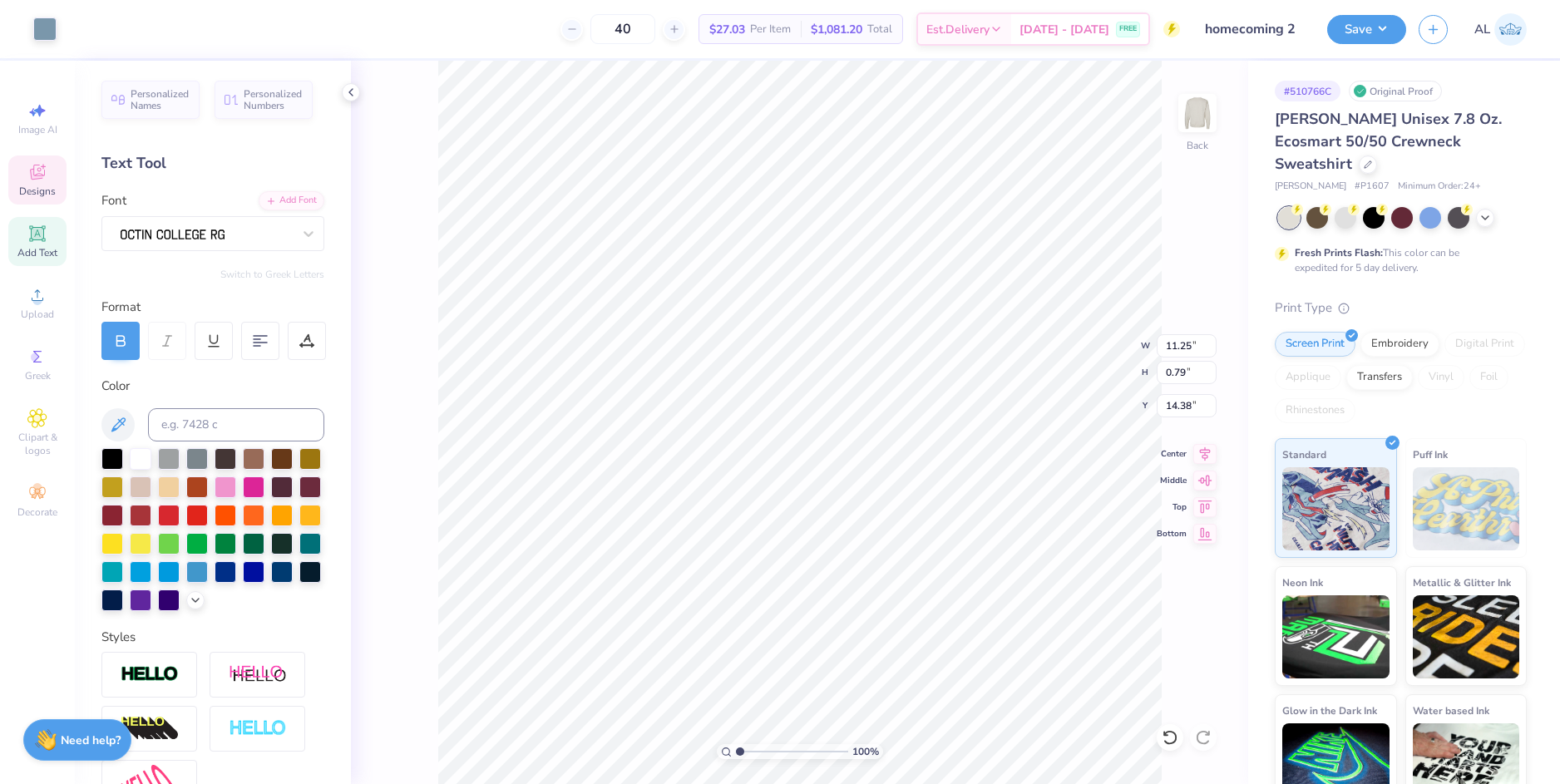
type input "3.00"
type textarea "DELTA ZETA"
click at [1206, 455] on icon at bounding box center [1205, 450] width 11 height 14
type input "6.66"
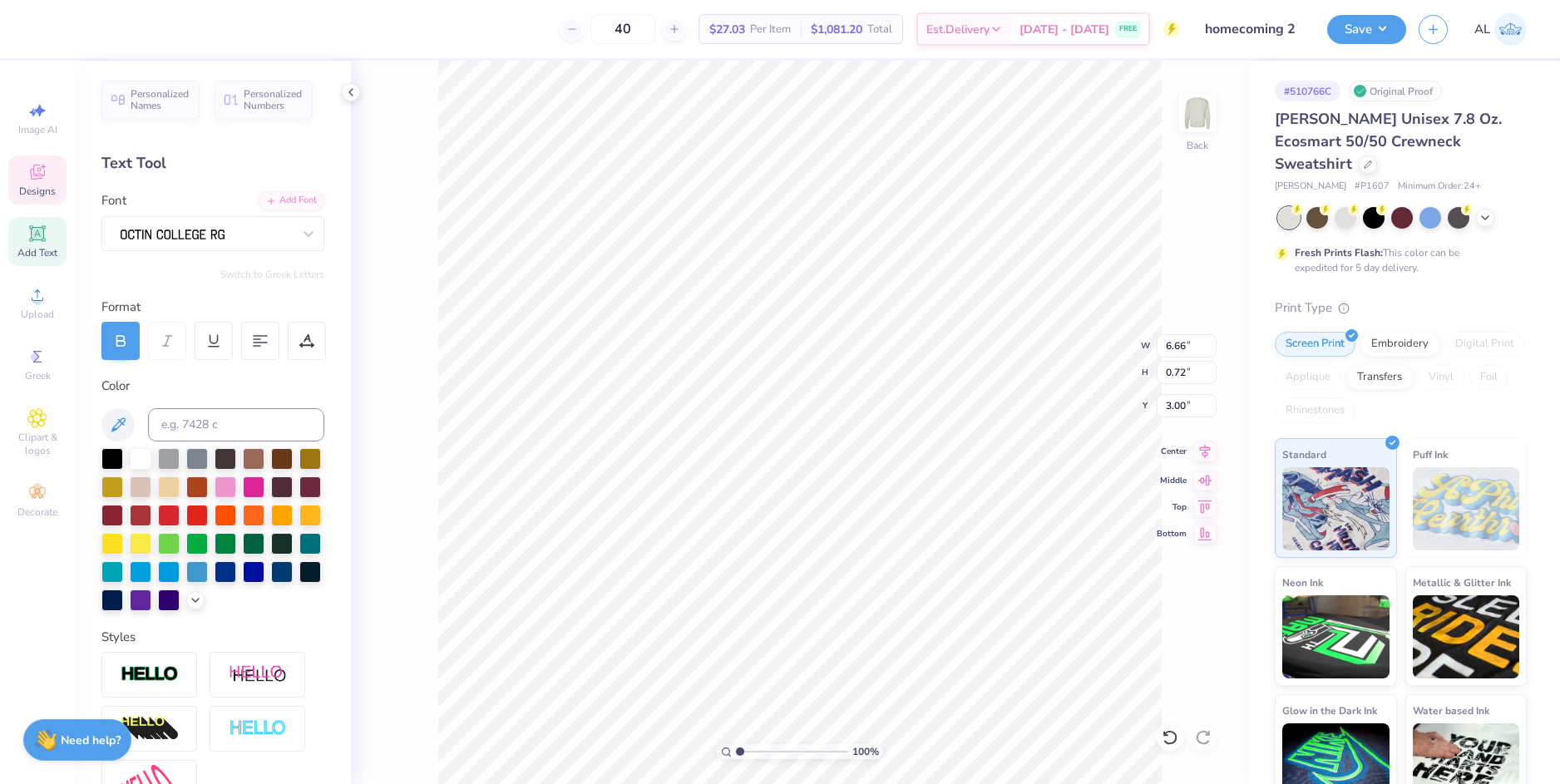
click at [1213, 459] on icon at bounding box center [1204, 451] width 23 height 20
type textarea "ESTABLISHED 1902"
click at [845, 589] on li "Group" at bounding box center [848, 601] width 131 height 32
type input "6.66"
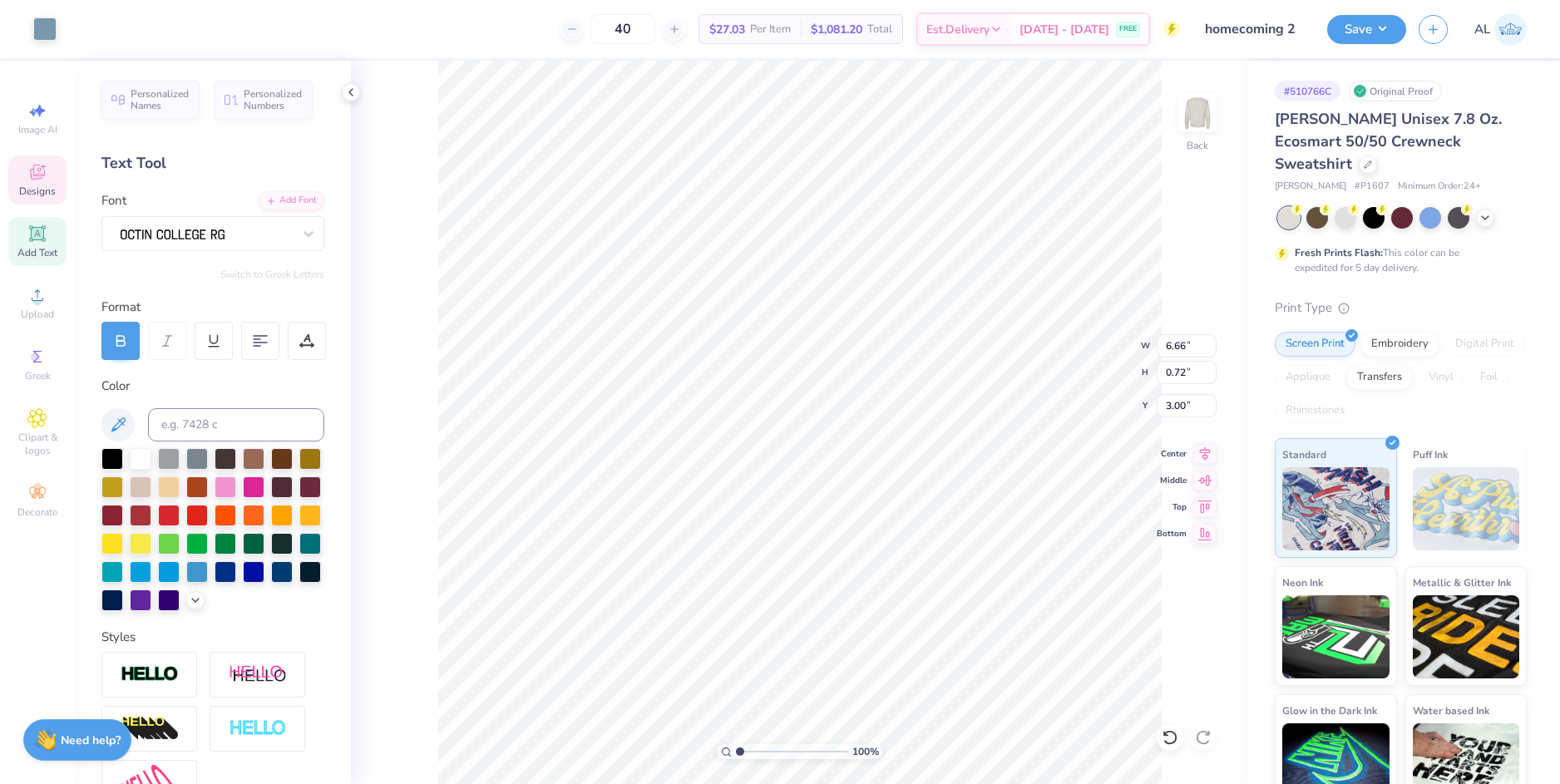
type input "0.72"
click at [1196, 454] on icon at bounding box center [1204, 451] width 23 height 20
click at [889, 596] on li "Group" at bounding box center [894, 601] width 131 height 32
click at [52, 30] on div at bounding box center [44, 27] width 23 height 23
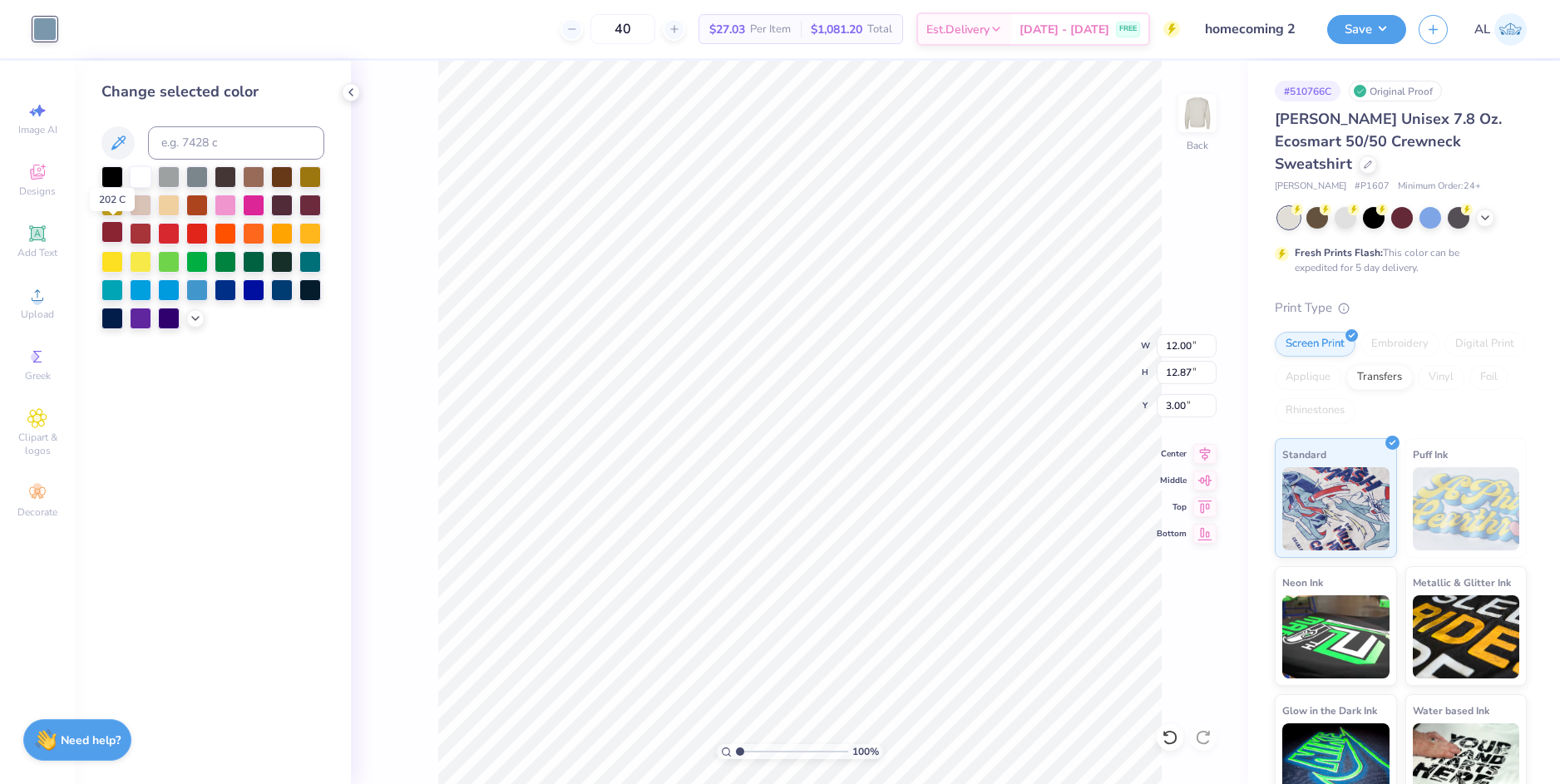
click at [115, 234] on div at bounding box center [112, 233] width 22 height 22
click at [1354, 28] on button "Save" at bounding box center [1367, 28] width 79 height 29
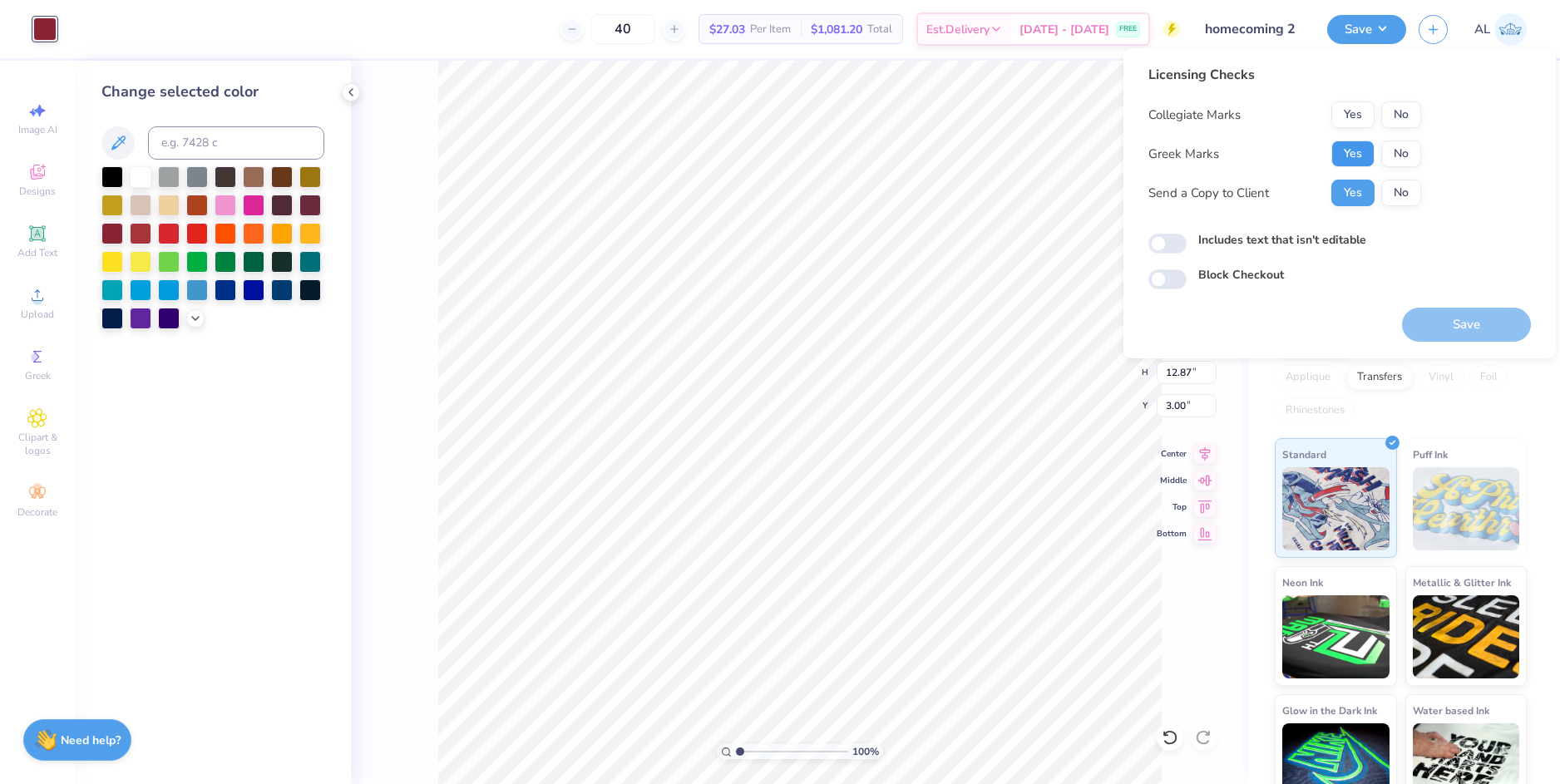
click at [1357, 153] on button "Yes" at bounding box center [1352, 153] width 43 height 27
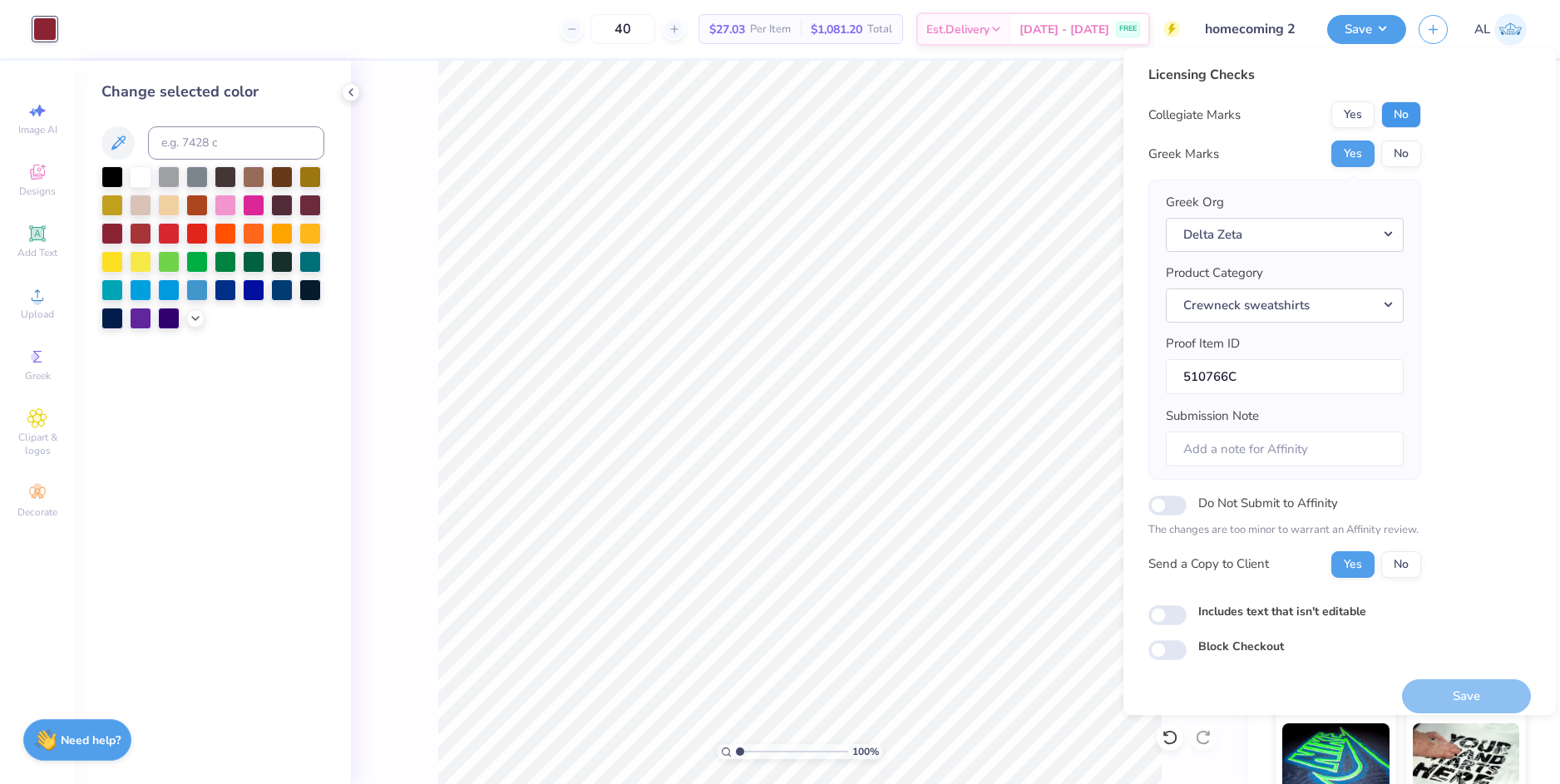
click at [1399, 115] on button "No" at bounding box center [1400, 114] width 40 height 27
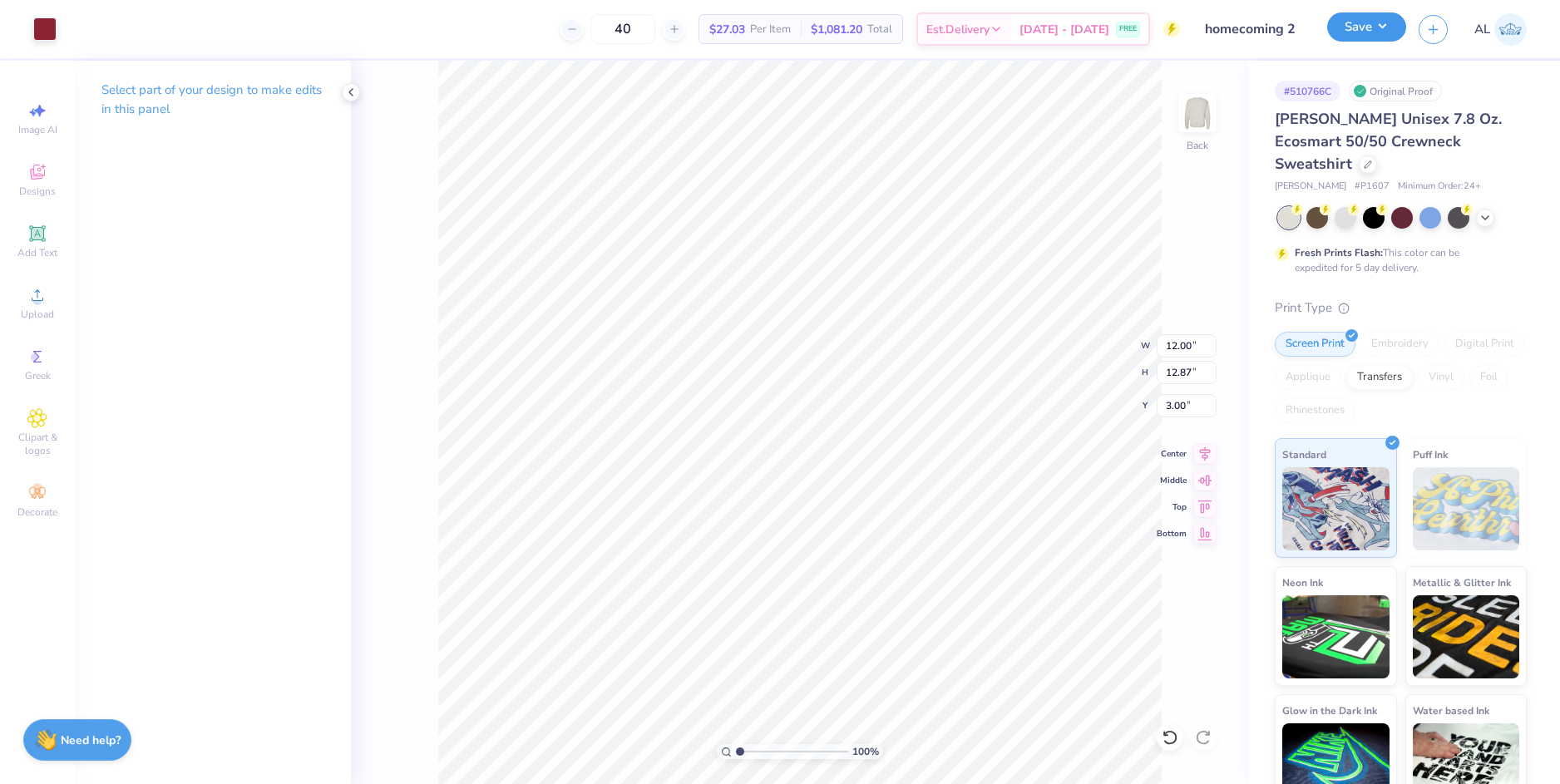
click at [1366, 27] on button "Save" at bounding box center [1367, 28] width 79 height 29
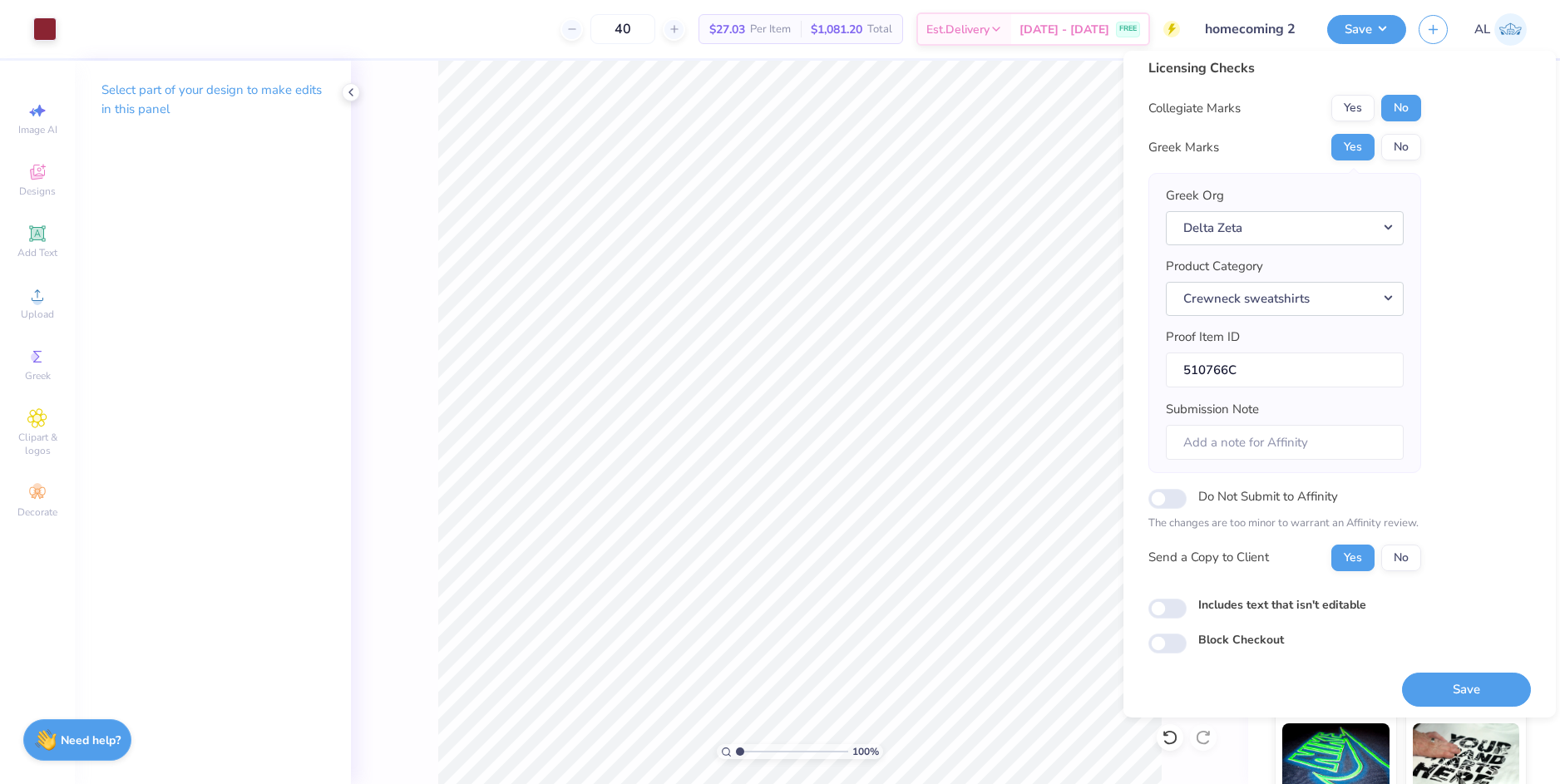
scroll to position [14, 0]
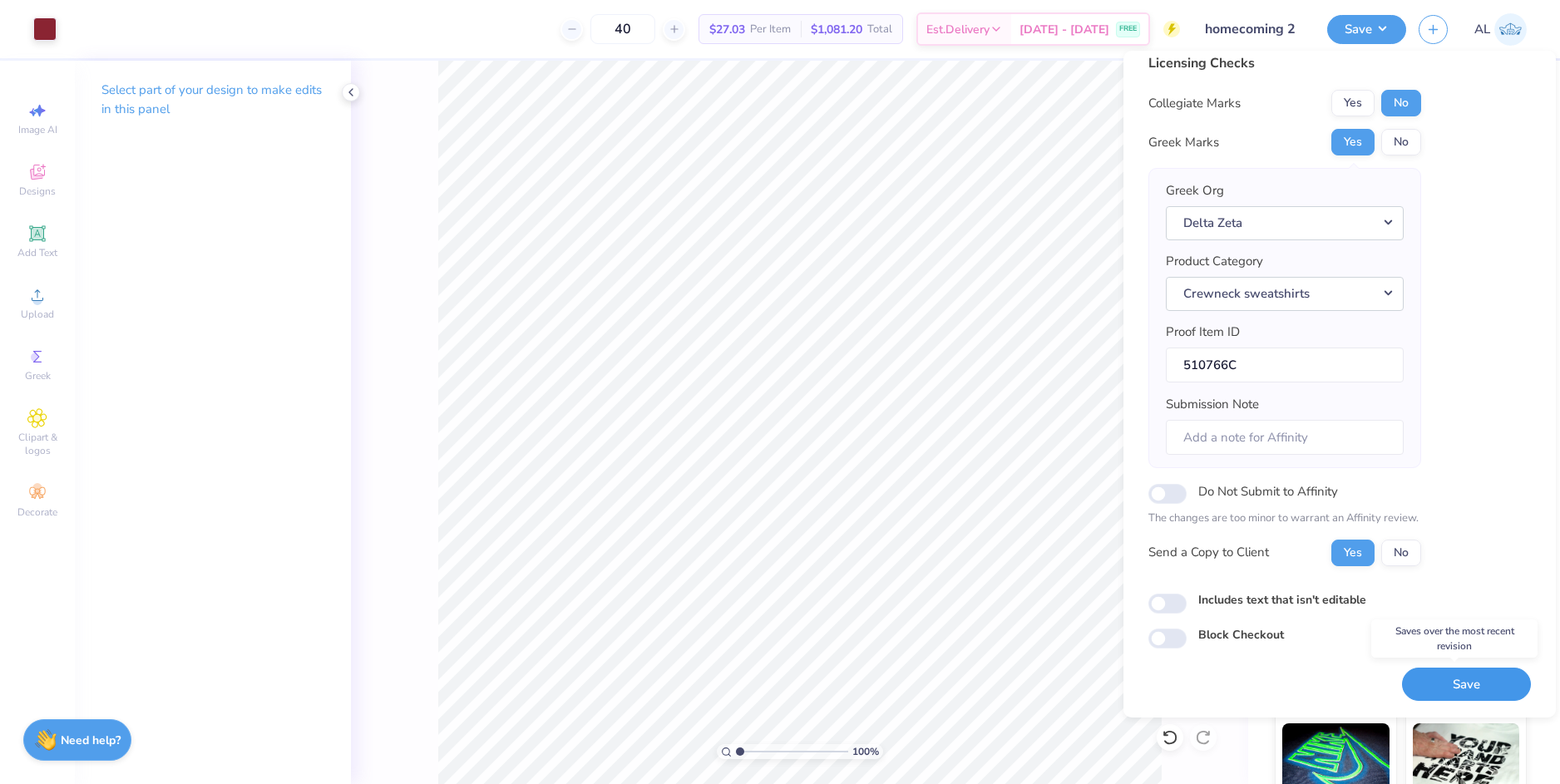
click at [1443, 683] on button "Save" at bounding box center [1466, 684] width 129 height 34
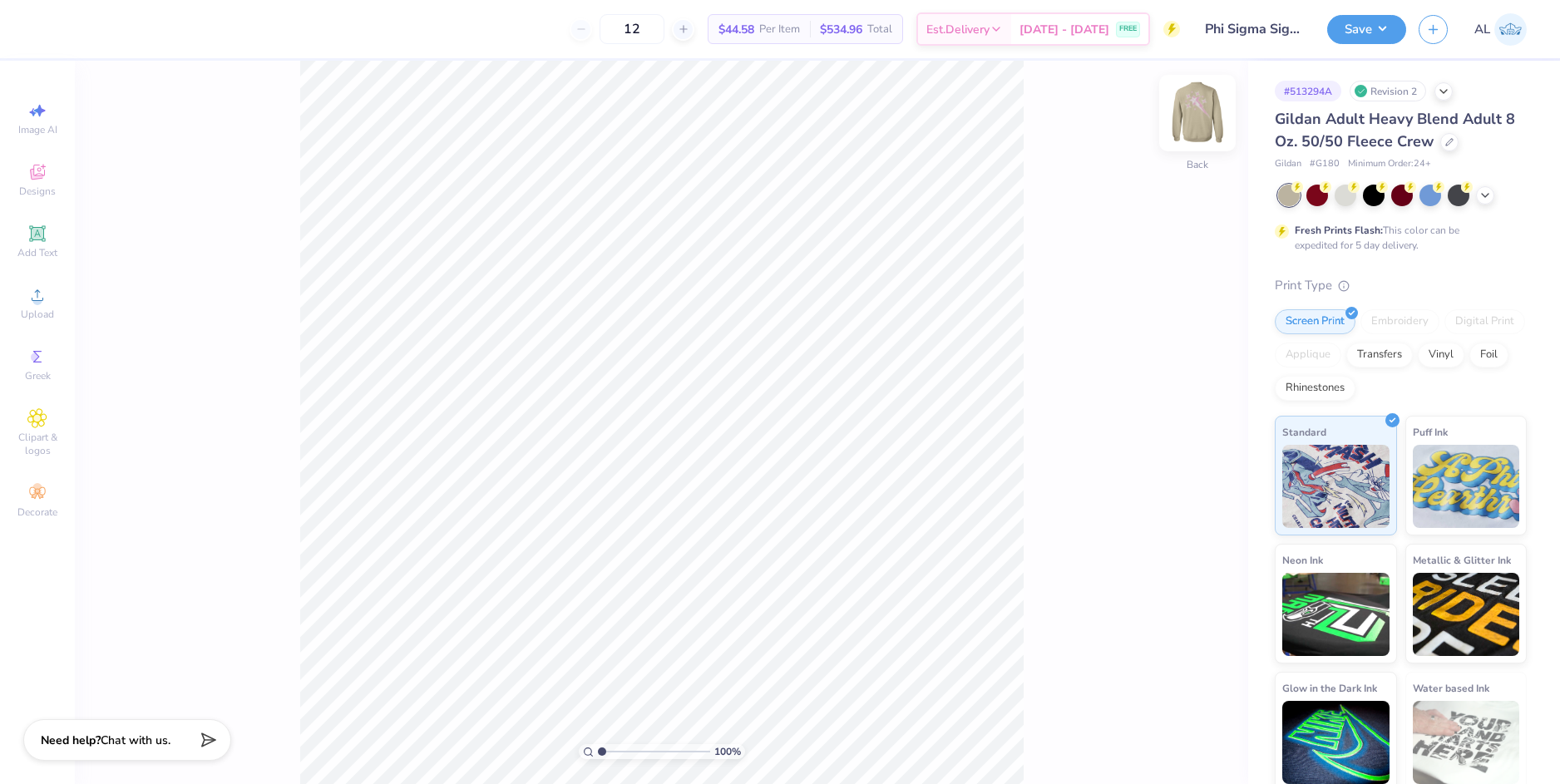
click at [1208, 113] on img at bounding box center [1197, 113] width 66 height 66
type input "2.3"
click at [616, 748] on input "range" at bounding box center [654, 752] width 112 height 15
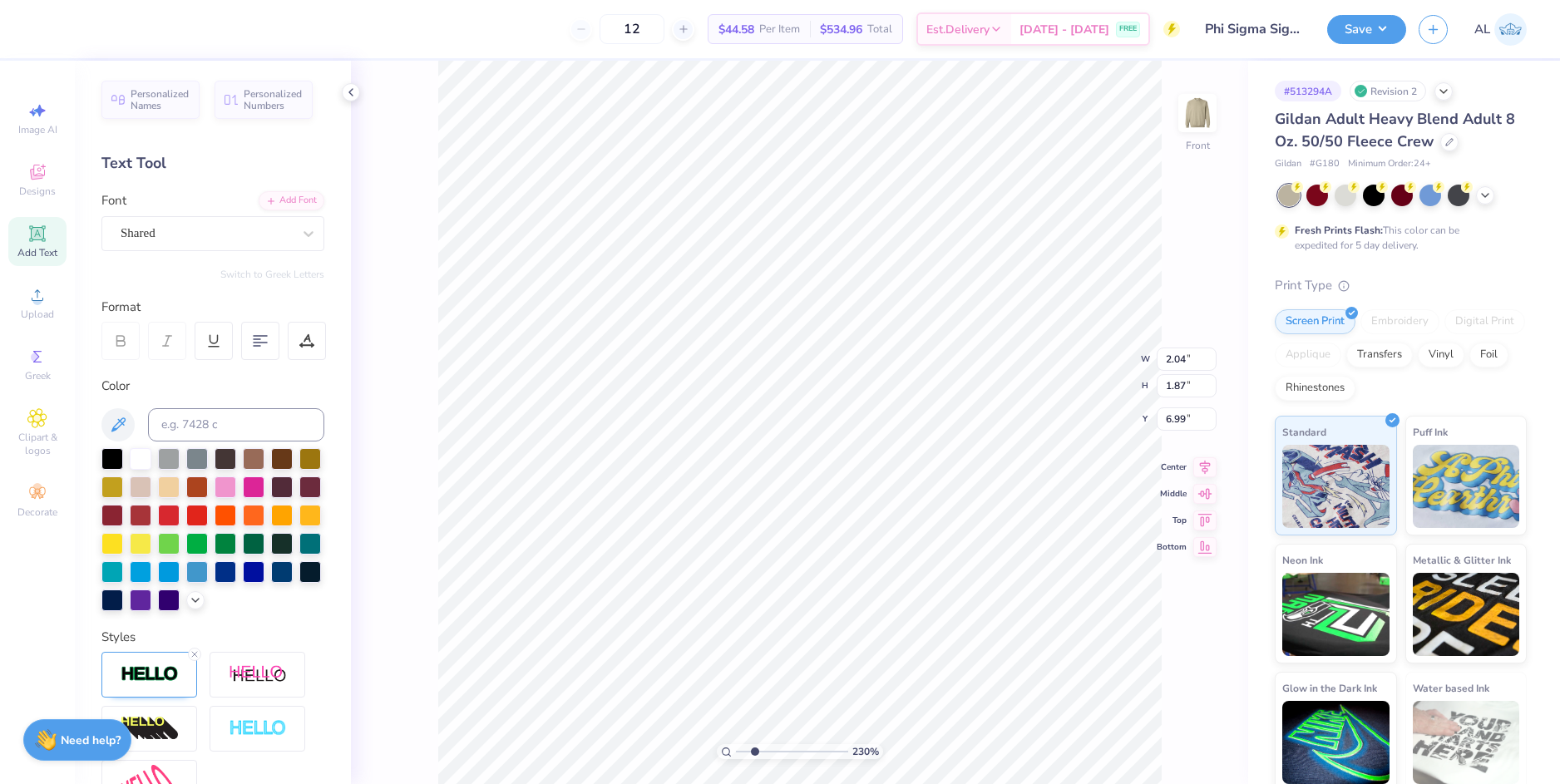
type input "12.50"
type input "13.26"
type input "3.00"
type input "2.04"
type input "1.87"
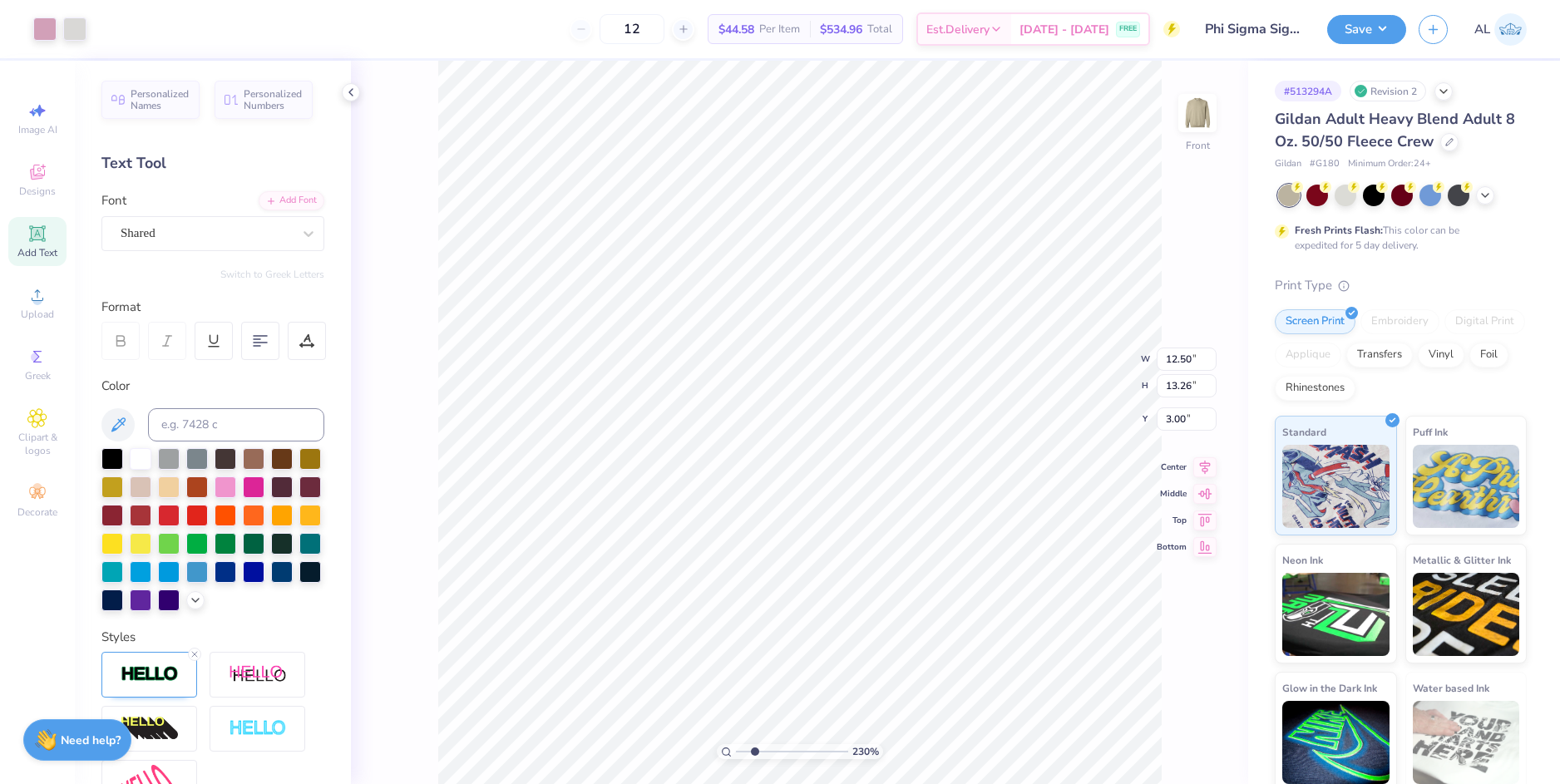
type input "6.99"
type textarea "phi sig"
type input "12.50"
type input "13.26"
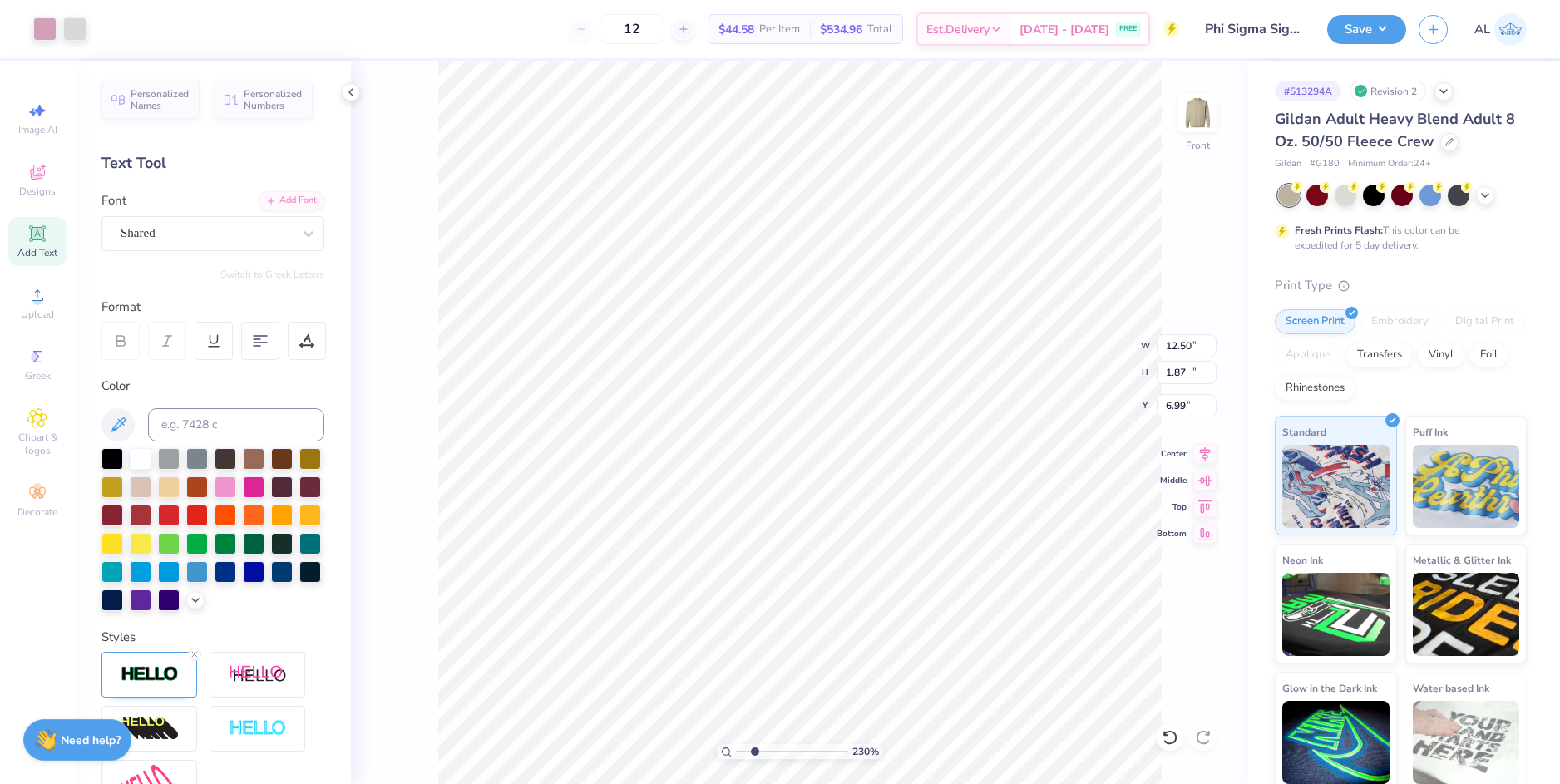
type input "3.00"
click at [1229, 596] on div "230 % Front W 12.50 12.50 " H 13.26 13.26 " Y 3.00 3.00 " Center Middle Top Bot…" at bounding box center [800, 422] width 897 height 723
drag, startPoint x: 752, startPoint y: 748, endPoint x: 718, endPoint y: 744, distance: 34.2
type input "1"
click at [735, 744] on input "range" at bounding box center [791, 752] width 112 height 15
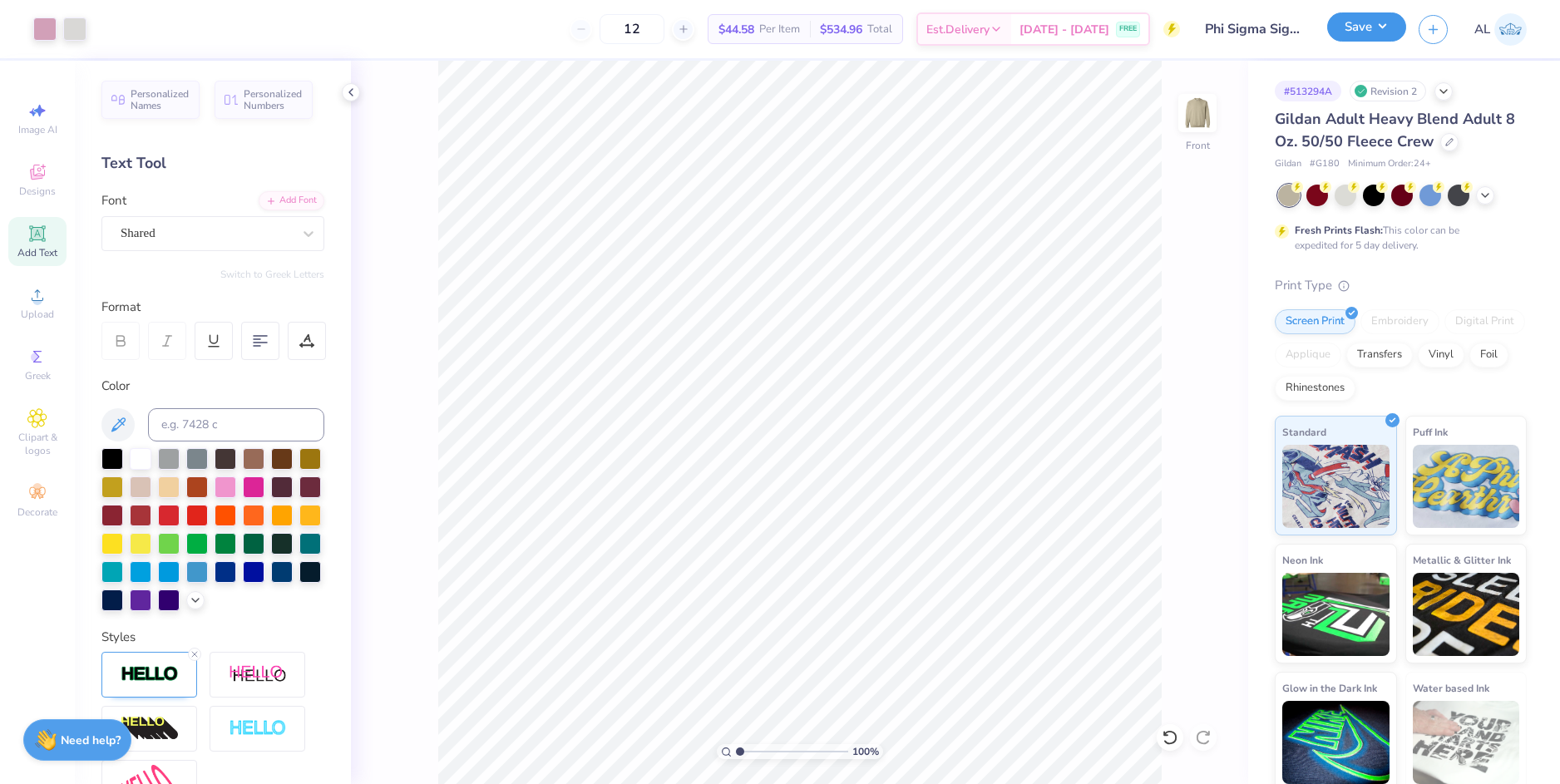
click at [1340, 28] on button "Save" at bounding box center [1367, 28] width 79 height 29
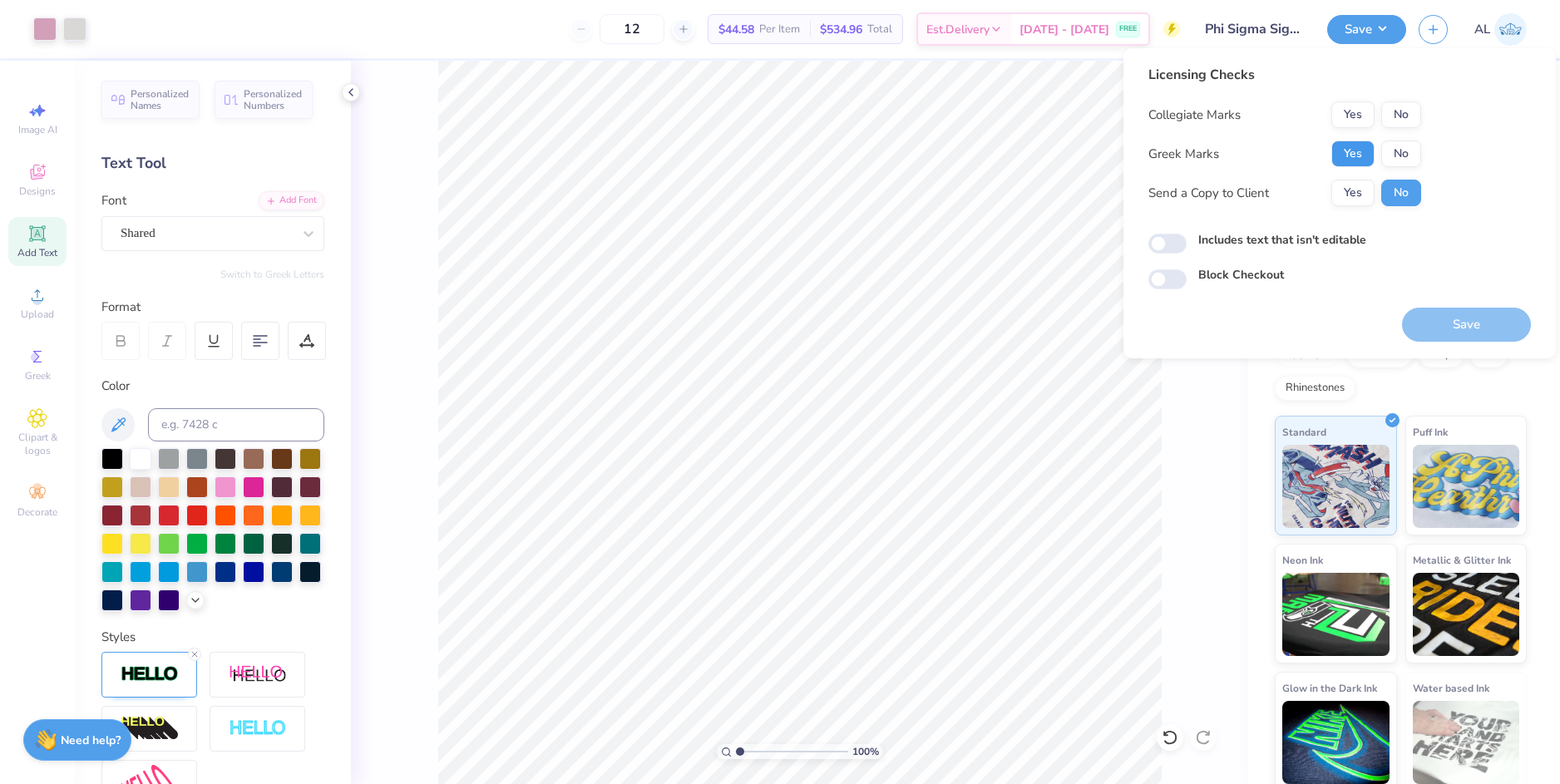
click at [1356, 157] on button "Yes" at bounding box center [1352, 153] width 43 height 27
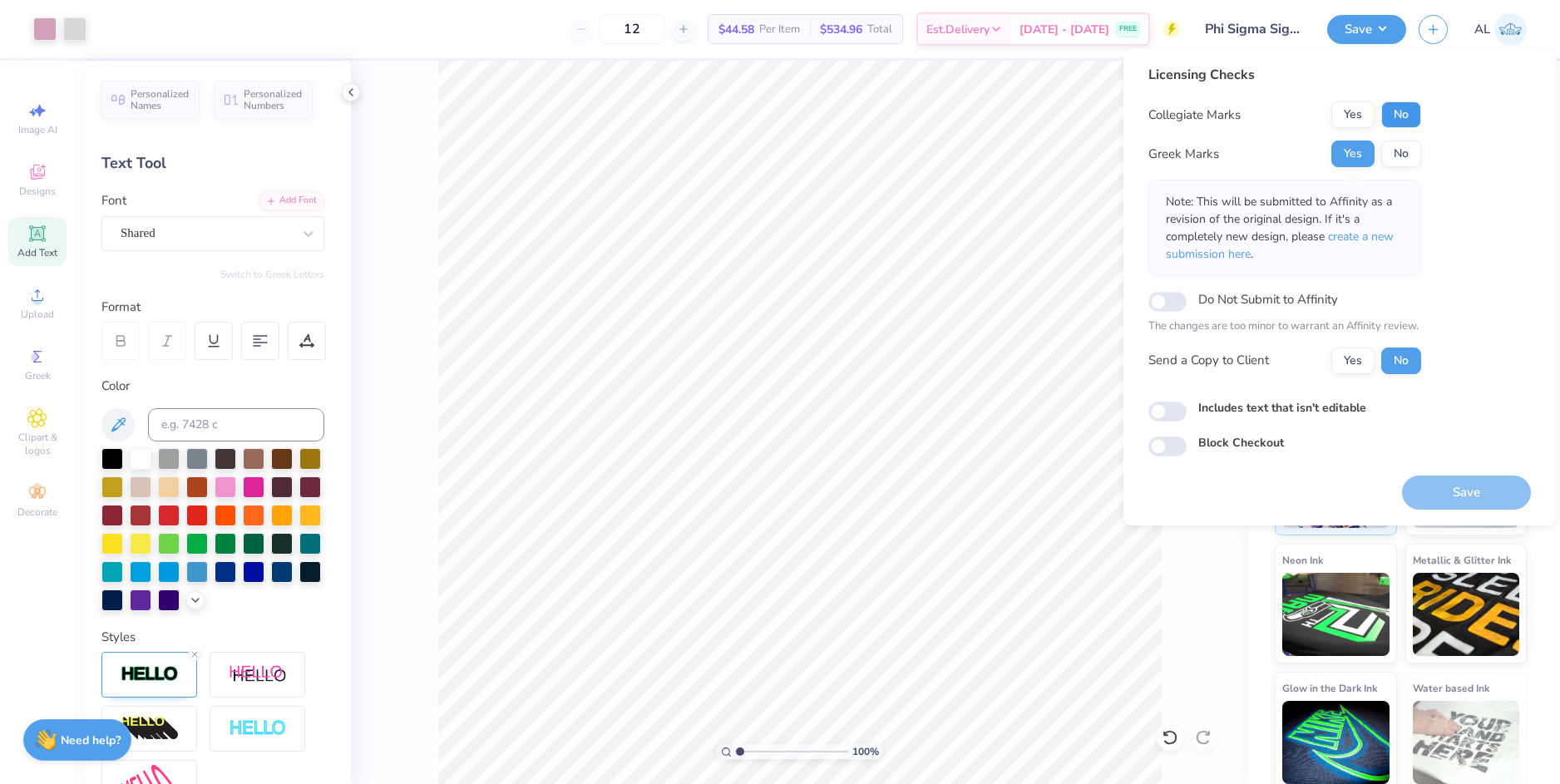
click at [1403, 115] on button "No" at bounding box center [1400, 114] width 40 height 27
click at [1360, 358] on button "Yes" at bounding box center [1352, 360] width 43 height 27
click at [1433, 491] on button "Save" at bounding box center [1466, 492] width 129 height 34
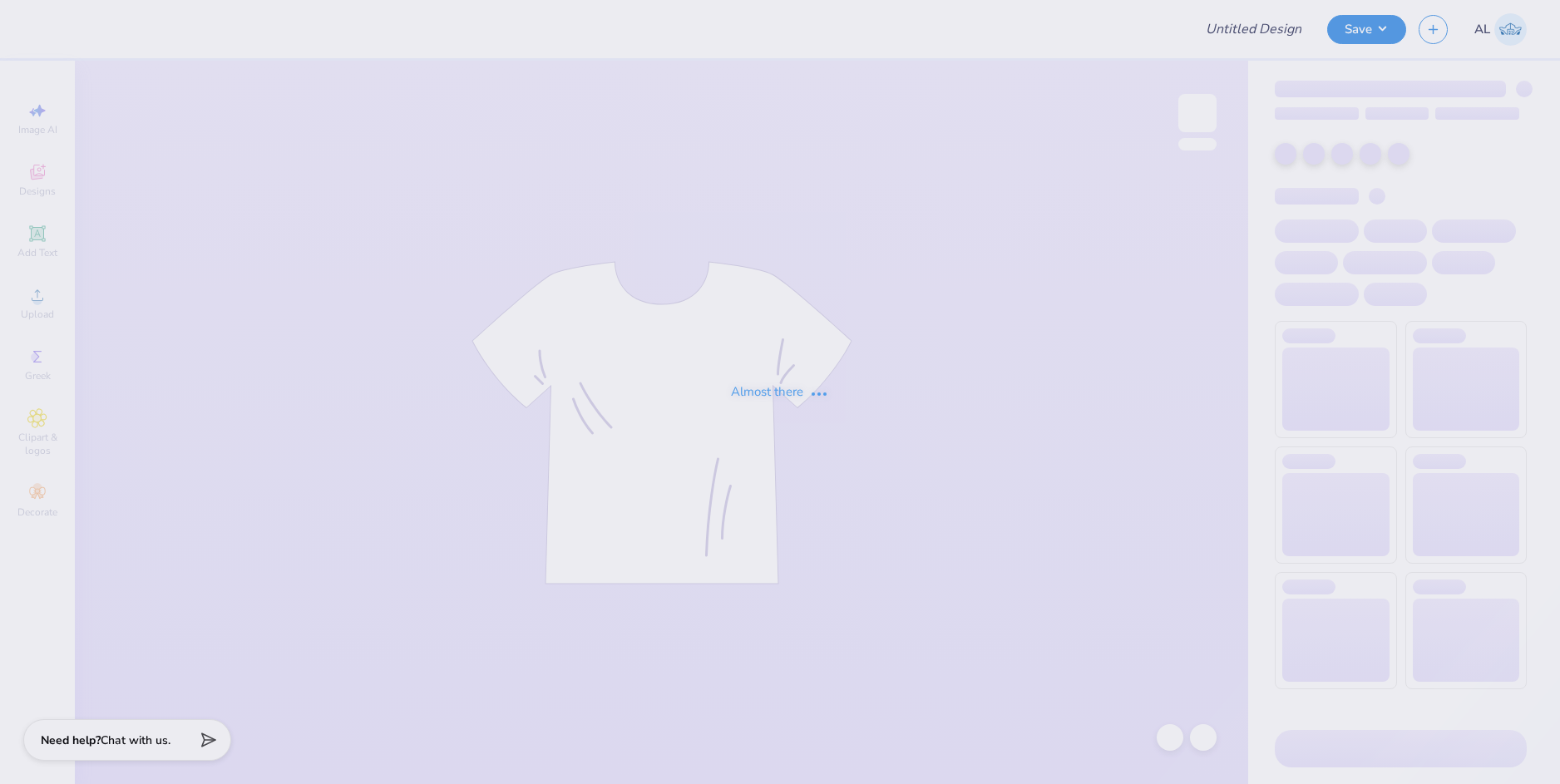
type input "kdr fall rush"
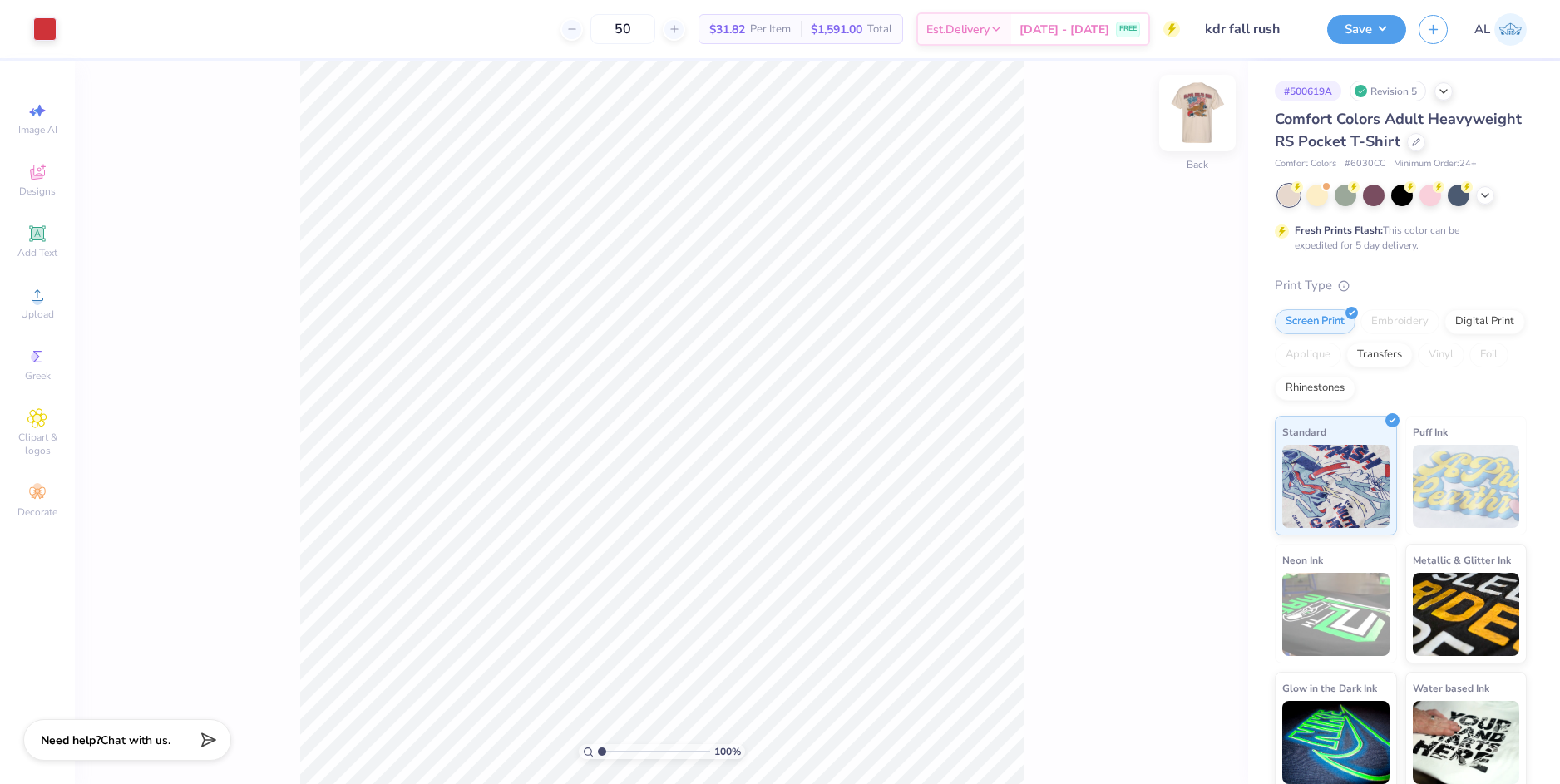
click at [1192, 113] on img at bounding box center [1197, 113] width 66 height 66
click at [42, 311] on span "Upload" at bounding box center [38, 314] width 33 height 13
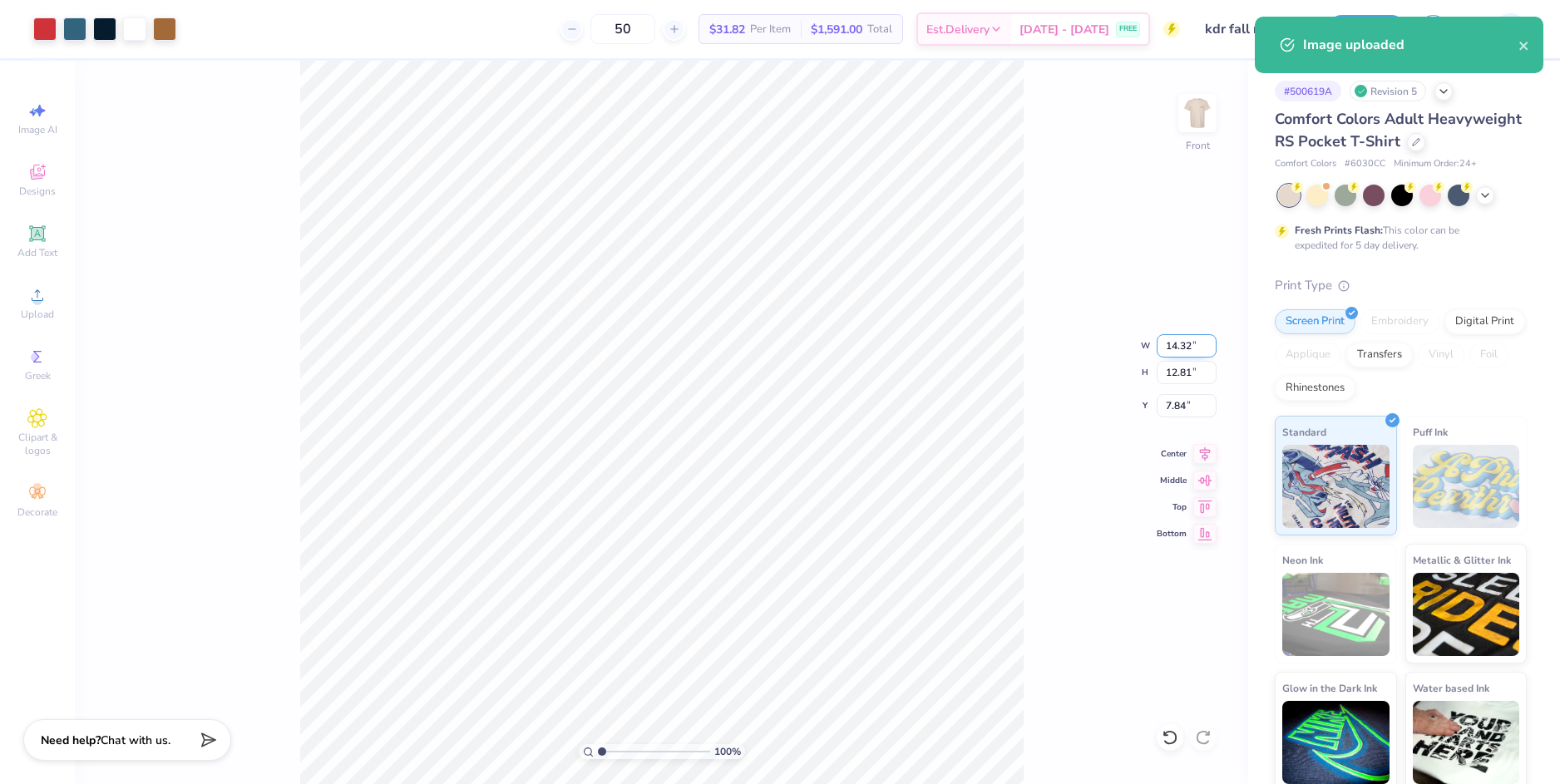
click at [1168, 353] on input "14.32" at bounding box center [1186, 346] width 60 height 23
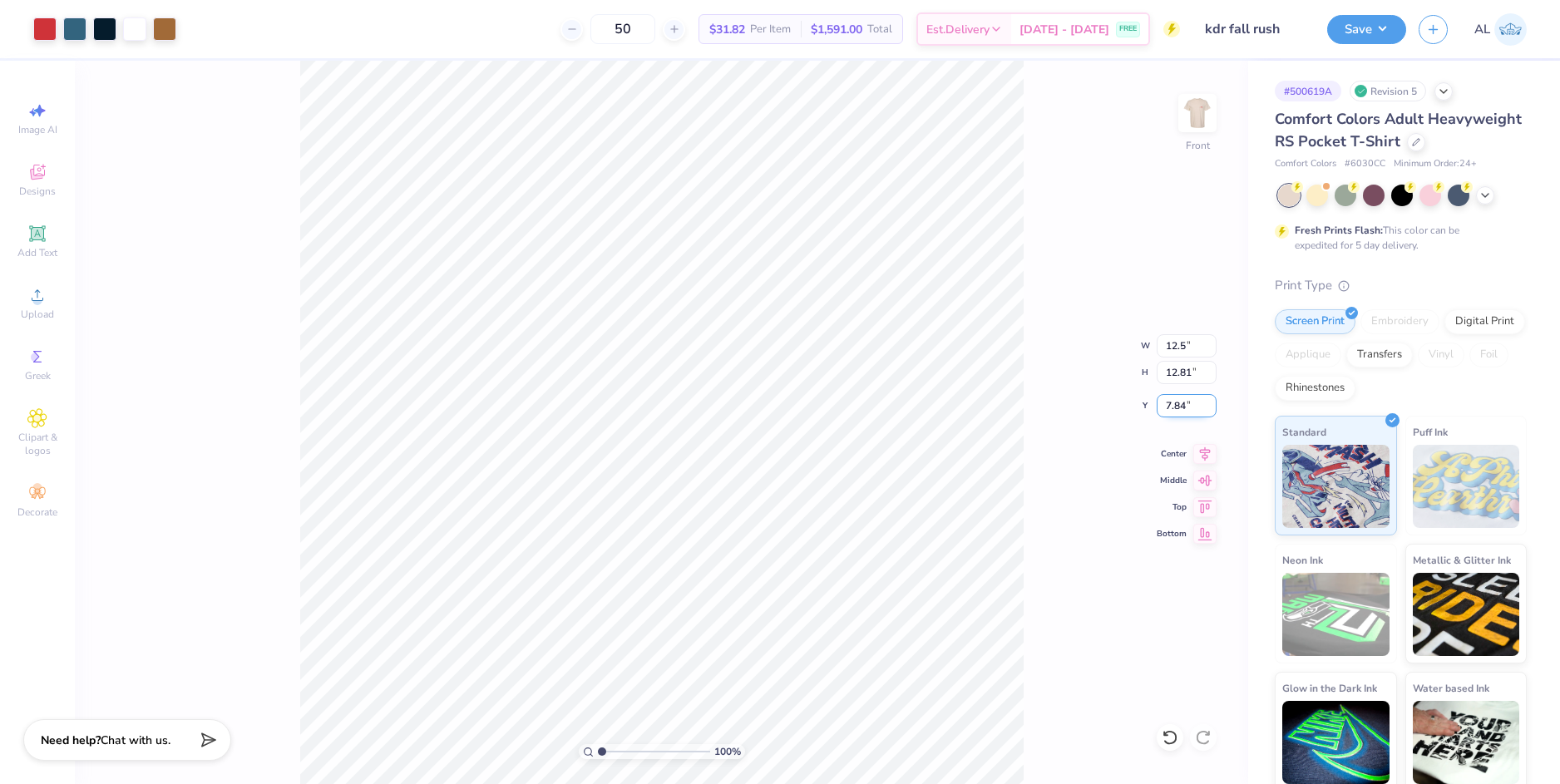
click at [1177, 404] on input "7.84" at bounding box center [1186, 405] width 60 height 23
type input "12.50"
type input "11.18"
click at [1178, 406] on input "8.66" at bounding box center [1186, 405] width 60 height 23
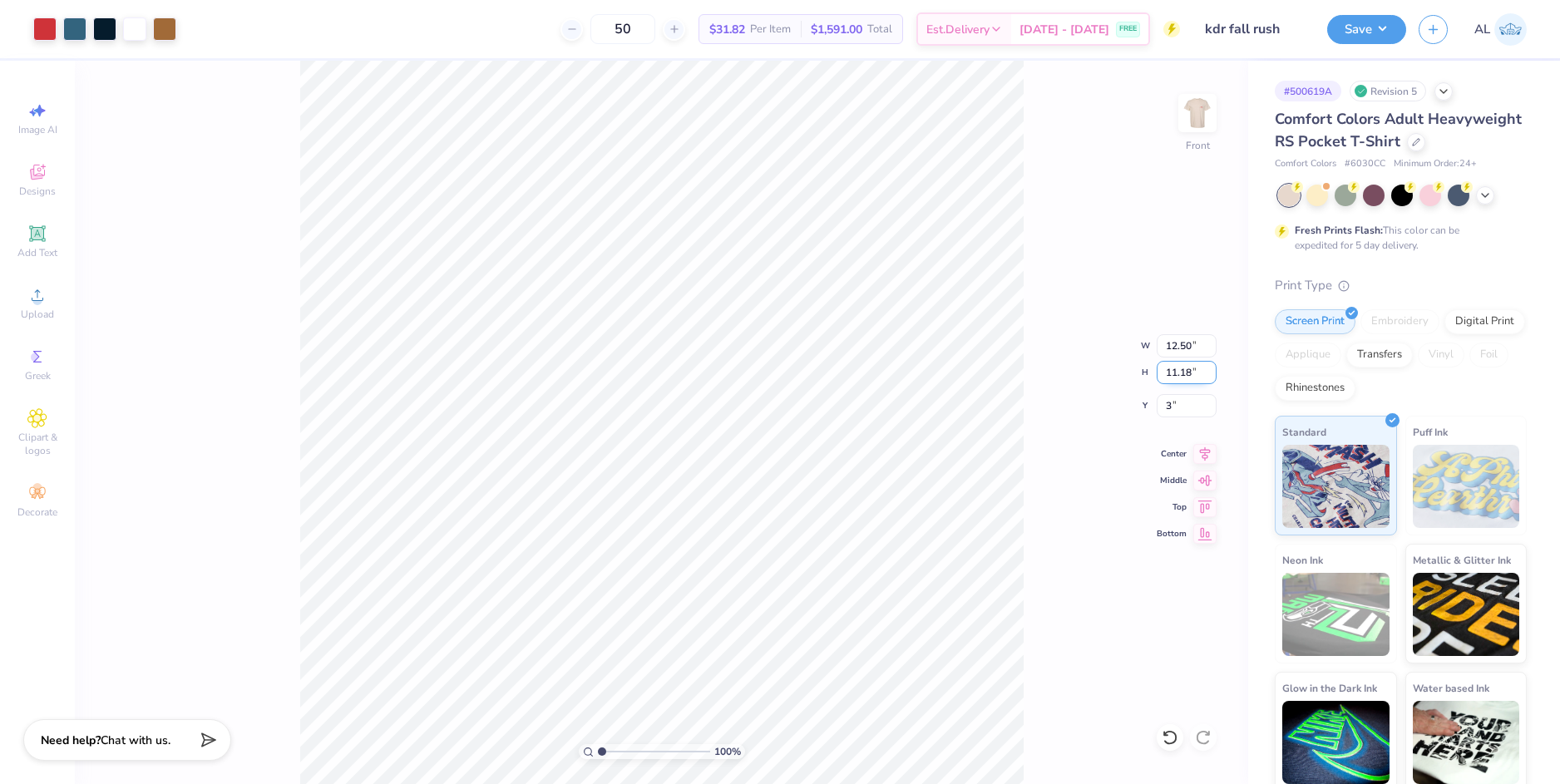
click at [1178, 370] on input "11.18" at bounding box center [1186, 372] width 60 height 23
type input "3.00"
click at [1197, 114] on img at bounding box center [1197, 113] width 66 height 66
click at [1200, 105] on img at bounding box center [1197, 113] width 66 height 66
click at [1360, 29] on button "Save" at bounding box center [1367, 28] width 79 height 29
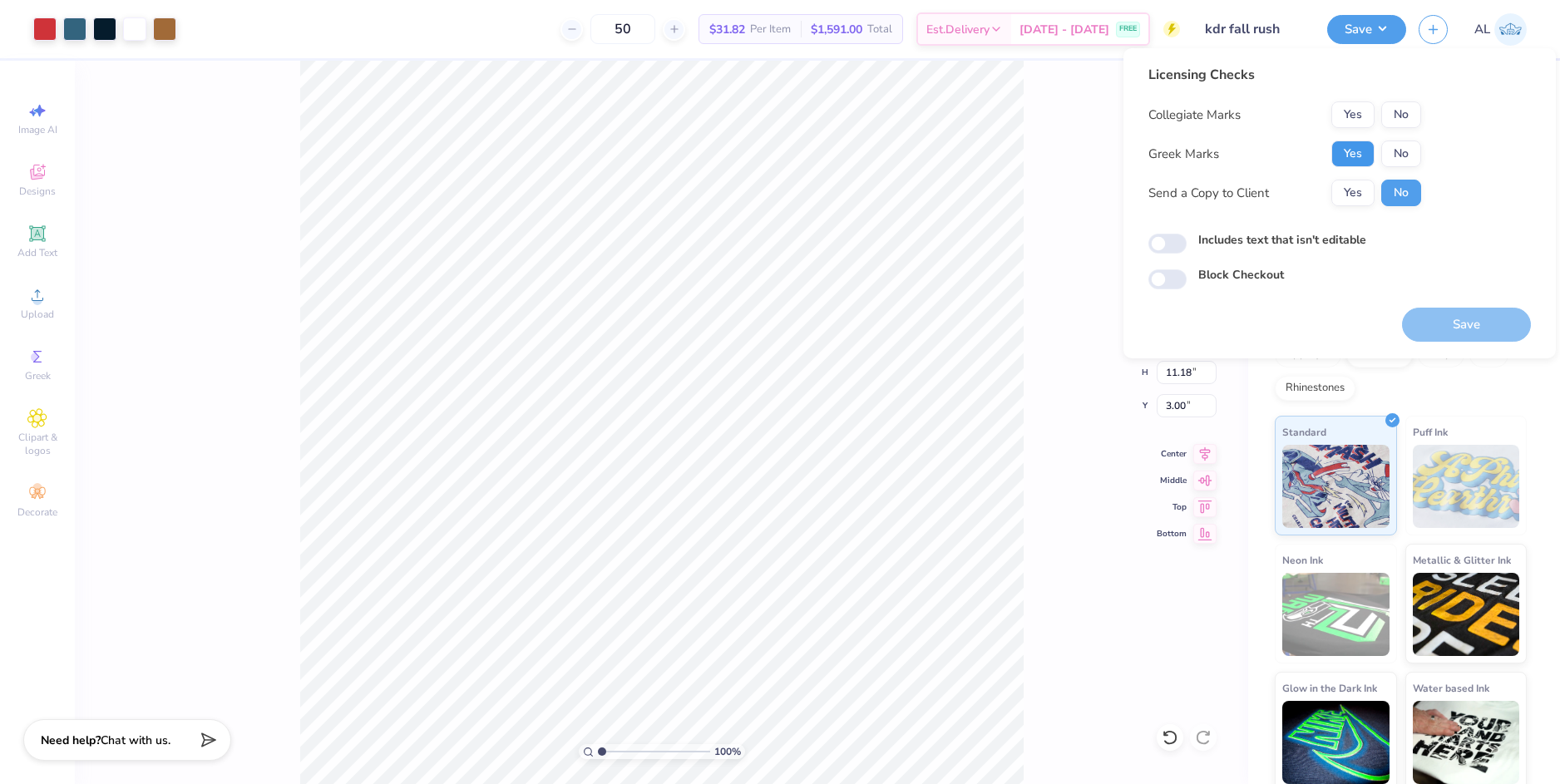
click at [1346, 157] on button "Yes" at bounding box center [1352, 153] width 43 height 27
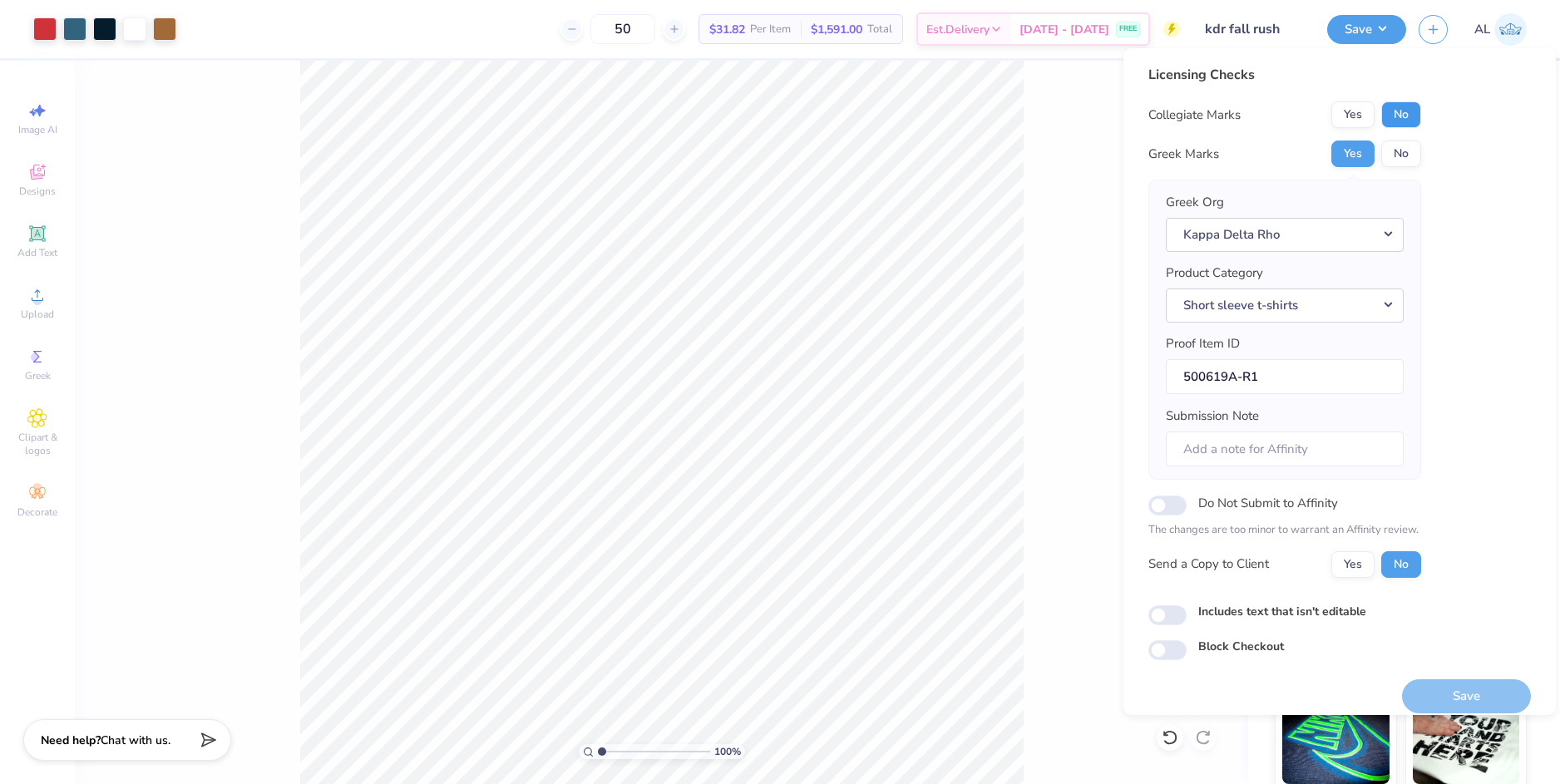
click at [1399, 121] on button "No" at bounding box center [1400, 114] width 40 height 27
click at [1351, 576] on button "Yes" at bounding box center [1352, 564] width 43 height 27
click at [1416, 687] on button "Save" at bounding box center [1466, 696] width 129 height 34
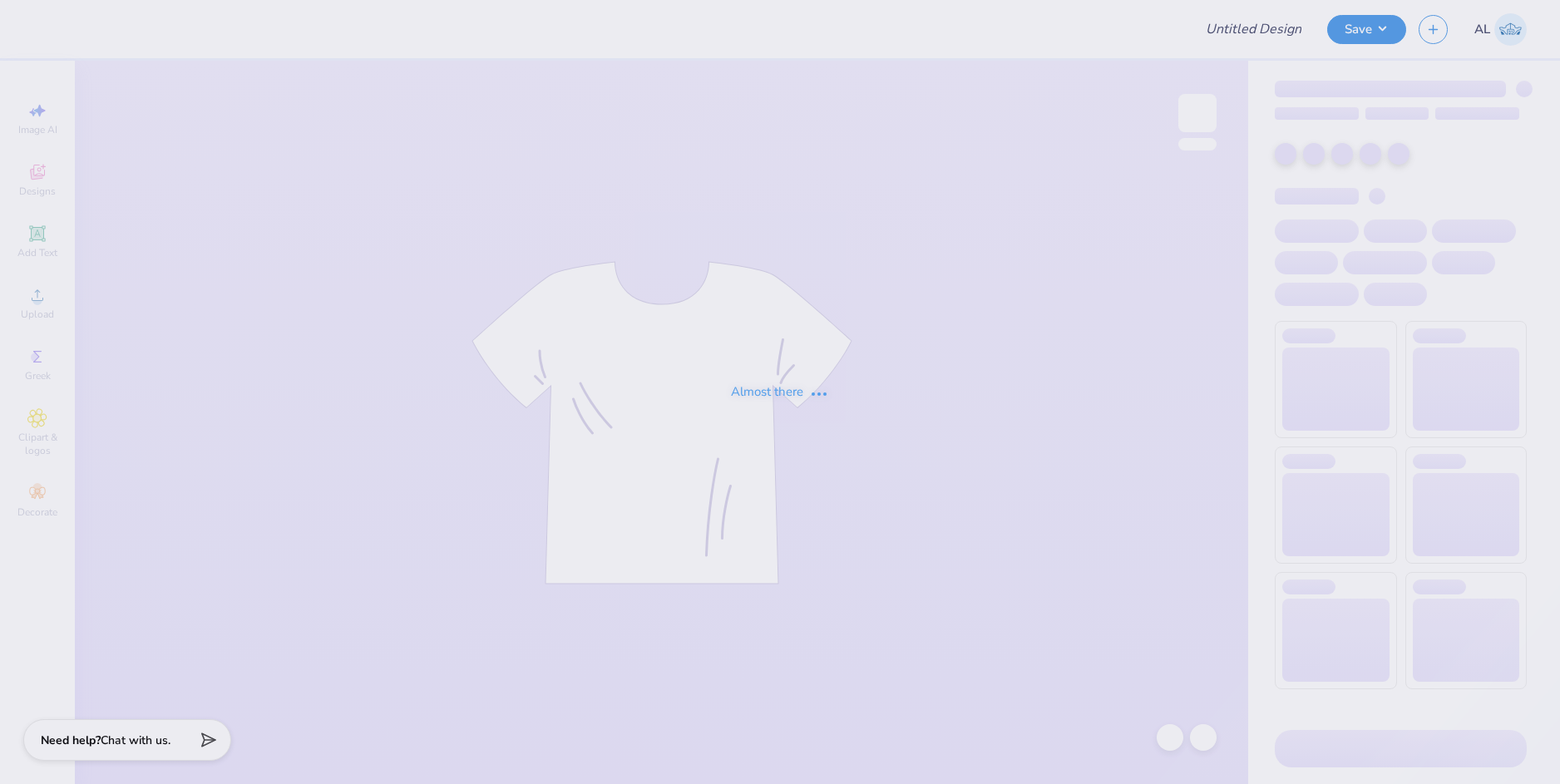
type input "aoii women we love"
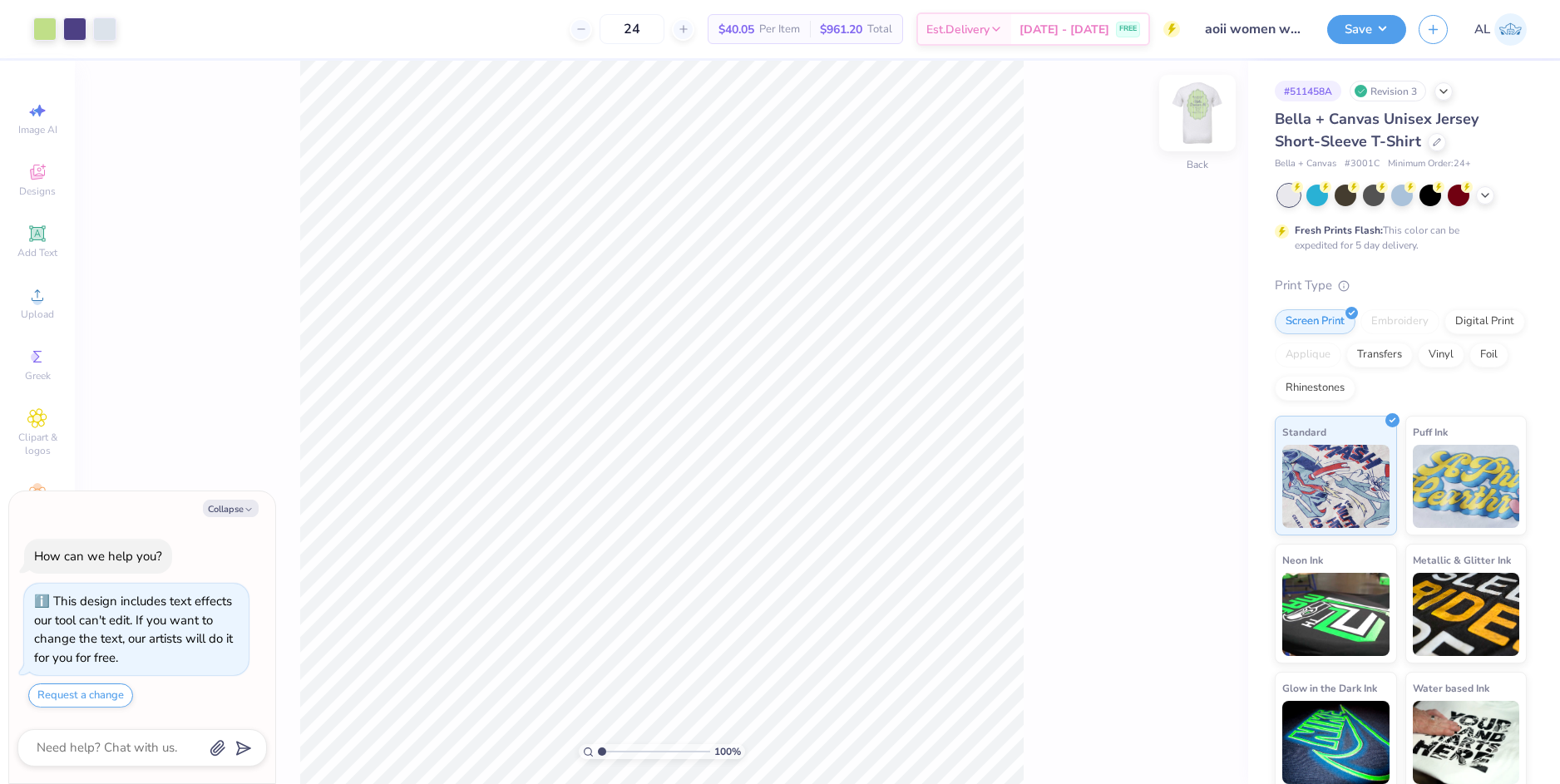
click at [1192, 128] on img at bounding box center [1197, 113] width 66 height 66
type textarea "x"
click at [624, 751] on input "range" at bounding box center [654, 752] width 112 height 15
type input "4.76"
click at [643, 758] on input "range" at bounding box center [654, 752] width 112 height 15
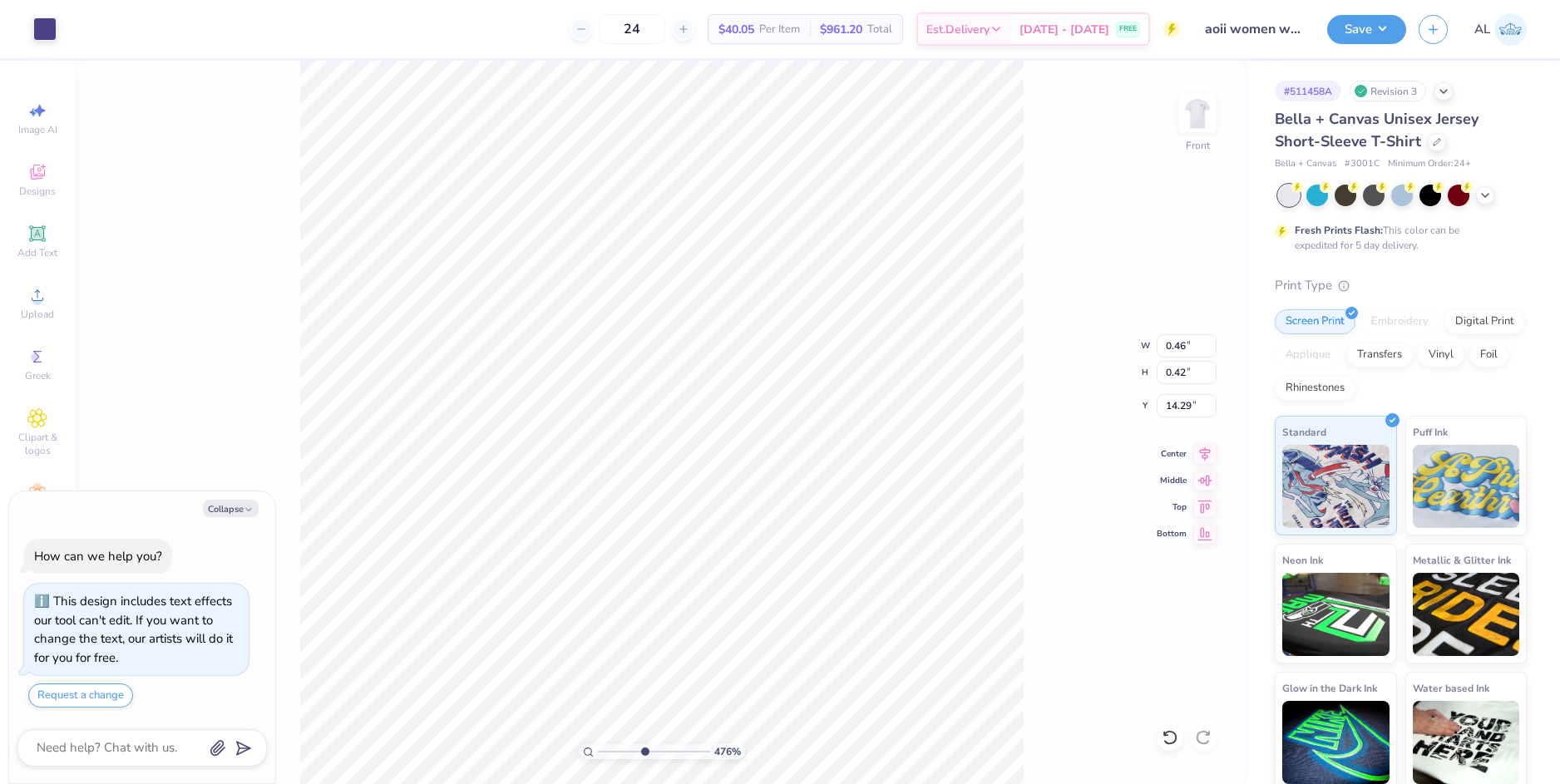
type textarea "x"
type input "0.40"
type input "12.81"
type input "4.04"
drag, startPoint x: 644, startPoint y: 745, endPoint x: 581, endPoint y: 758, distance: 64.3
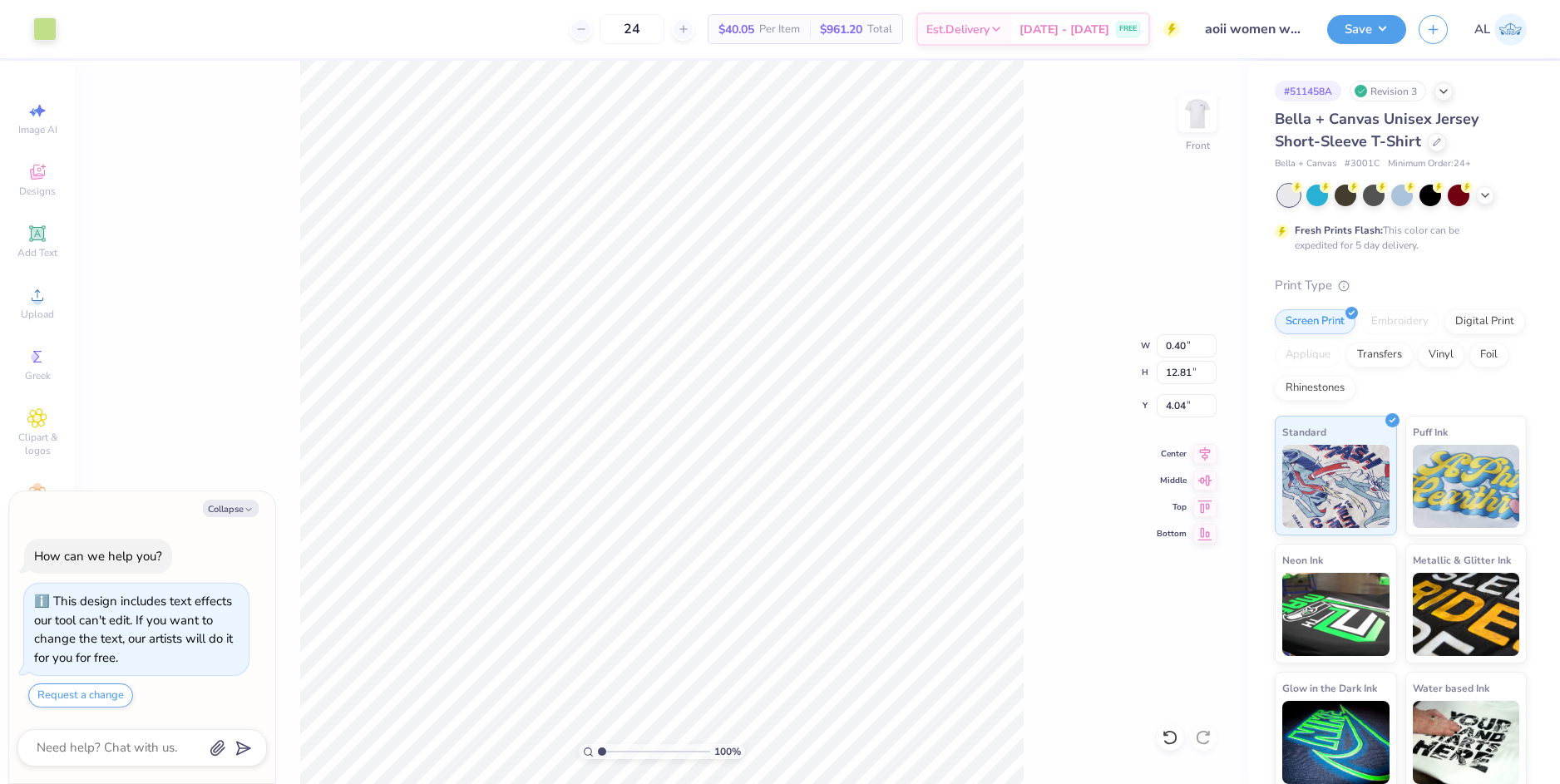
type input "1"
click at [598, 758] on input "range" at bounding box center [654, 752] width 112 height 15
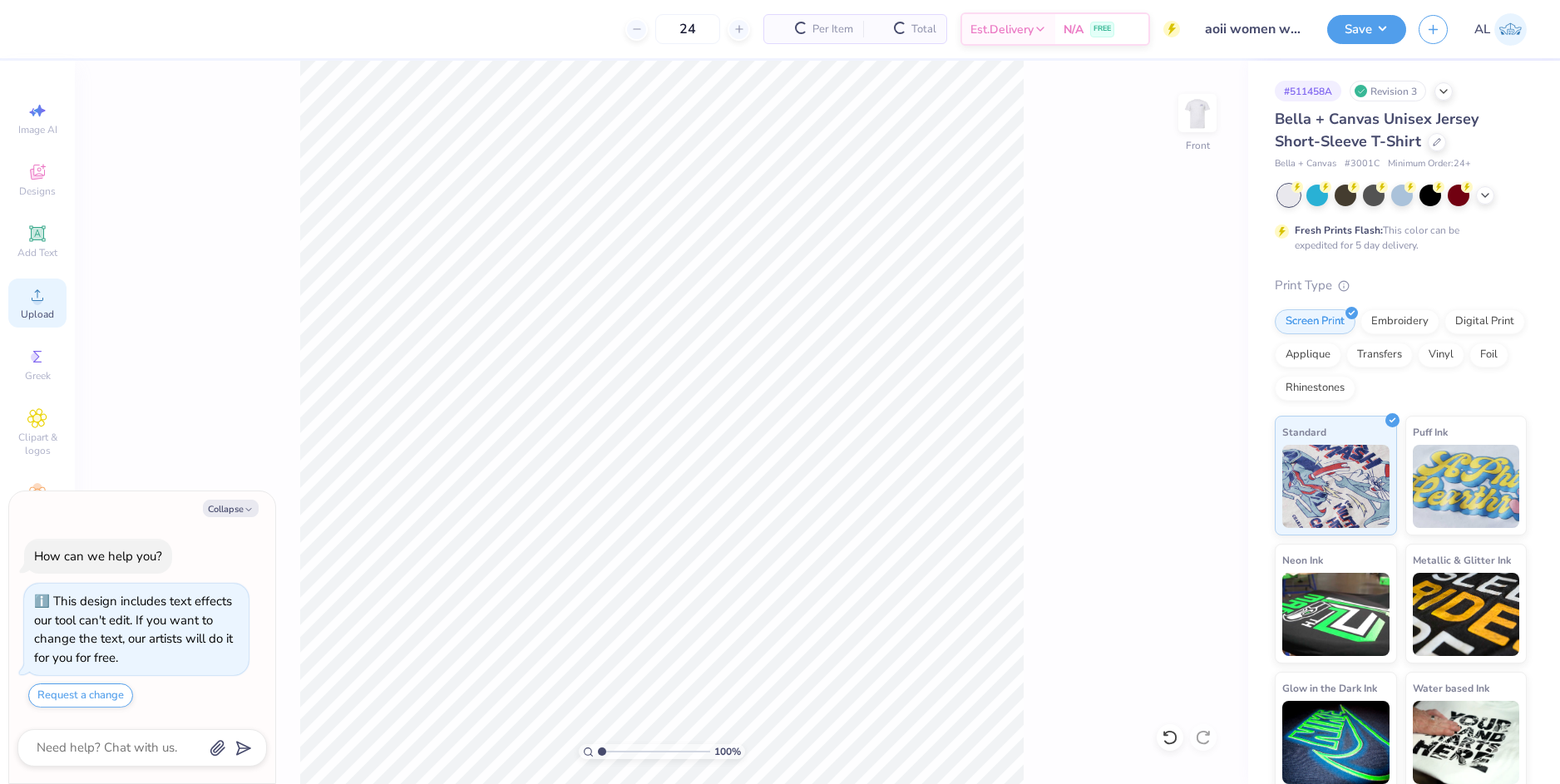
click at [29, 296] on icon at bounding box center [38, 295] width 20 height 20
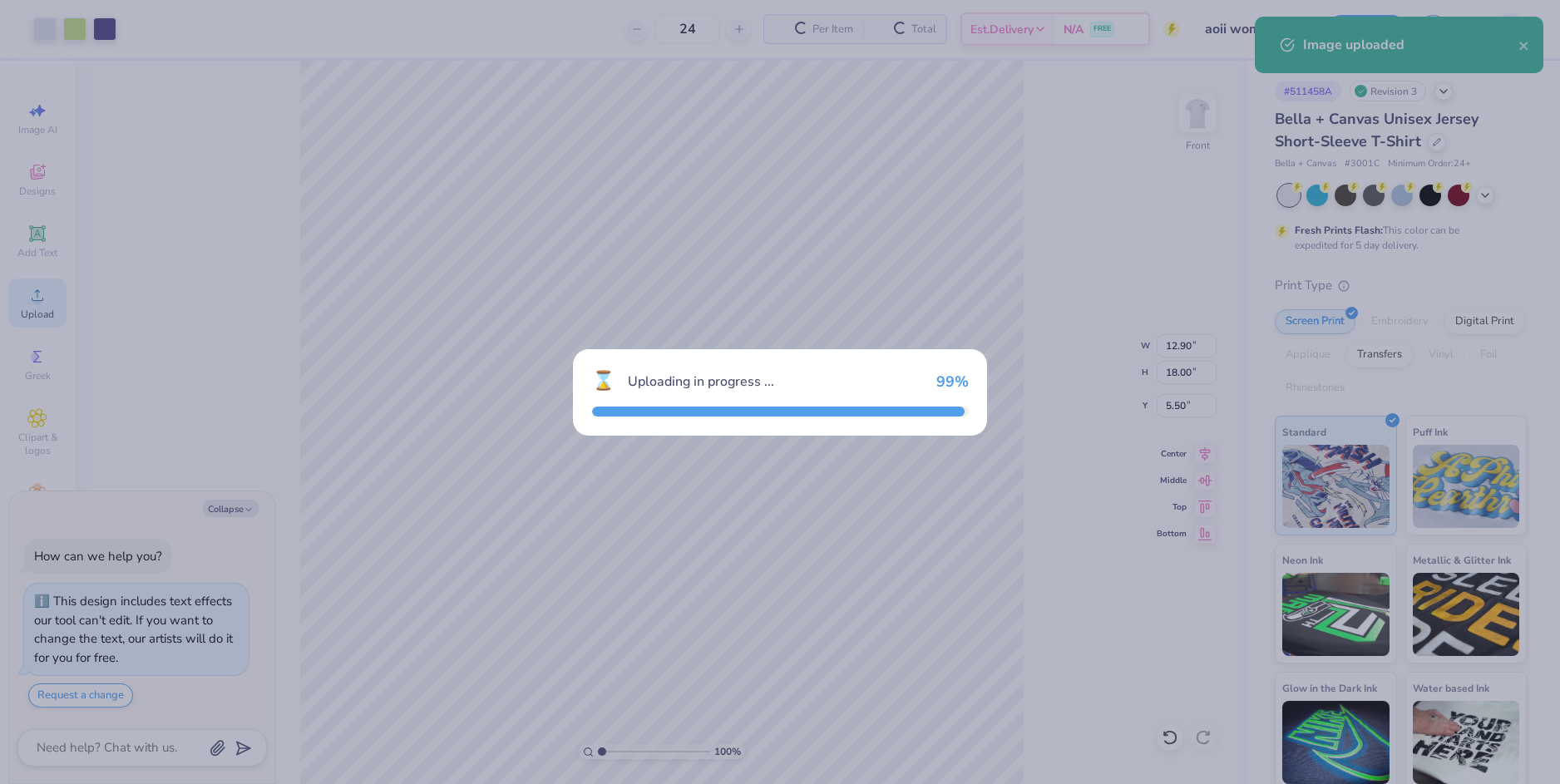
type textarea "x"
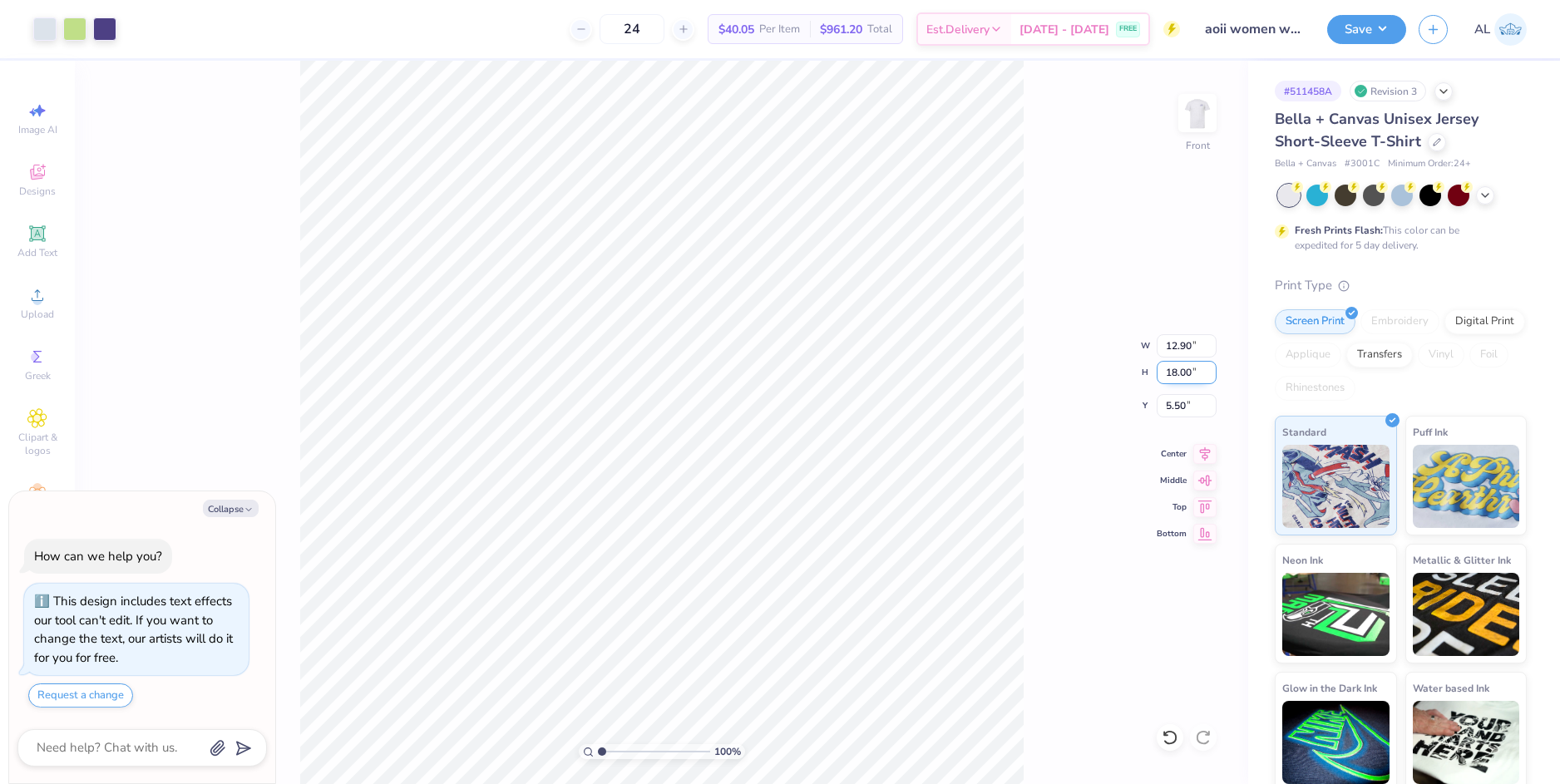
click at [1171, 376] on input "18.00" at bounding box center [1186, 372] width 60 height 23
type input "15"
click at [1179, 347] on input "12.90" at bounding box center [1186, 346] width 60 height 23
type textarea "x"
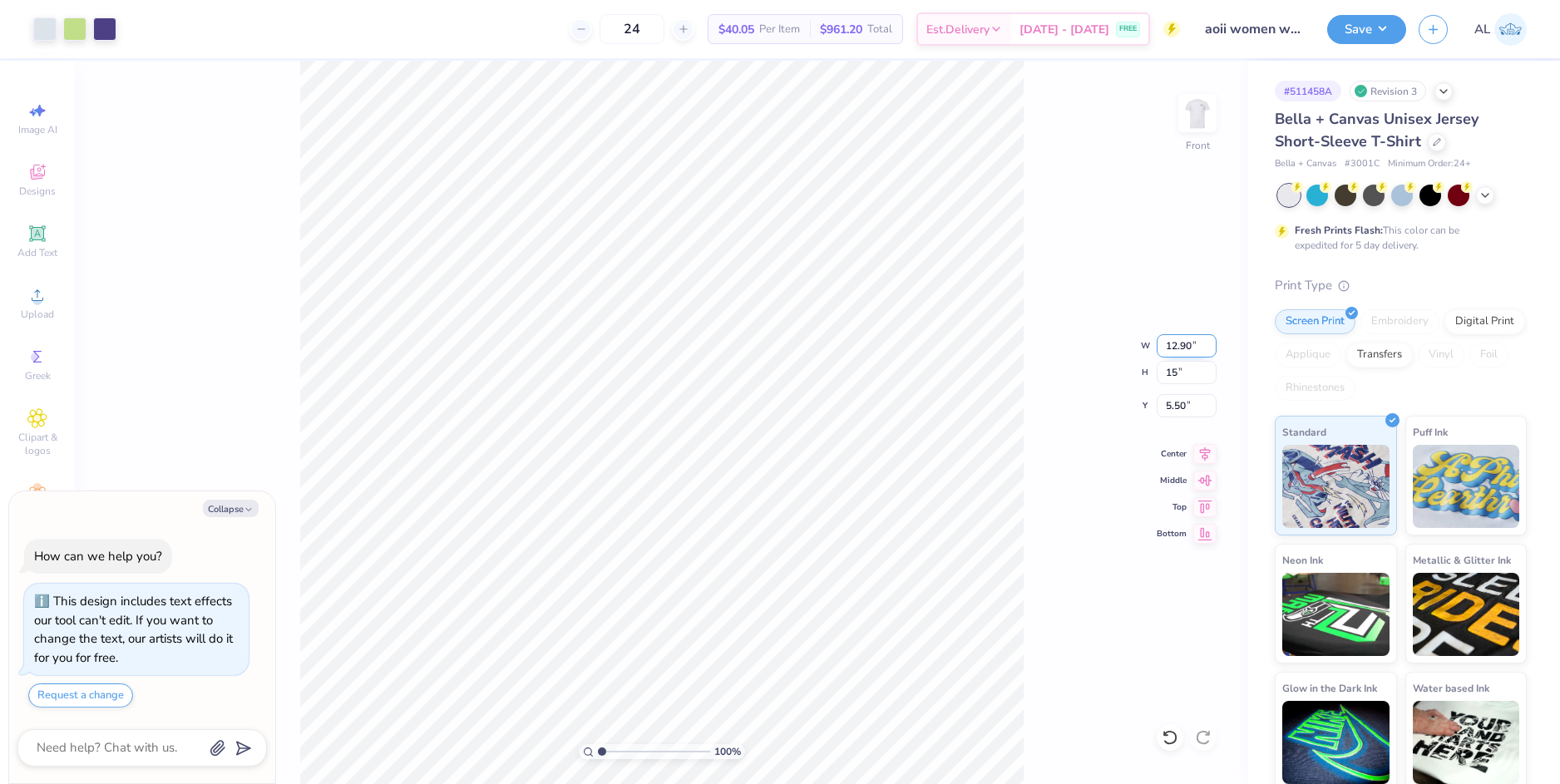
type input "10.76"
type input "15.00"
click at [1201, 459] on icon at bounding box center [1204, 451] width 23 height 20
click at [1177, 405] on input "7.00" at bounding box center [1186, 405] width 60 height 23
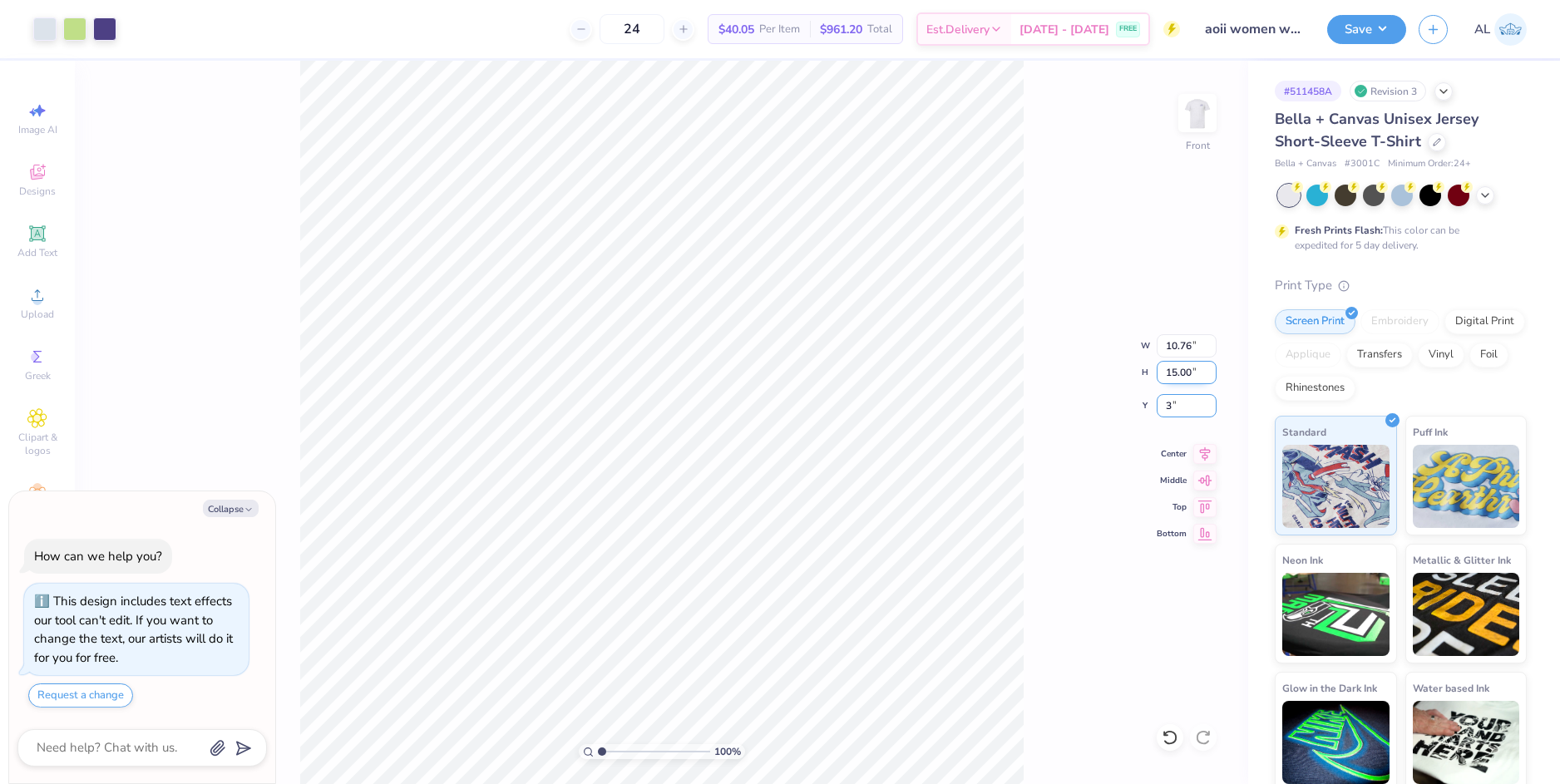
type input "3"
click at [1176, 373] on input "15.00" at bounding box center [1186, 372] width 60 height 23
type textarea "x"
type input "3.00"
click at [1207, 120] on img at bounding box center [1197, 113] width 66 height 66
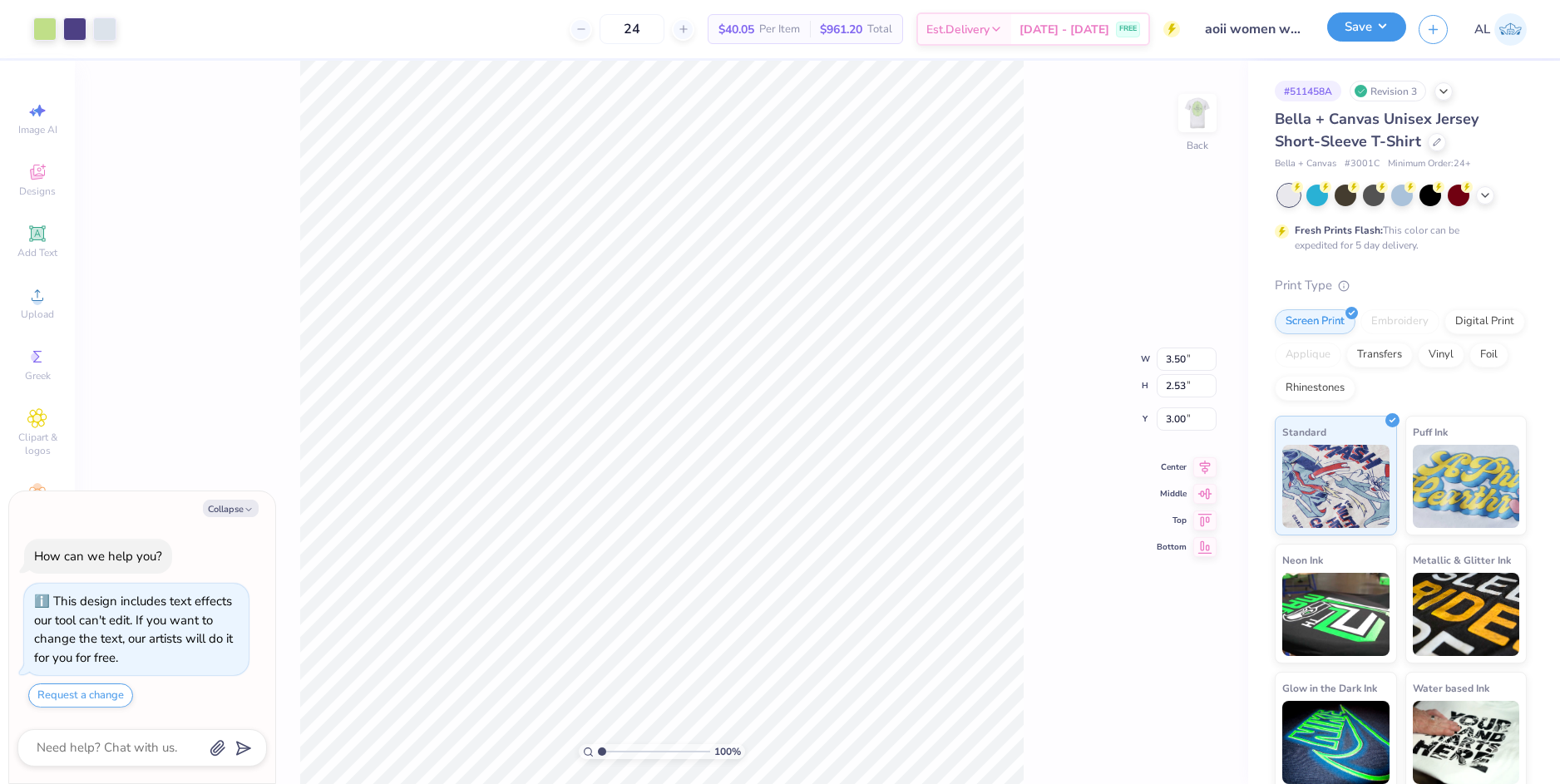
click at [1358, 36] on button "Save" at bounding box center [1367, 28] width 79 height 29
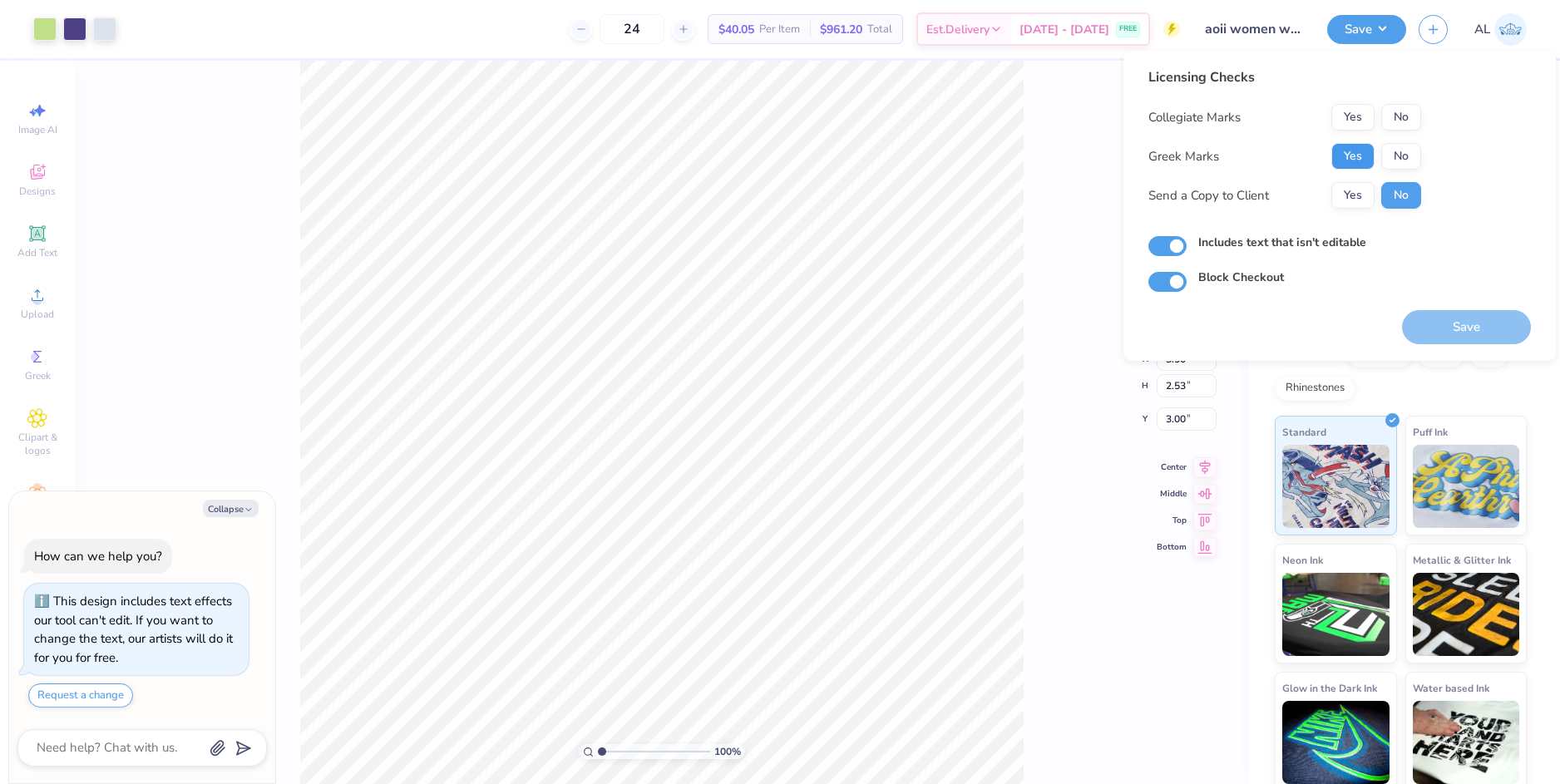
click at [1354, 153] on button "Yes" at bounding box center [1352, 156] width 43 height 27
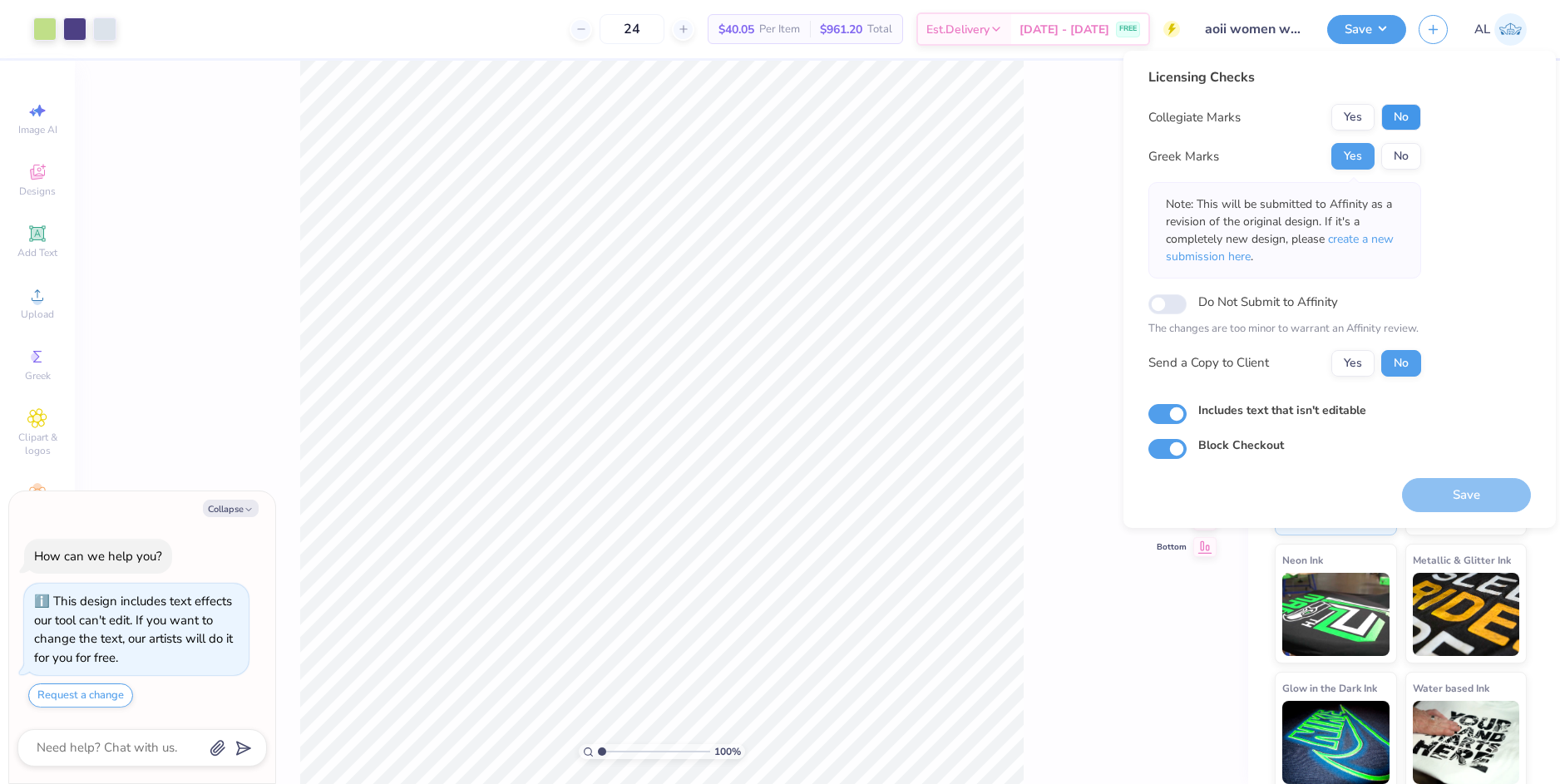
click at [1399, 121] on button "No" at bounding box center [1400, 117] width 40 height 27
click at [1363, 357] on button "Yes" at bounding box center [1352, 363] width 43 height 27
click at [1439, 489] on button "Save" at bounding box center [1466, 494] width 129 height 34
type textarea "x"
